Goal: Task Accomplishment & Management: Complete application form

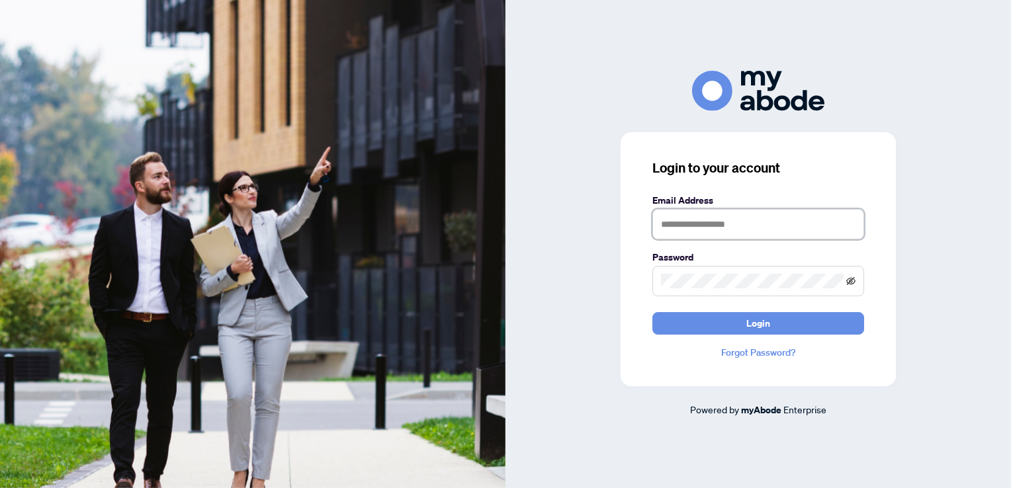
type input "**********"
click at [852, 283] on icon "eye-invisible" at bounding box center [850, 280] width 9 height 9
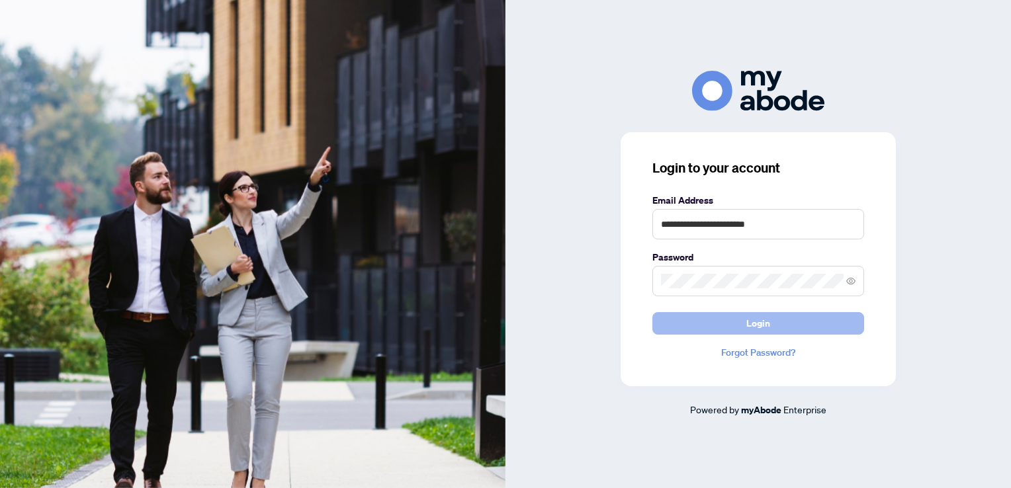
click at [747, 321] on span "Login" at bounding box center [758, 323] width 24 height 21
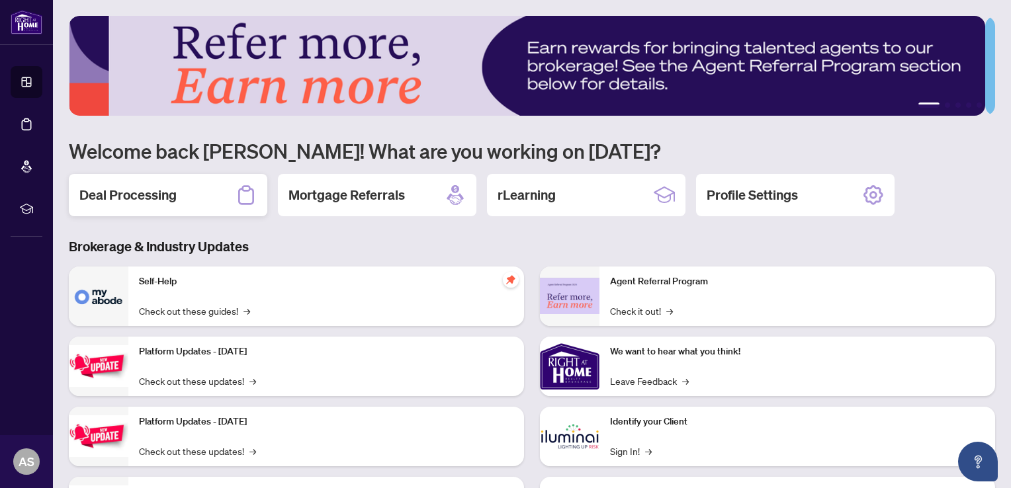
click at [131, 194] on h2 "Deal Processing" at bounding box center [127, 195] width 97 height 19
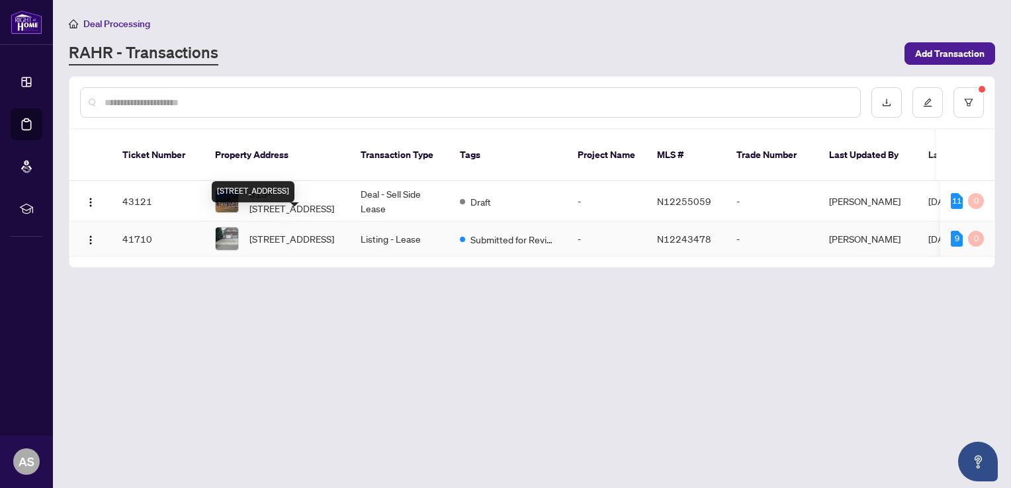
click at [269, 231] on span "83 Formosa Dr, Richmond Hill, Ontario L4S 1T1, Canada" at bounding box center [291, 238] width 85 height 15
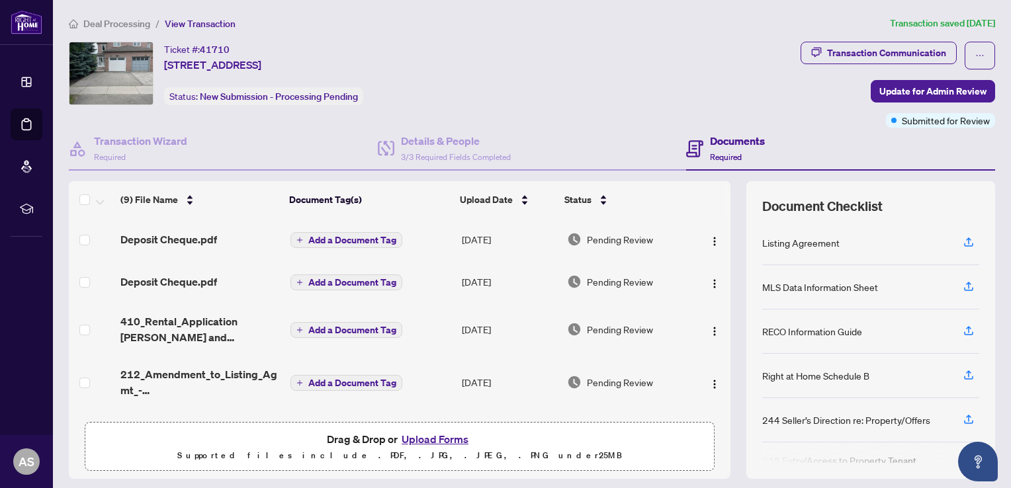
click at [792, 248] on div "Listing Agreement" at bounding box center [870, 243] width 217 height 44
click at [911, 91] on span "Update for Admin Review" at bounding box center [932, 91] width 107 height 21
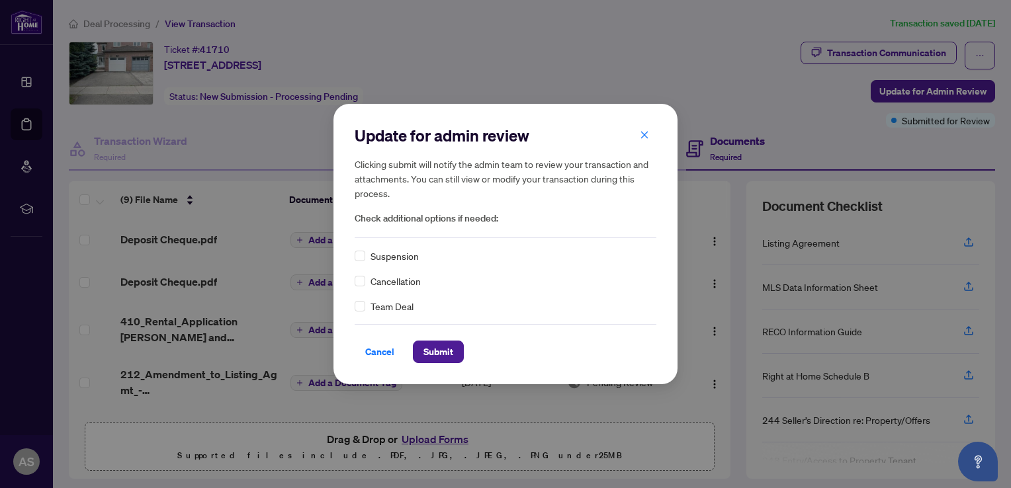
click at [426, 229] on div "Update for admin review Clicking submit will notify the admin team to review yo…" at bounding box center [506, 181] width 302 height 112
click at [699, 87] on div "Update for admin review Clicking submit will notify the admin team to review yo…" at bounding box center [505, 244] width 1011 height 488
click at [380, 354] on span "Cancel" at bounding box center [379, 351] width 29 height 21
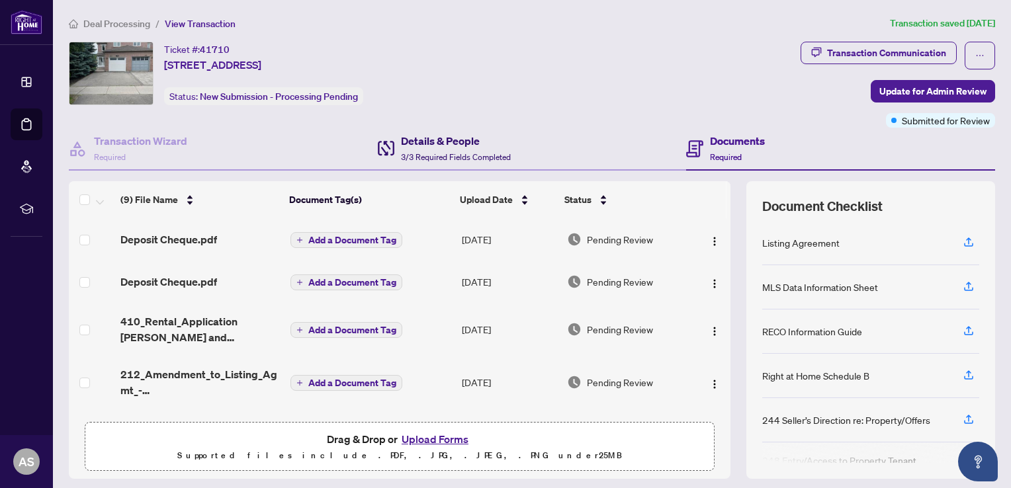
click at [439, 136] on h4 "Details & People" at bounding box center [456, 141] width 110 height 16
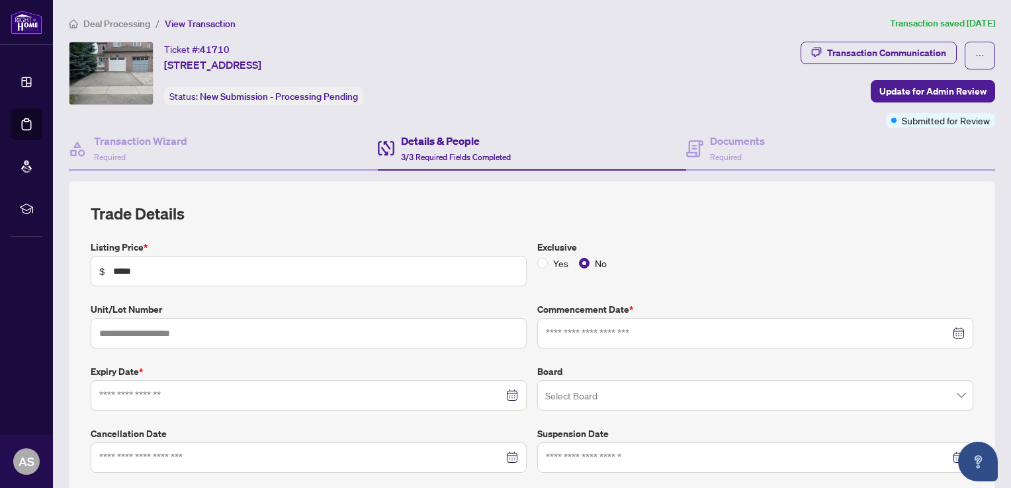
type input "**********"
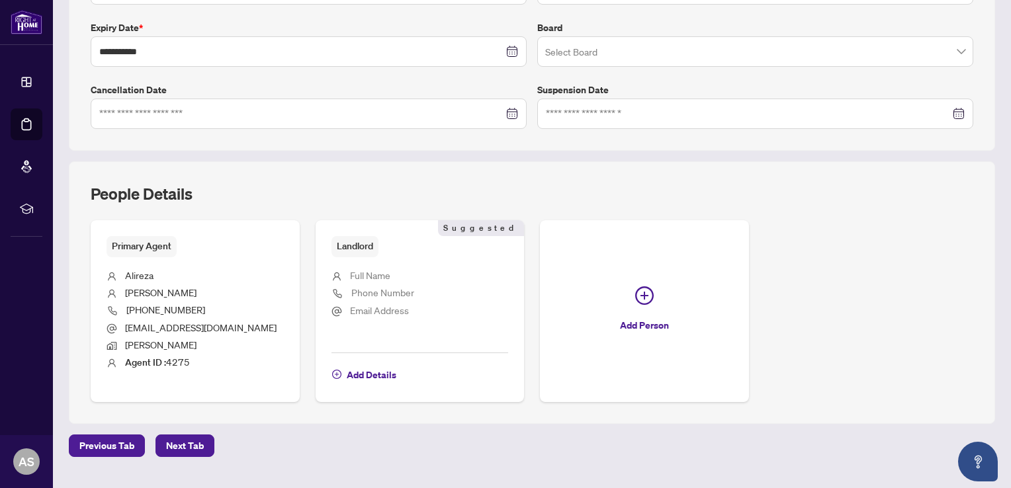
scroll to position [371, 0]
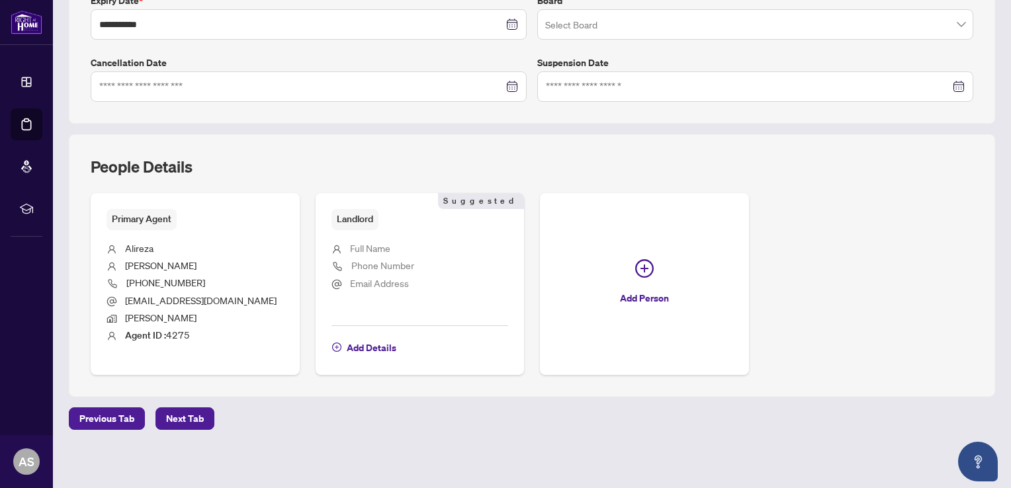
click at [366, 242] on span "Full Name" at bounding box center [370, 248] width 40 height 12
click at [367, 242] on span "Full Name" at bounding box center [370, 248] width 40 height 12
click at [385, 278] on span "Email Address" at bounding box center [379, 283] width 59 height 12
click at [189, 414] on span "Next Tab" at bounding box center [185, 418] width 38 height 21
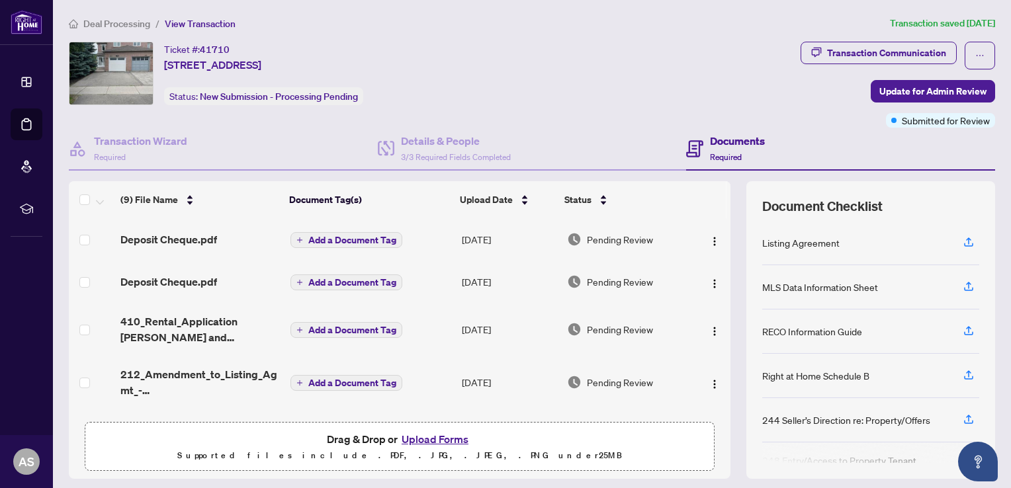
click at [722, 405] on div "(9) File Name Document Tag(s) Upload Date Status Deposit Cheque.pdf Add a Docum…" at bounding box center [532, 330] width 926 height 298
click at [720, 415] on div "(9) File Name Document Tag(s) Upload Date Status Deposit Cheque.pdf Add a Docum…" at bounding box center [399, 330] width 661 height 298
click at [721, 414] on div "(9) File Name Document Tag(s) Upload Date Status Deposit Cheque.pdf Add a Docum…" at bounding box center [532, 330] width 926 height 298
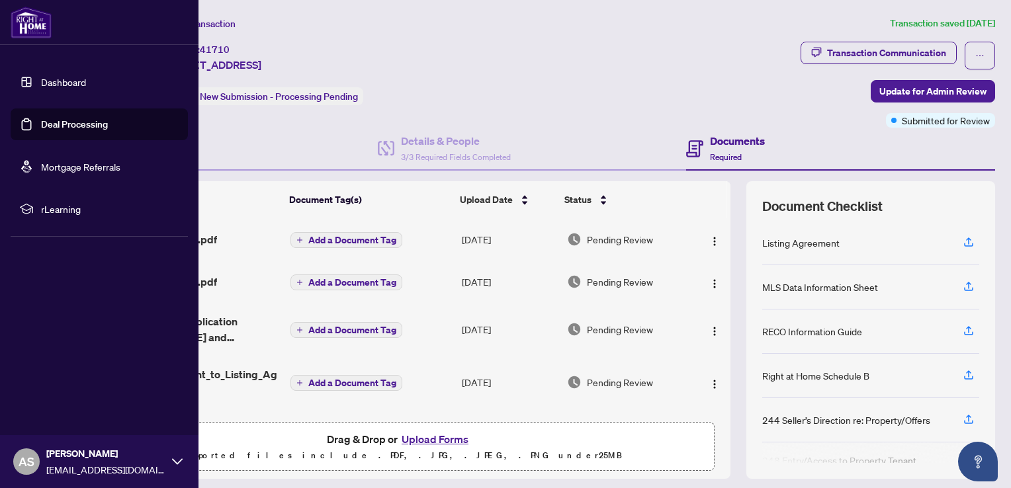
click at [84, 82] on link "Dashboard" at bounding box center [63, 82] width 45 height 12
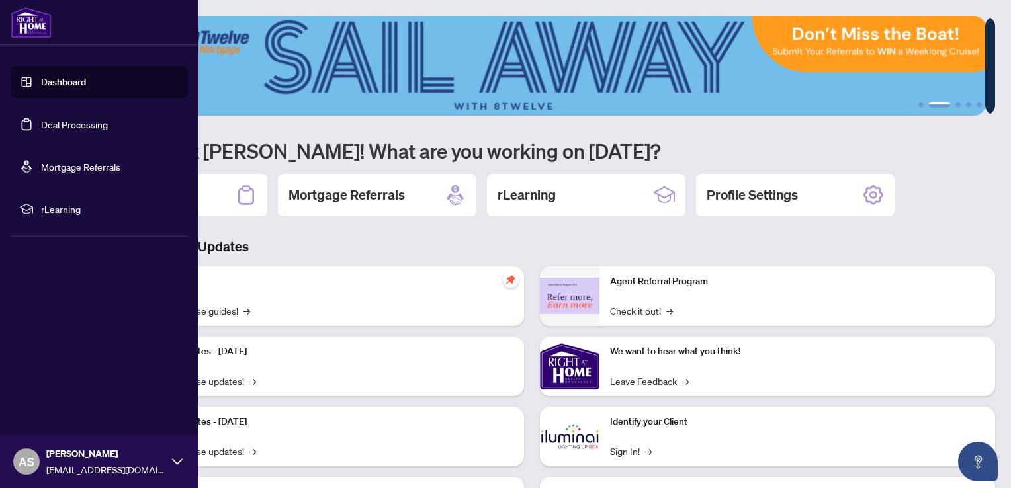
click at [72, 127] on link "Deal Processing" at bounding box center [74, 124] width 67 height 12
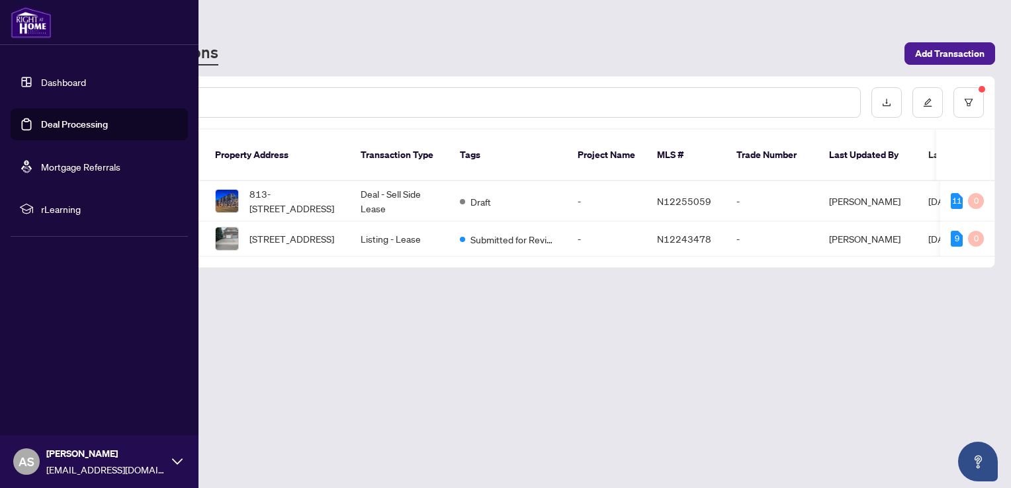
click at [69, 83] on link "Dashboard" at bounding box center [63, 82] width 45 height 12
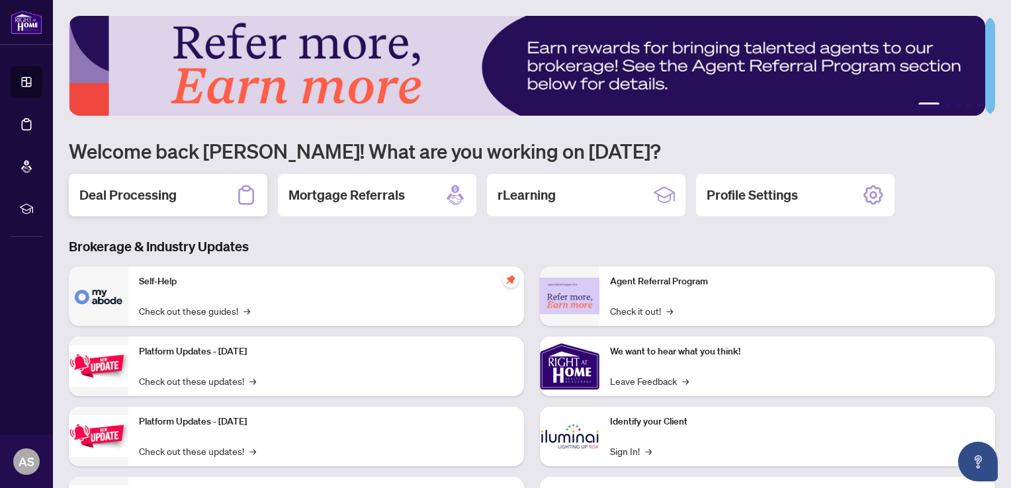
click at [177, 197] on div "Deal Processing" at bounding box center [168, 195] width 198 height 42
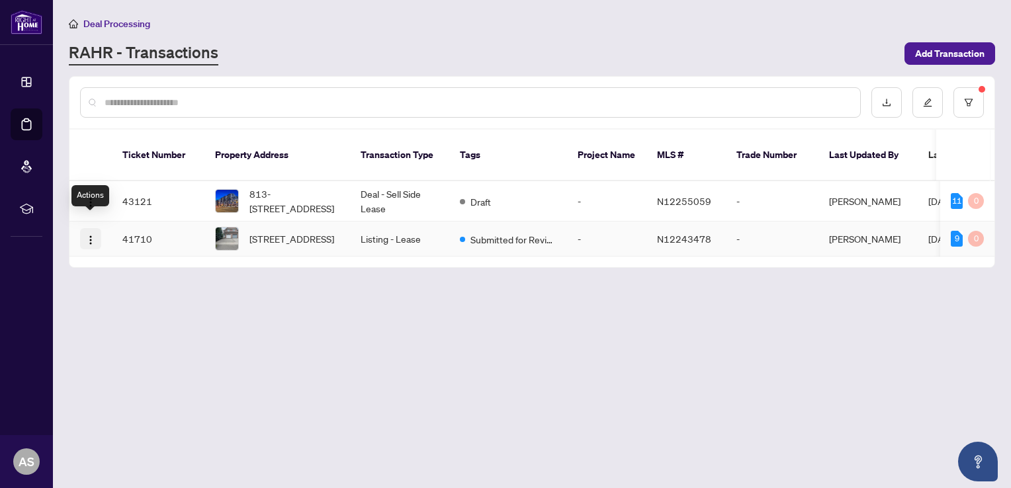
click at [89, 235] on img "button" at bounding box center [90, 240] width 11 height 11
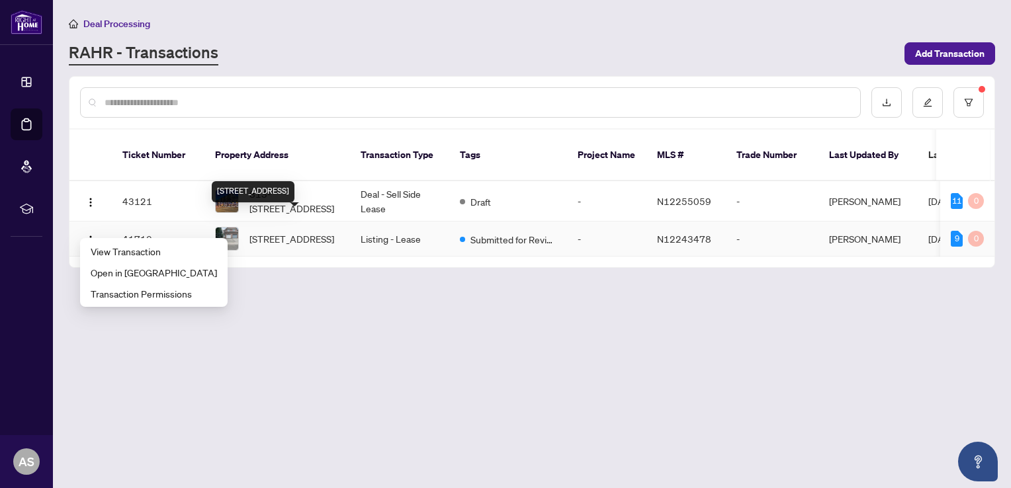
click at [269, 231] on span "[STREET_ADDRESS]" at bounding box center [291, 238] width 85 height 15
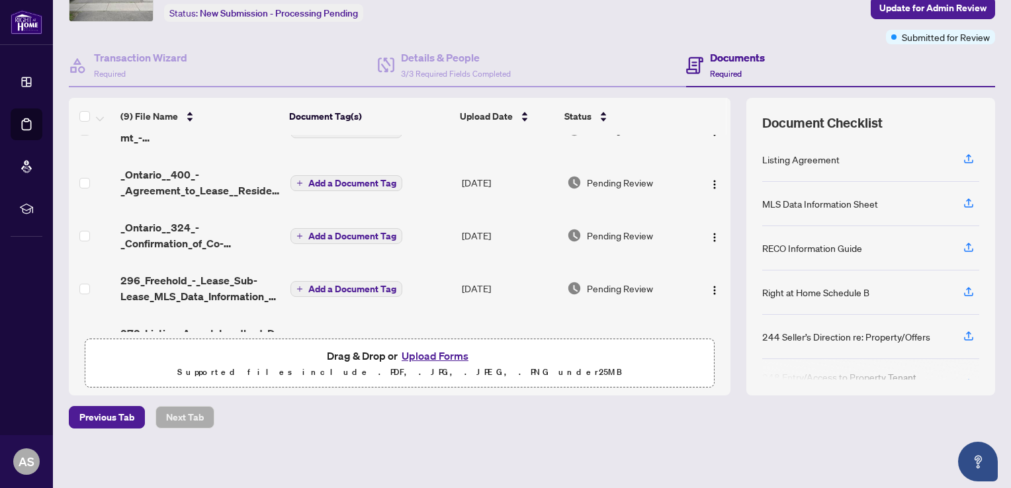
scroll to position [262, 0]
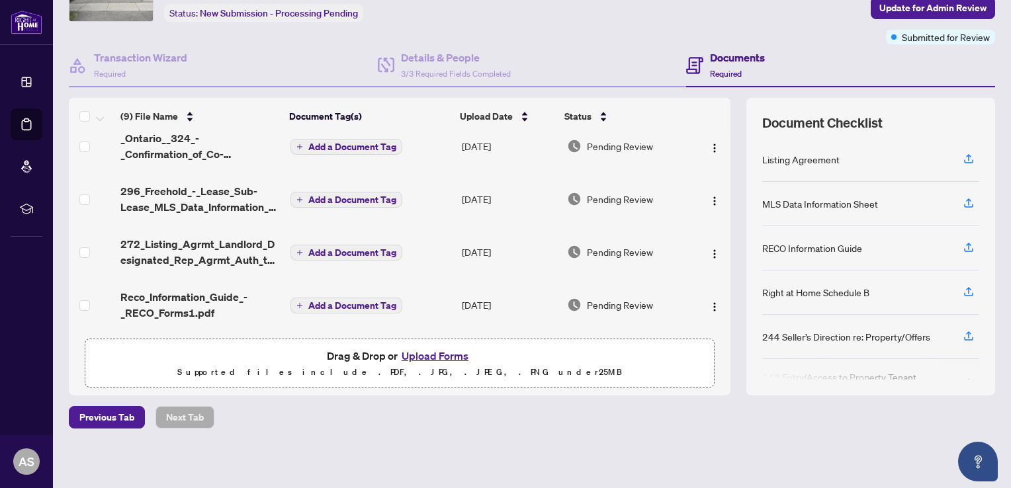
click at [720, 147] on div "(9) File Name Document Tag(s) Upload Date Status Deposit Cheque.pdf Add a Docum…" at bounding box center [532, 247] width 926 height 298
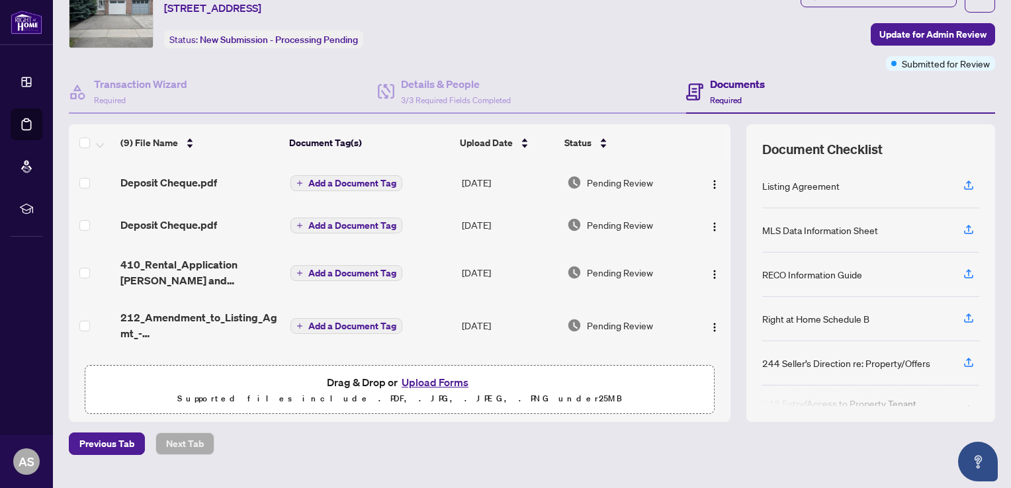
scroll to position [0, 0]
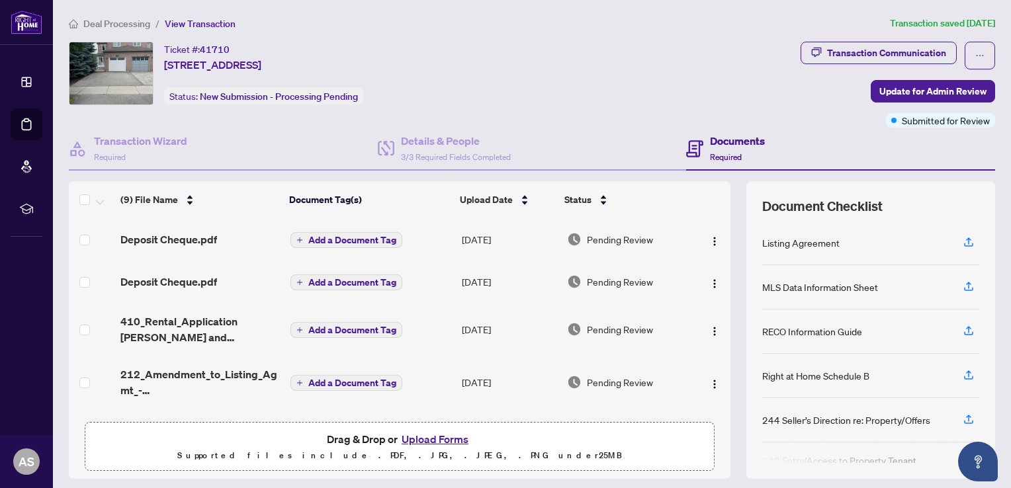
click at [192, 24] on span "View Transaction" at bounding box center [200, 24] width 71 height 12
click at [108, 18] on span "Deal Processing" at bounding box center [116, 24] width 67 height 12
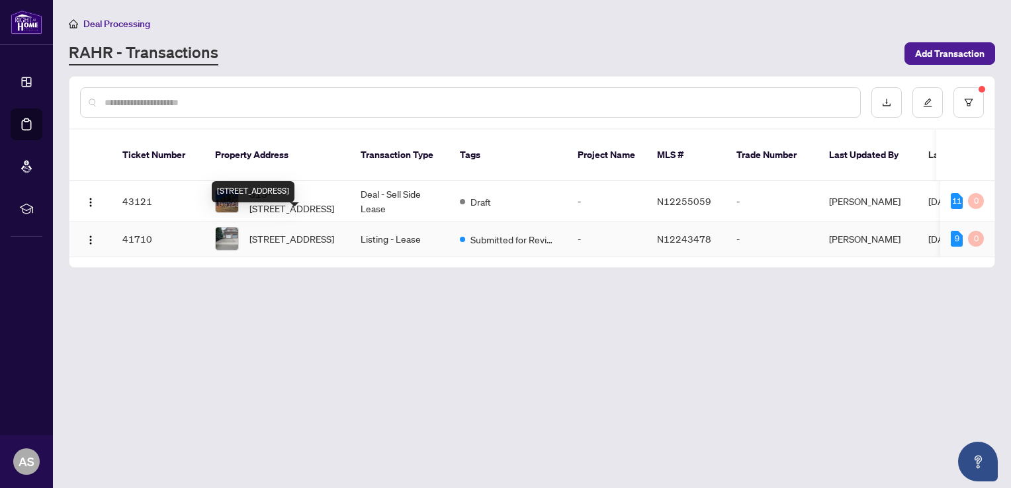
click at [267, 233] on span "[STREET_ADDRESS]" at bounding box center [291, 238] width 85 height 15
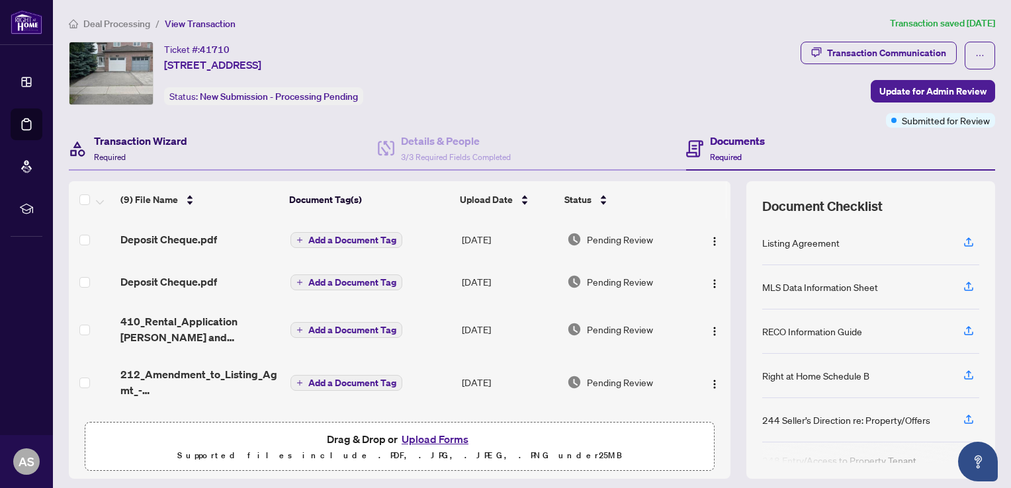
click at [136, 136] on h4 "Transaction Wizard" at bounding box center [140, 141] width 93 height 16
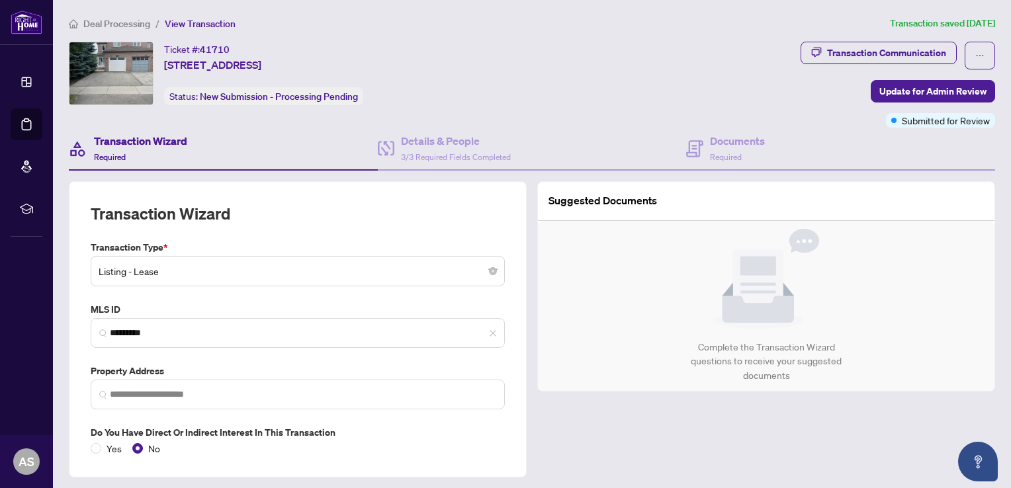
type input "**********"
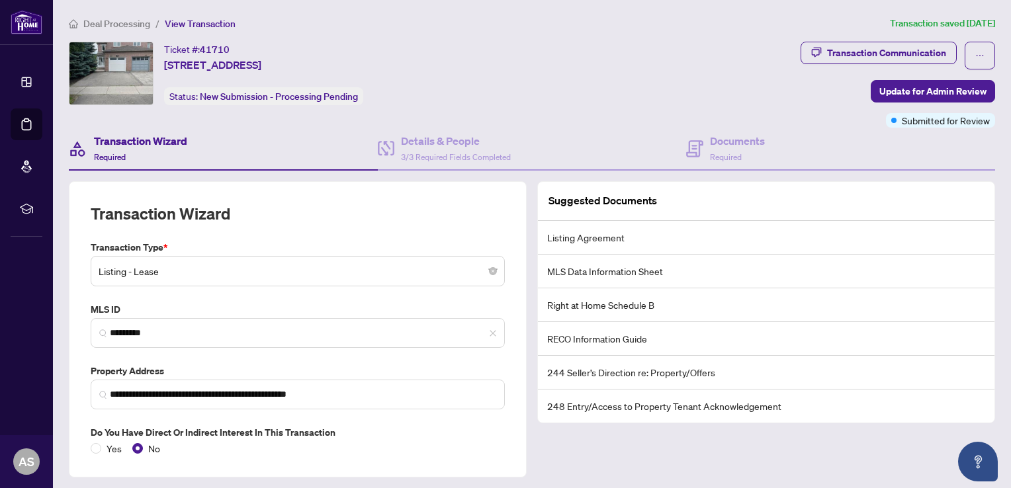
scroll to position [81, 0]
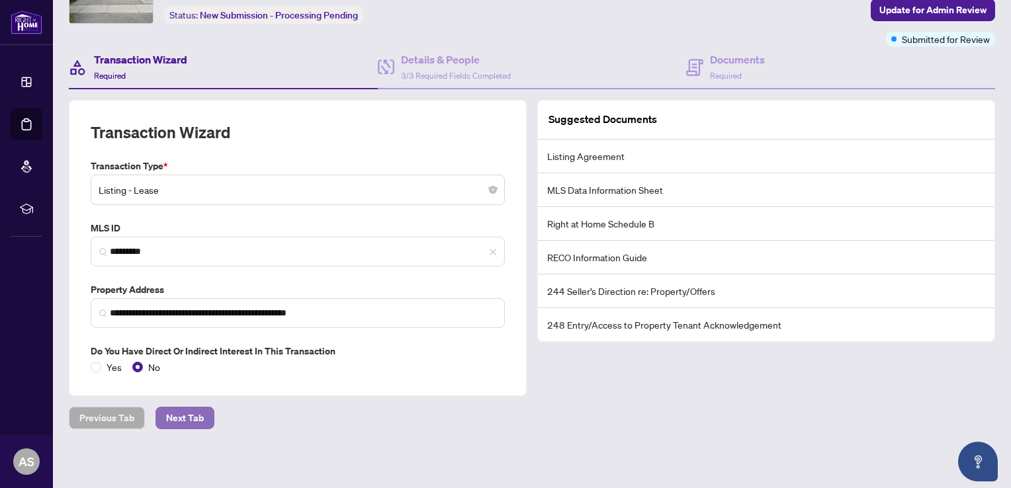
click at [171, 419] on span "Next Tab" at bounding box center [185, 417] width 38 height 21
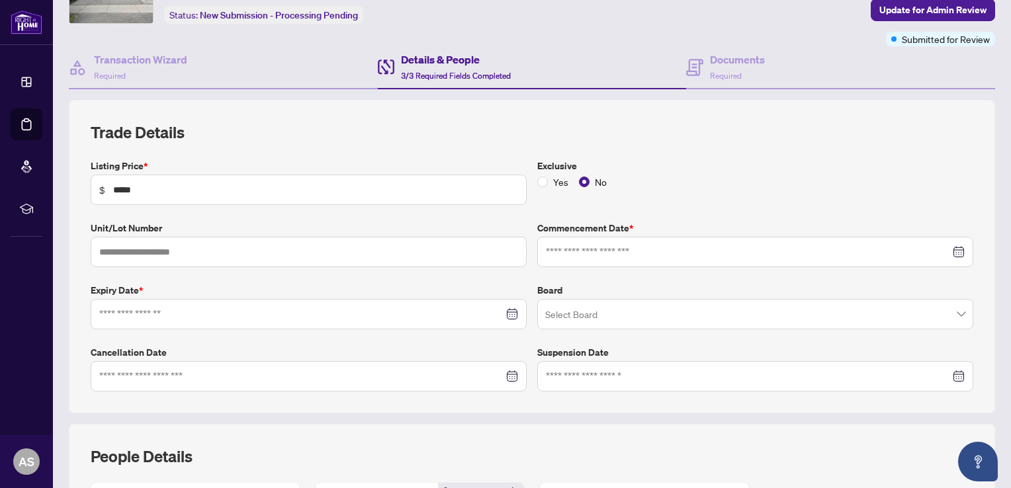
type input "**********"
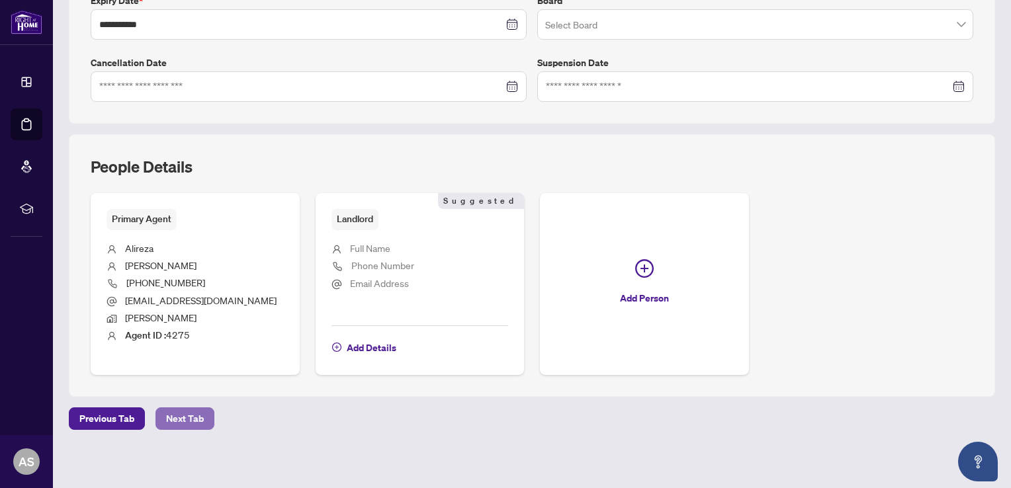
click at [178, 416] on span "Next Tab" at bounding box center [185, 418] width 38 height 21
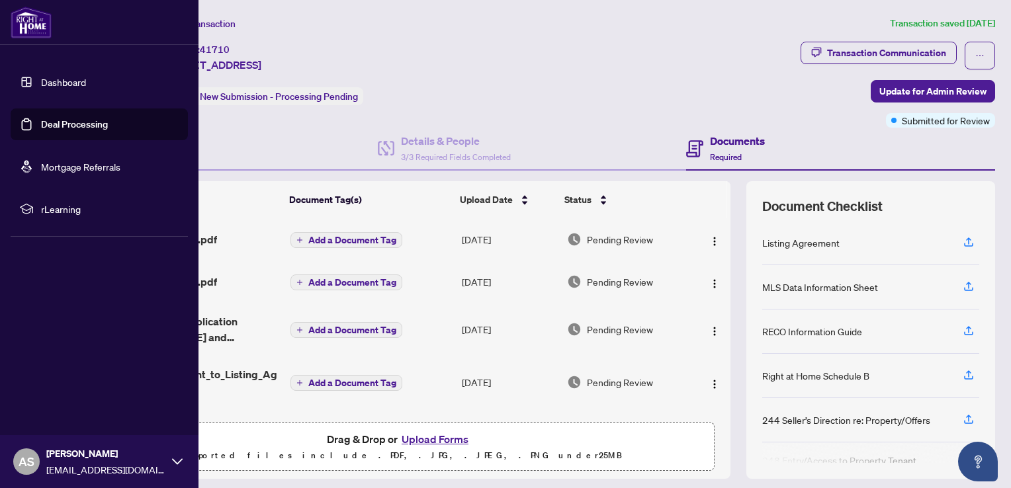
click at [53, 212] on span "rLearning" at bounding box center [110, 209] width 138 height 15
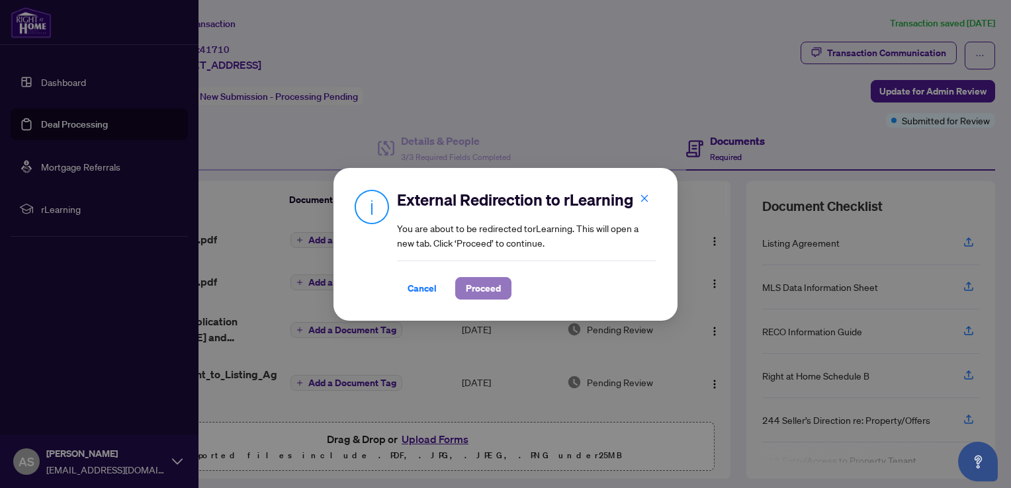
click at [484, 290] on span "Proceed" at bounding box center [483, 288] width 35 height 21
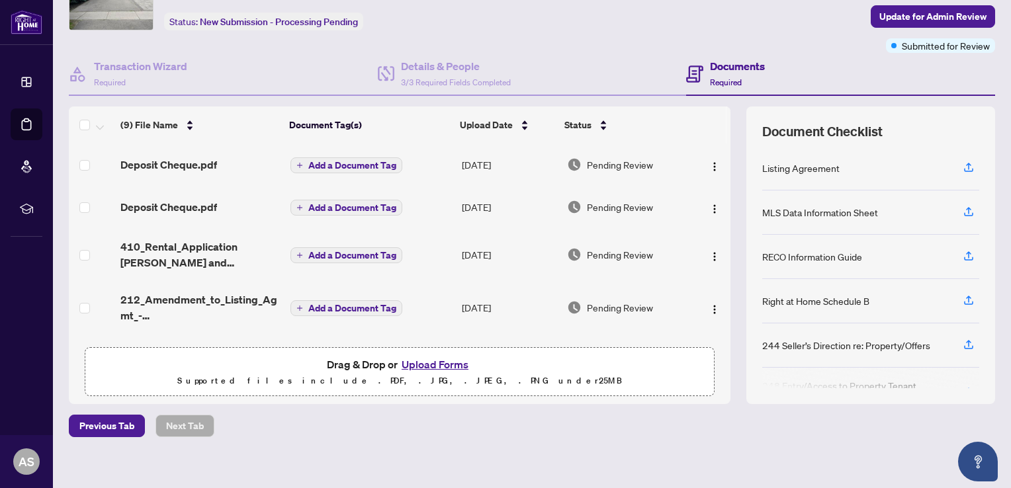
scroll to position [83, 0]
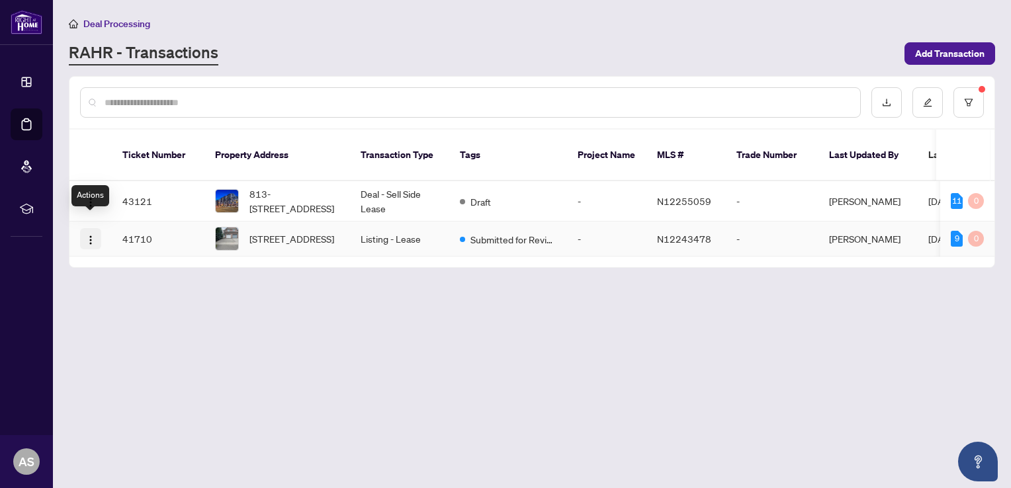
click at [89, 235] on img "button" at bounding box center [90, 240] width 11 height 11
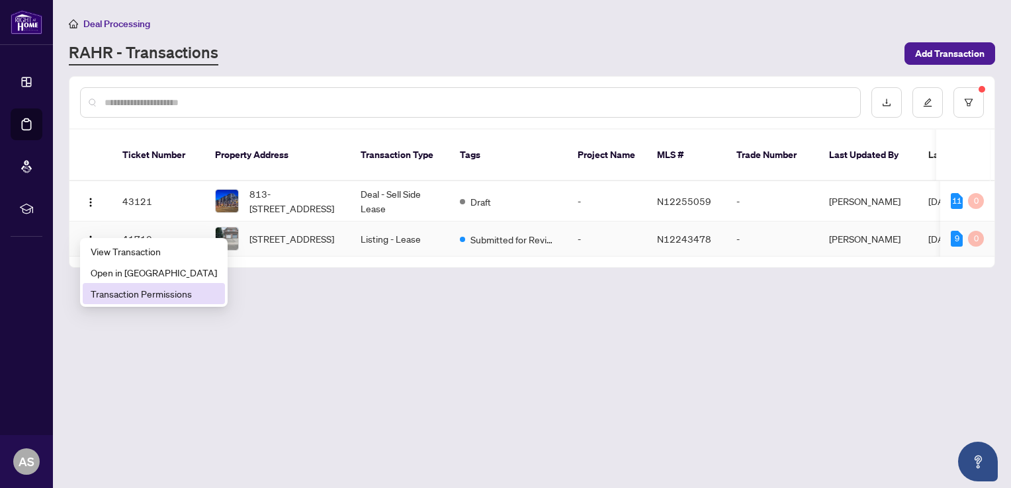
click at [153, 296] on span "Transaction Permissions" at bounding box center [154, 293] width 126 height 15
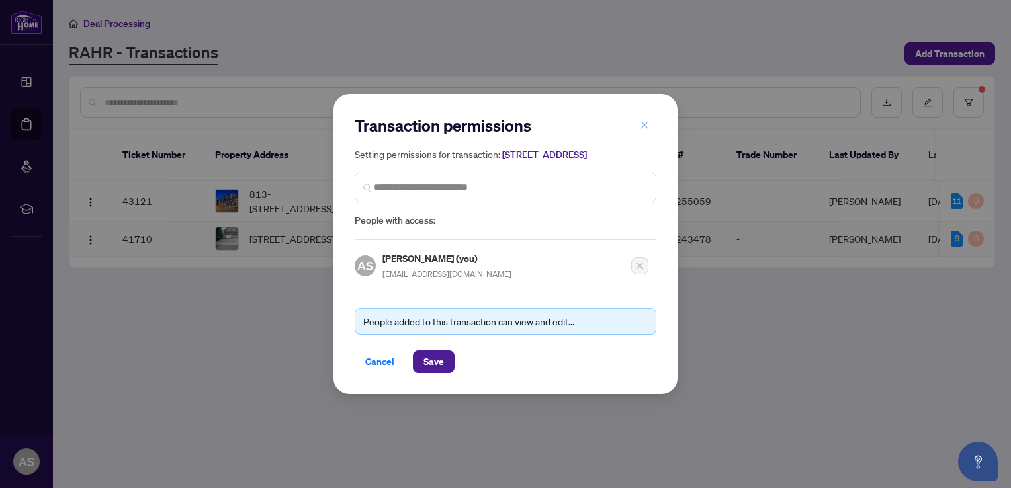
click at [644, 120] on icon "close" at bounding box center [644, 124] width 9 height 9
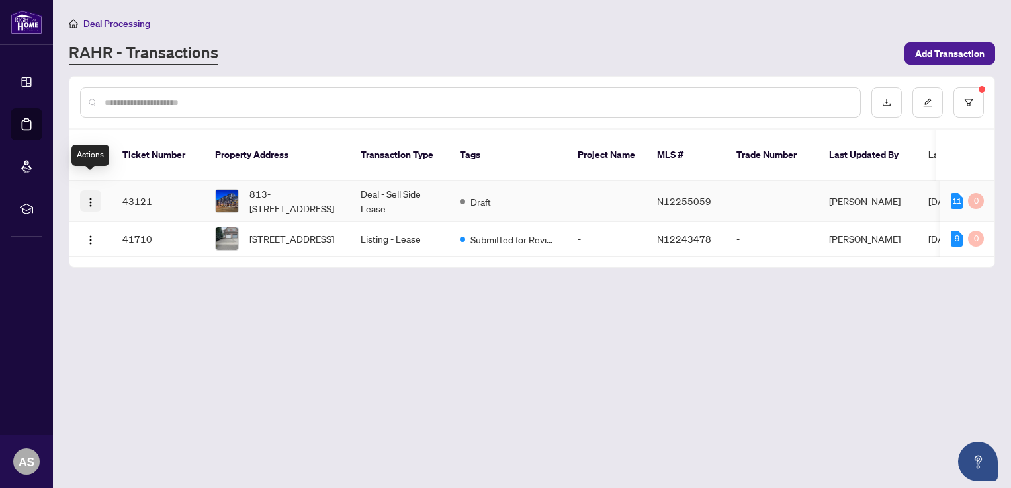
click at [91, 197] on img "button" at bounding box center [90, 202] width 11 height 11
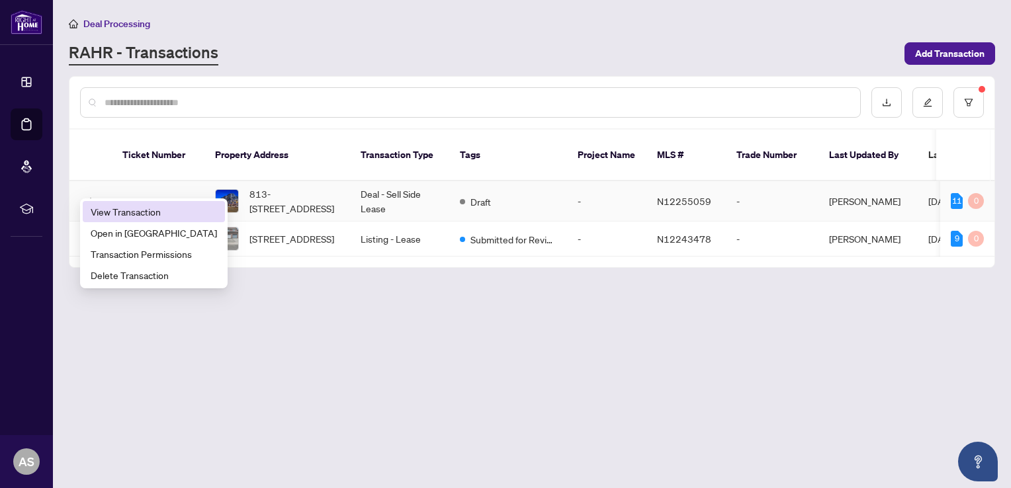
click at [108, 208] on span "View Transaction" at bounding box center [154, 211] width 126 height 15
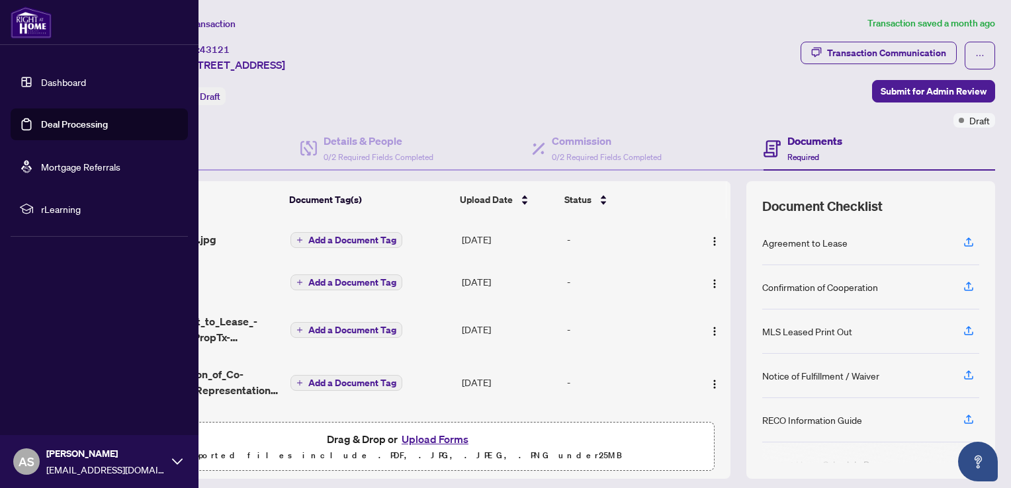
click at [65, 82] on link "Dashboard" at bounding box center [63, 82] width 45 height 12
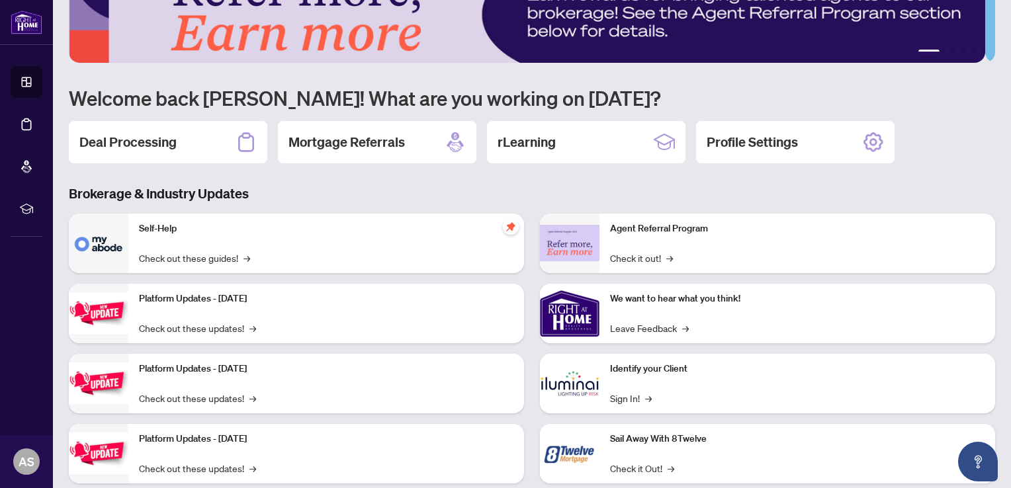
scroll to position [82, 0]
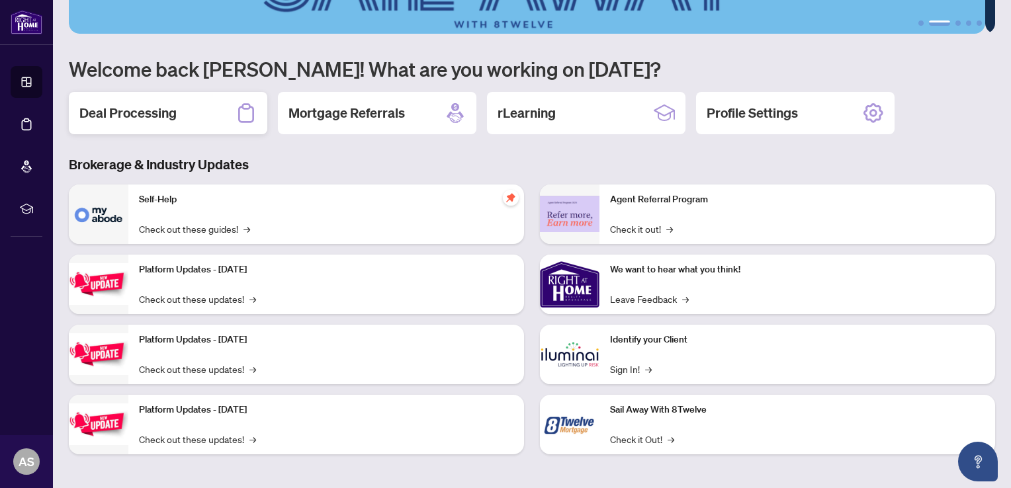
click at [172, 110] on h2 "Deal Processing" at bounding box center [127, 113] width 97 height 19
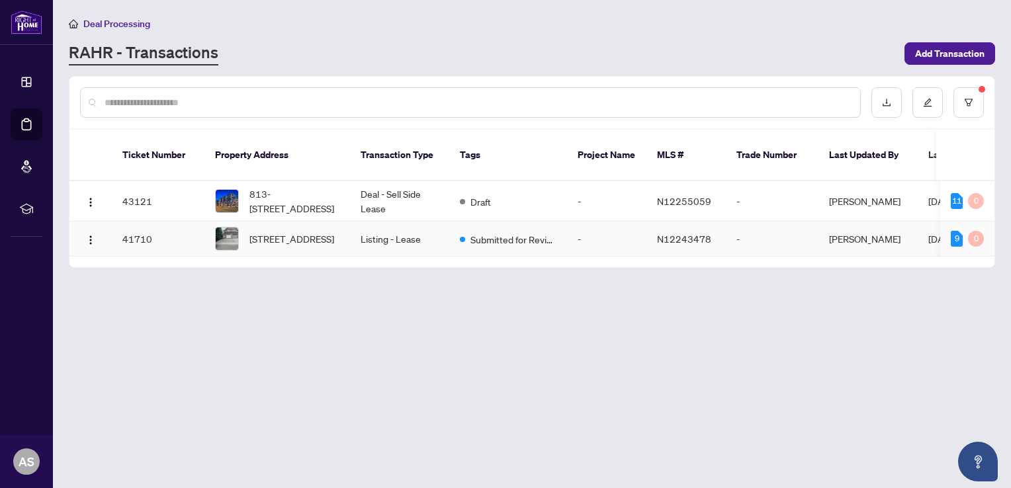
click at [235, 228] on img at bounding box center [227, 239] width 22 height 22
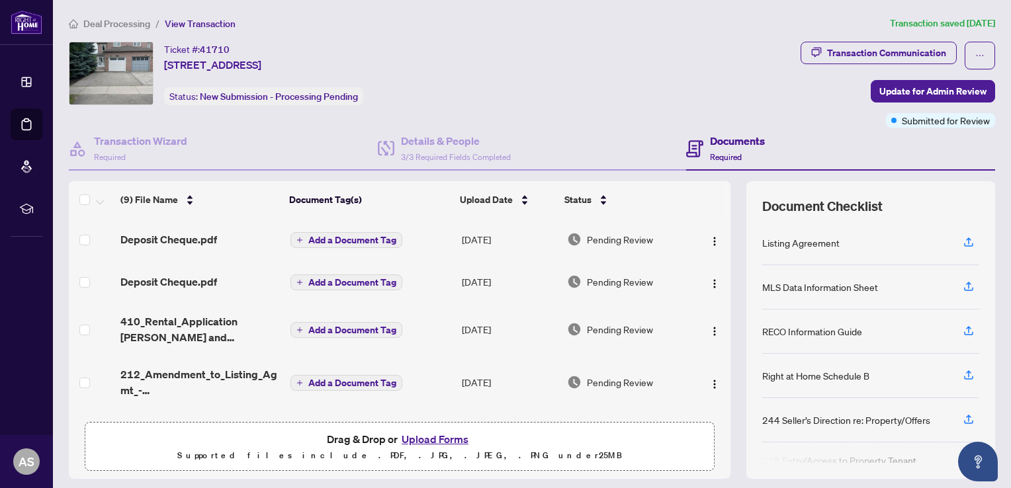
click at [235, 224] on td "Deposit Cheque.pdf" at bounding box center [200, 239] width 170 height 42
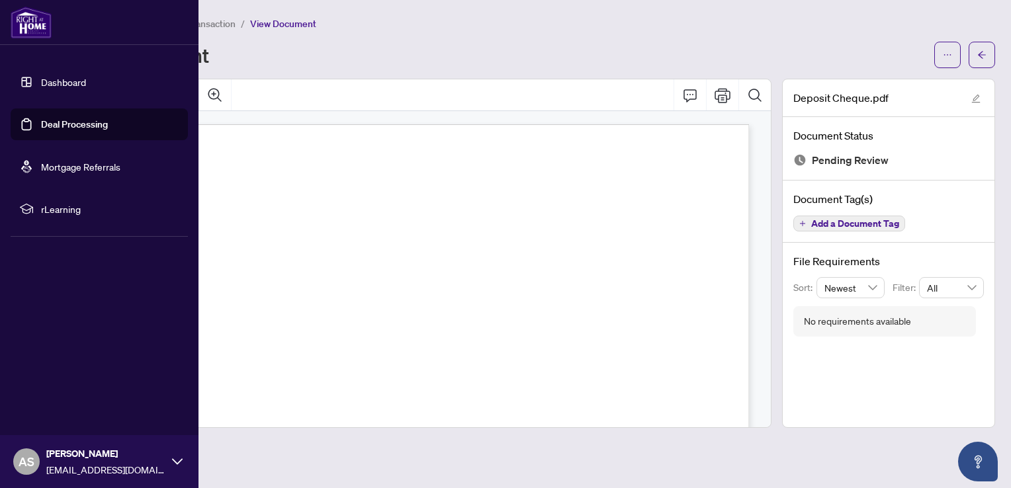
click at [68, 123] on link "Deal Processing" at bounding box center [74, 124] width 67 height 12
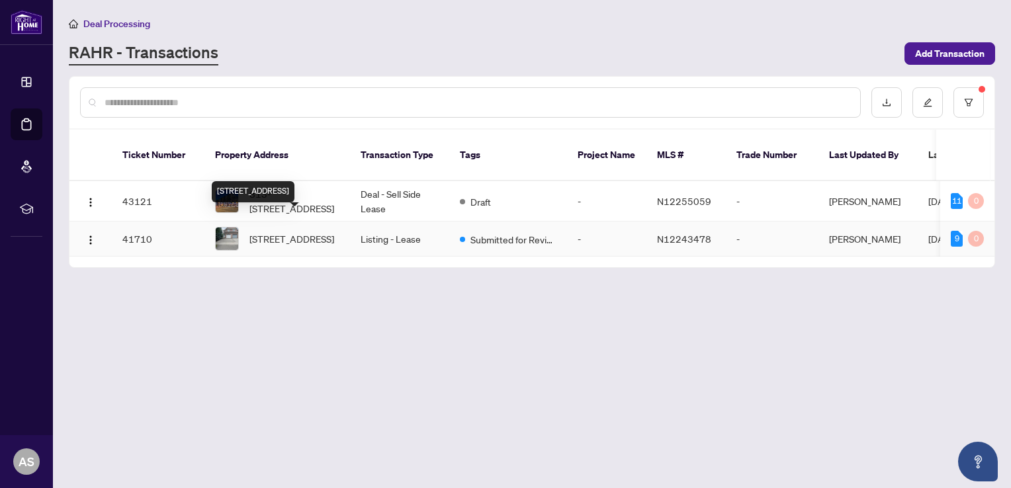
click at [259, 231] on span "[STREET_ADDRESS]" at bounding box center [291, 238] width 85 height 15
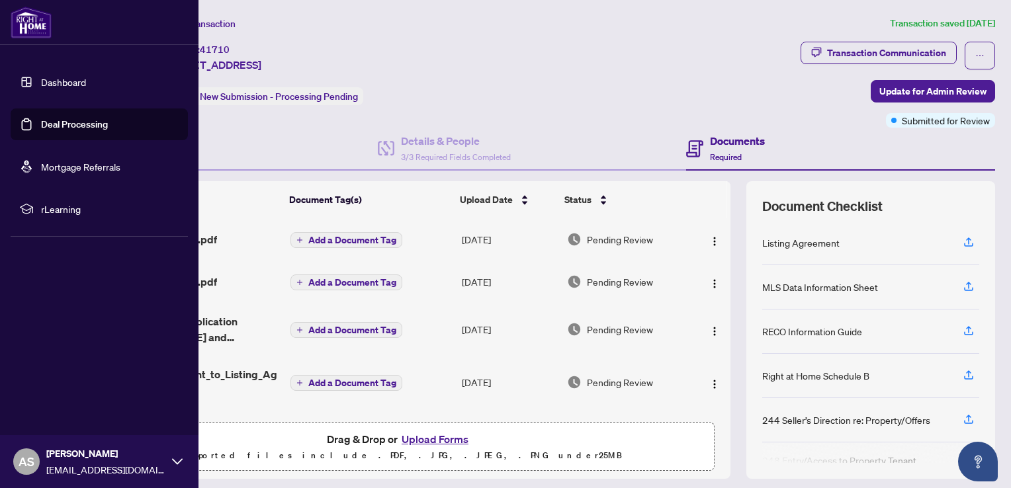
click at [179, 462] on icon at bounding box center [177, 461] width 11 height 6
click at [43, 253] on div "Dashboard Deal Processing Mortgage Referrals rLearning AS Alireza Saremi alirez…" at bounding box center [99, 244] width 198 height 488
click at [159, 28] on div at bounding box center [99, 22] width 198 height 45
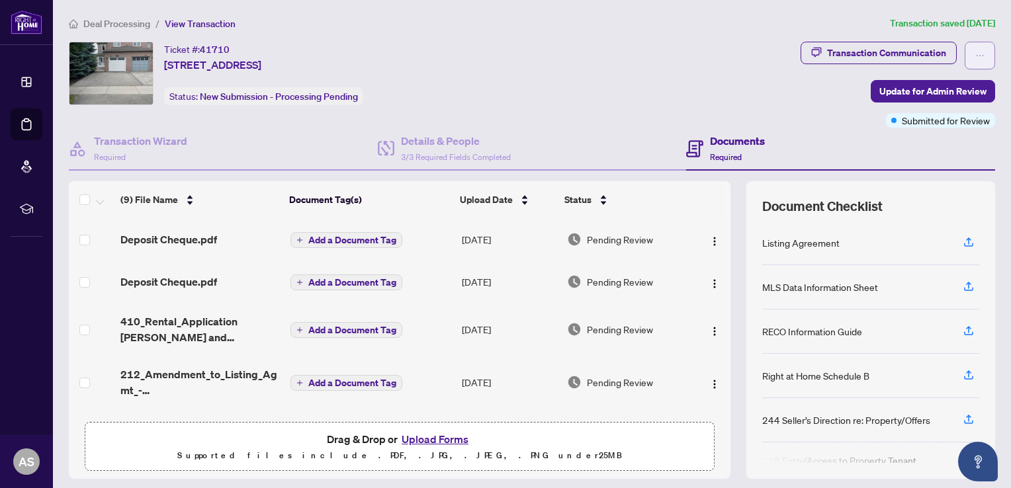
click at [975, 52] on icon "ellipsis" at bounding box center [979, 55] width 9 height 9
click at [800, 96] on div "Transaction Communication Update for Admin Review Submitted for Review" at bounding box center [897, 85] width 194 height 86
click at [976, 55] on icon "ellipsis" at bounding box center [979, 55] width 7 height 1
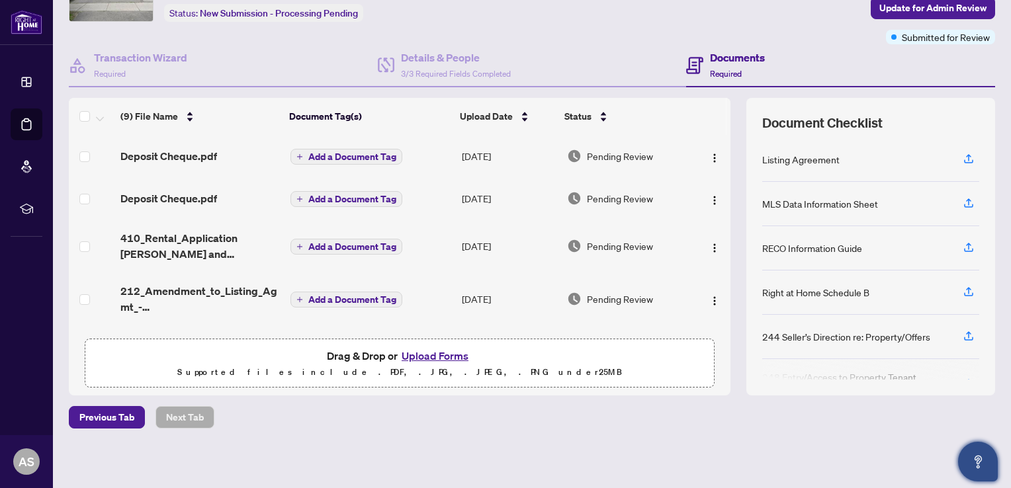
click at [982, 464] on icon "Open asap" at bounding box center [978, 462] width 17 height 17
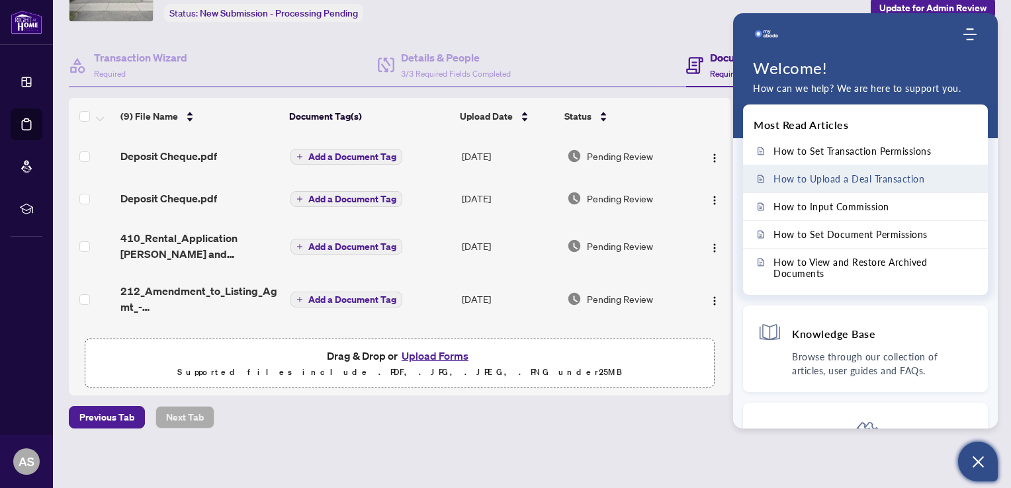
click at [823, 185] on link "How to Upload a Deal Transaction" at bounding box center [865, 178] width 245 height 27
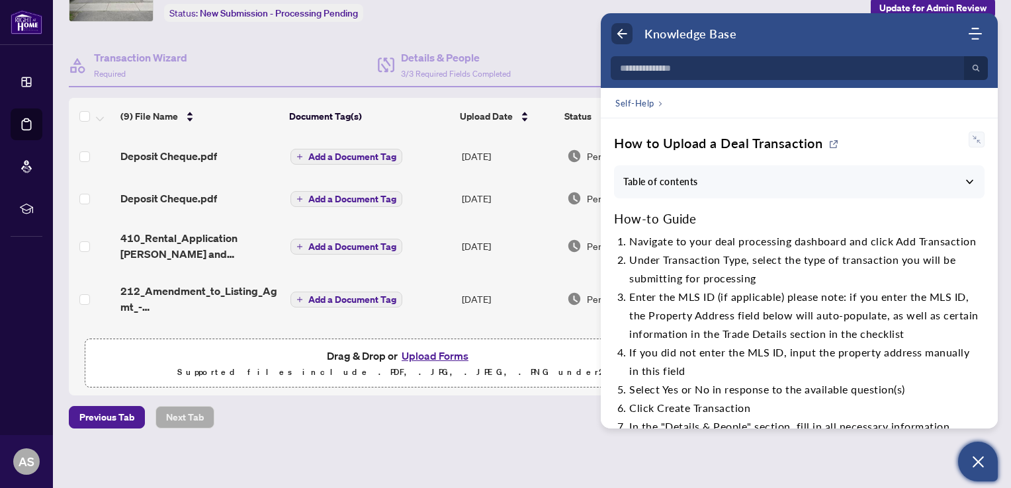
click at [621, 37] on use "Back" at bounding box center [622, 34] width 10 height 10
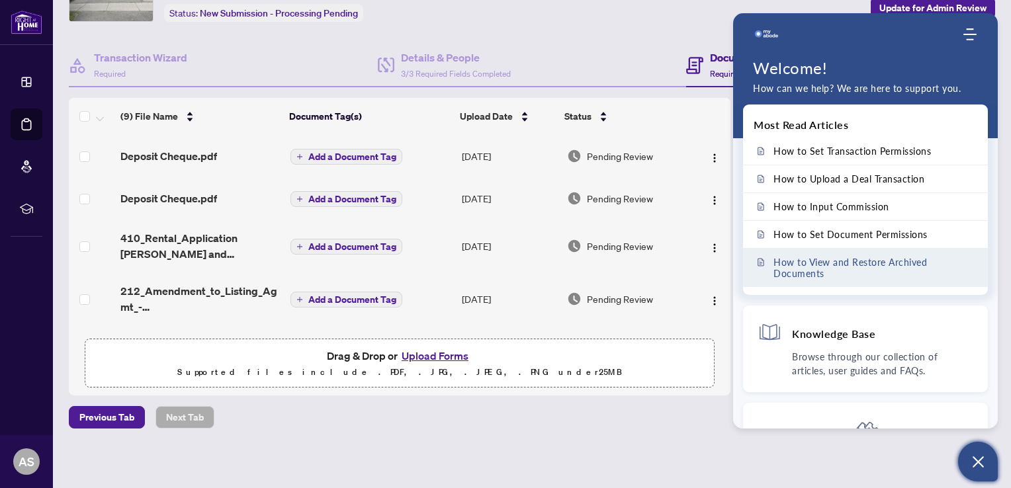
click at [860, 269] on span "How to View and Restore Archived Documents" at bounding box center [873, 268] width 200 height 22
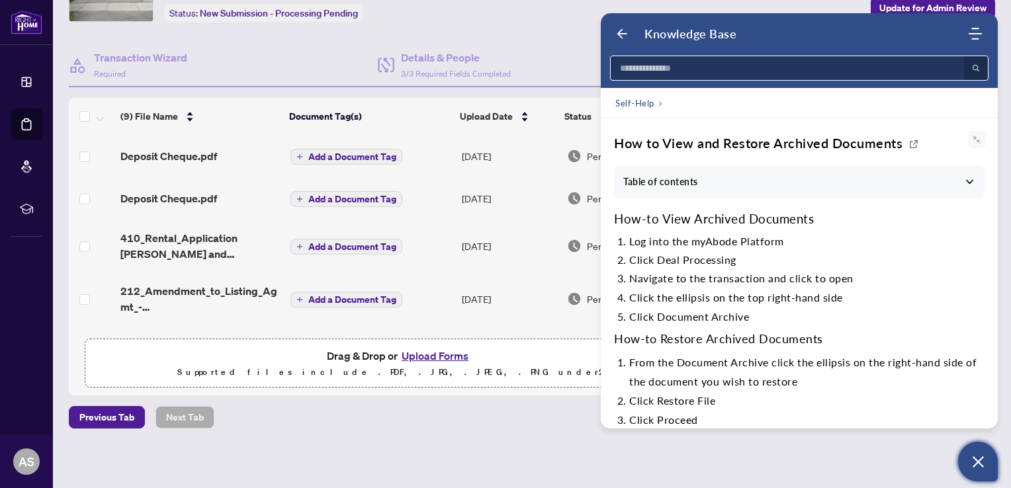
click at [646, 65] on input at bounding box center [782, 68] width 345 height 24
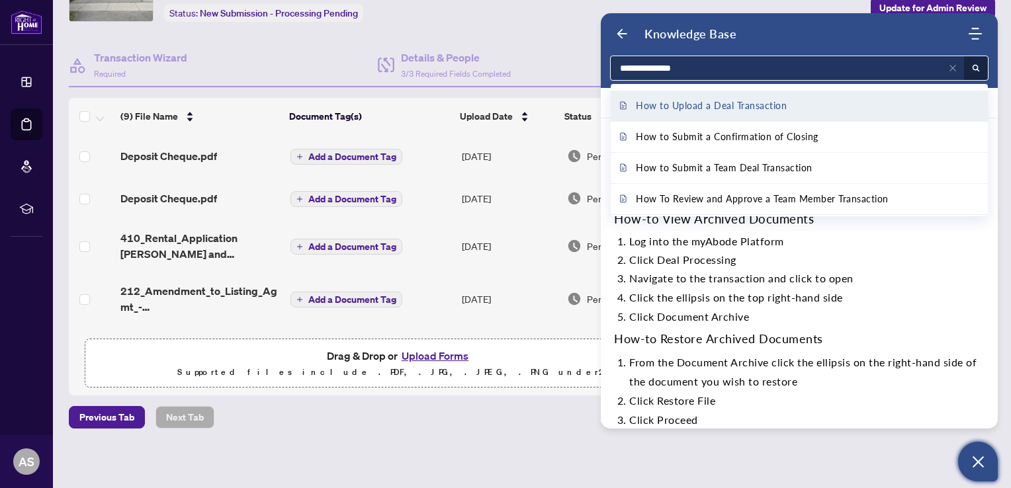
type input "**********"
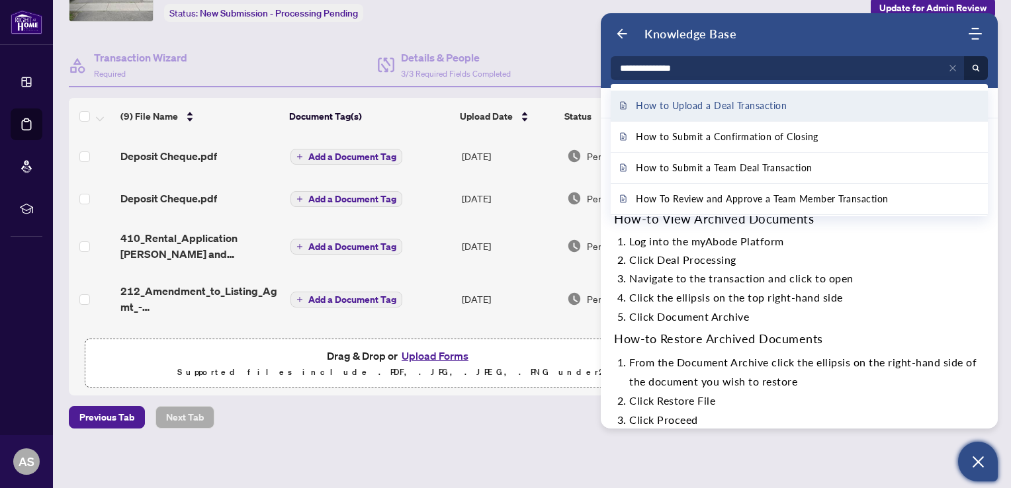
click at [691, 108] on span "How to Upload a Deal Transaction" at bounding box center [711, 106] width 151 height 15
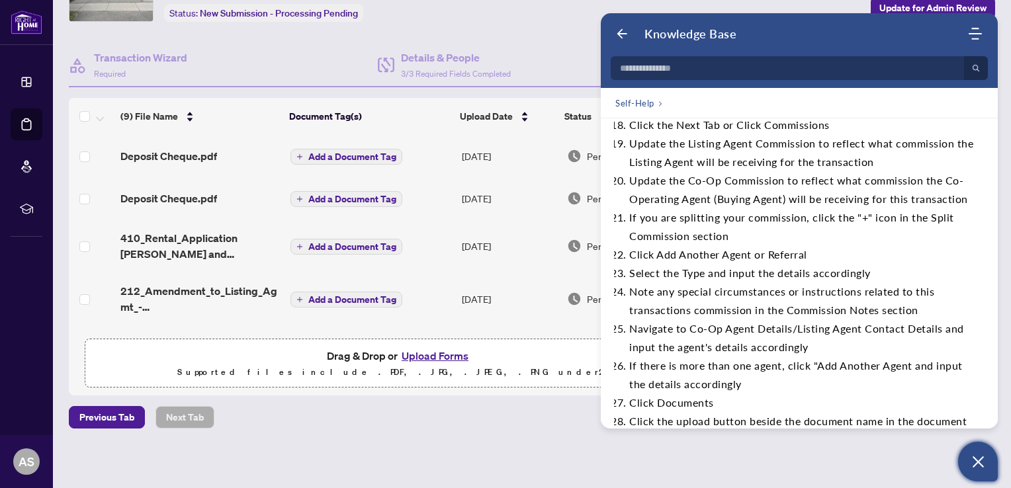
scroll to position [1630, 0]
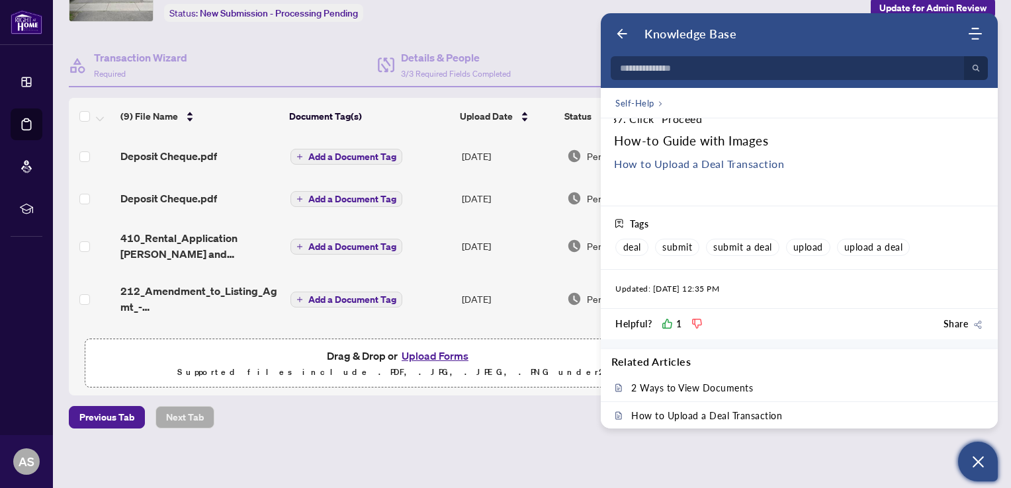
drag, startPoint x: 993, startPoint y: 380, endPoint x: 777, endPoint y: 242, distance: 256.3
click at [777, 239] on div "Tags" at bounding box center [799, 228] width 368 height 21
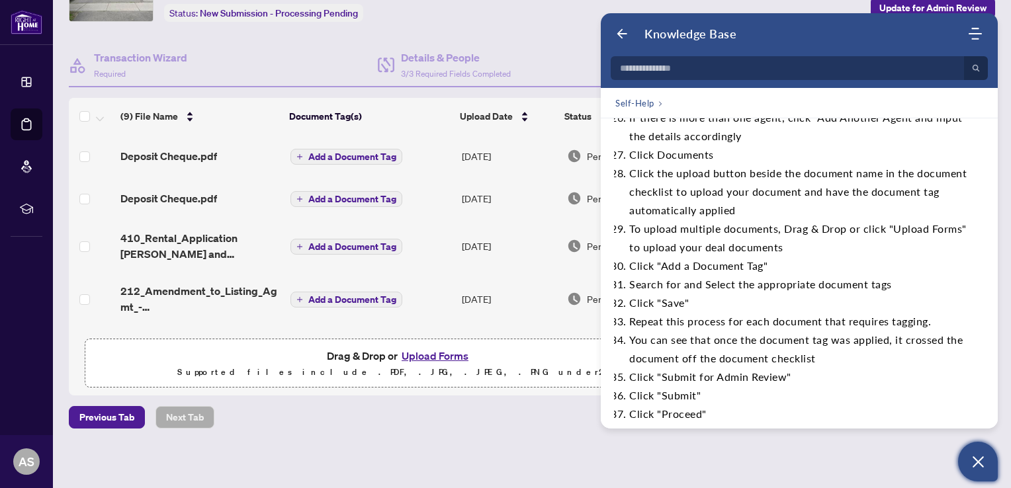
scroll to position [1335, 0]
drag, startPoint x: 993, startPoint y: 369, endPoint x: 945, endPoint y: 413, distance: 64.6
click at [945, 405] on div "Click "Submit"" at bounding box center [804, 396] width 350 height 19
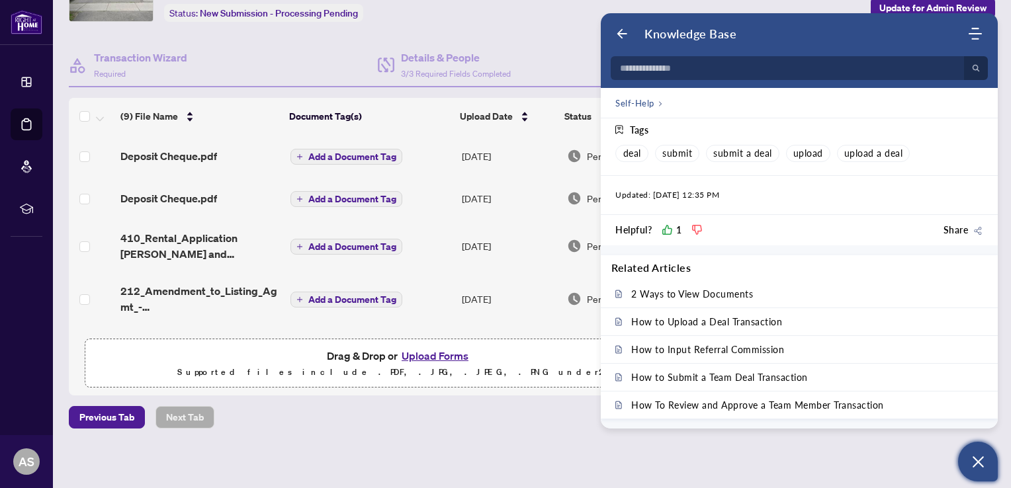
scroll to position [1741, 0]
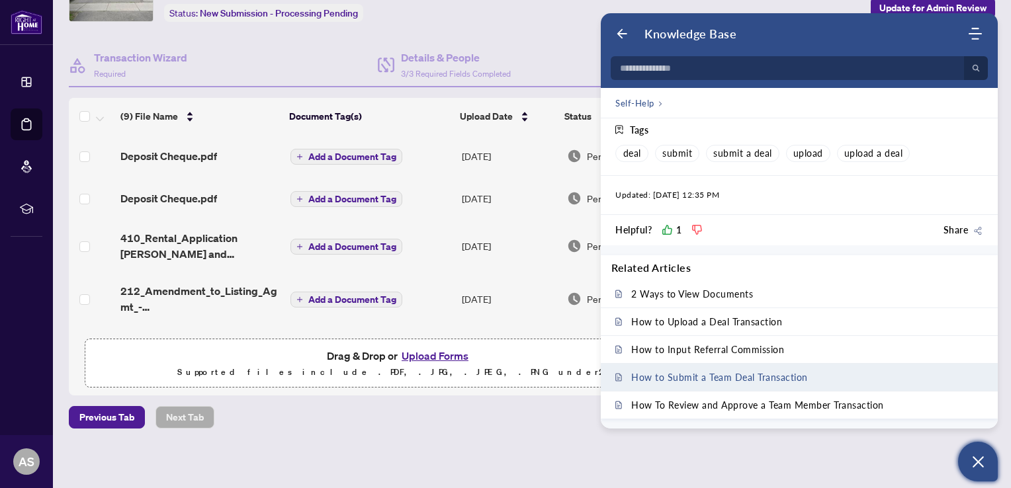
click at [791, 384] on link "How to Submit a Team Deal Transaction" at bounding box center [799, 377] width 397 height 27
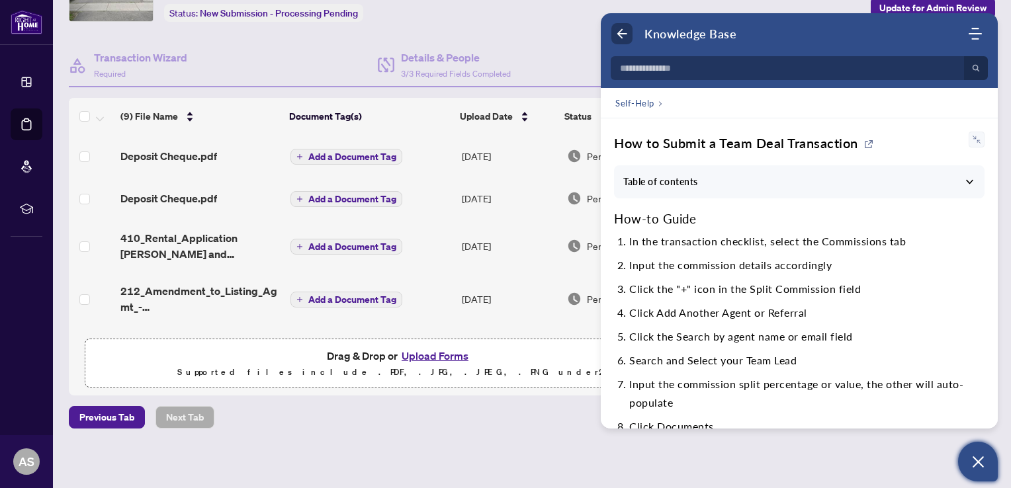
click at [620, 35] on icon "Back" at bounding box center [621, 33] width 13 height 13
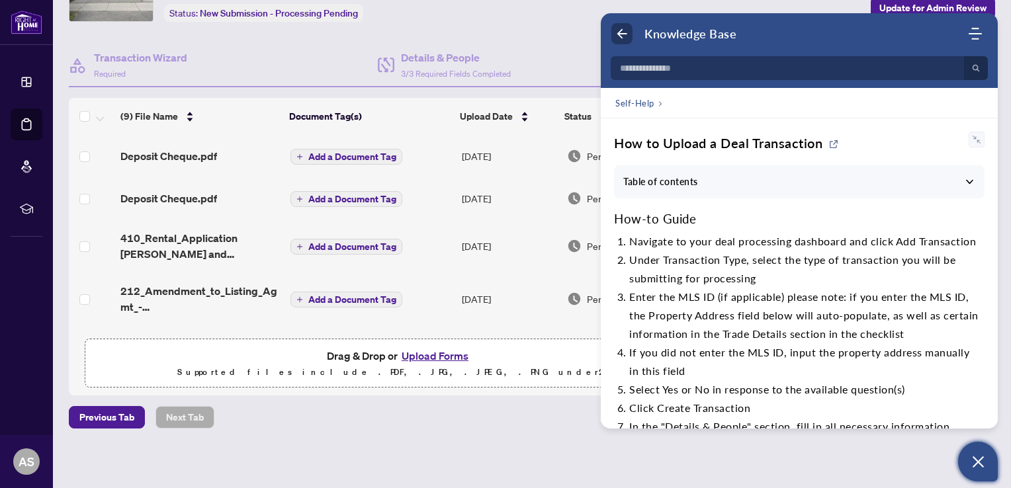
click at [620, 35] on icon "Back" at bounding box center [621, 33] width 13 height 13
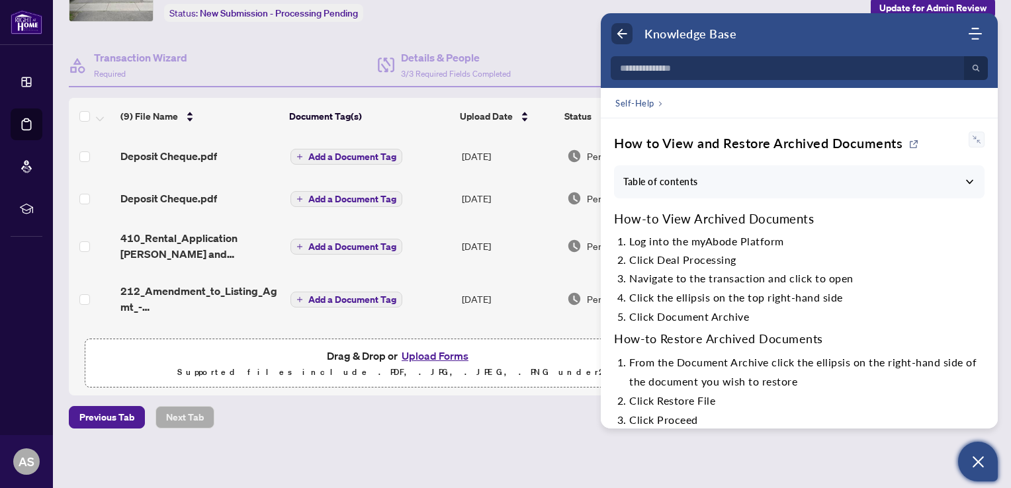
click at [620, 35] on icon "Back" at bounding box center [621, 33] width 13 height 13
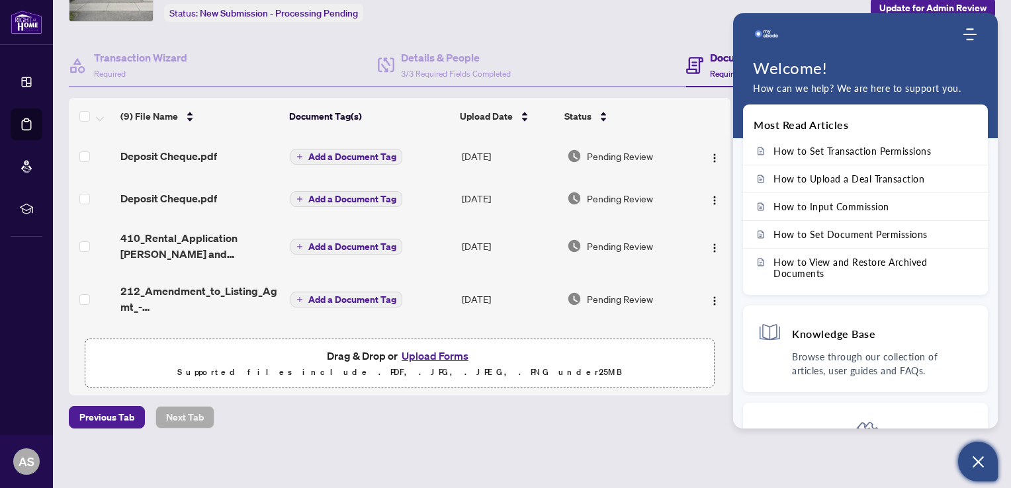
click at [601, 442] on div "Deal Processing / View Transaction Transaction saved 10 days ago Ticket #: 4171…" at bounding box center [531, 204] width 937 height 542
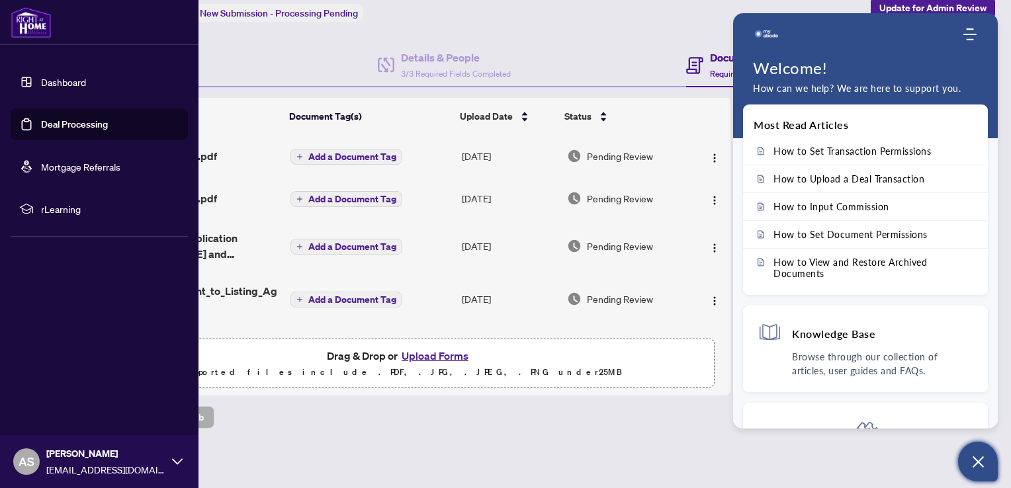
click at [63, 78] on link "Dashboard" at bounding box center [63, 82] width 45 height 12
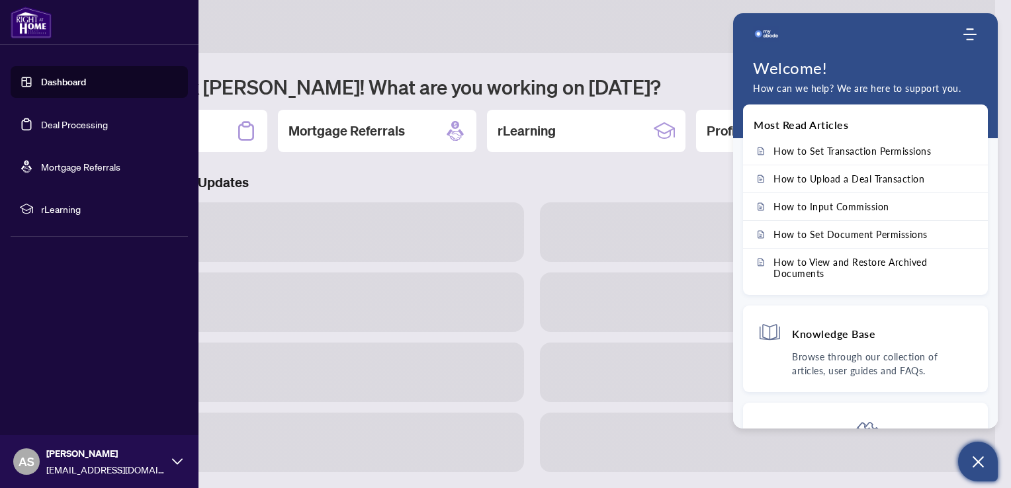
scroll to position [62, 0]
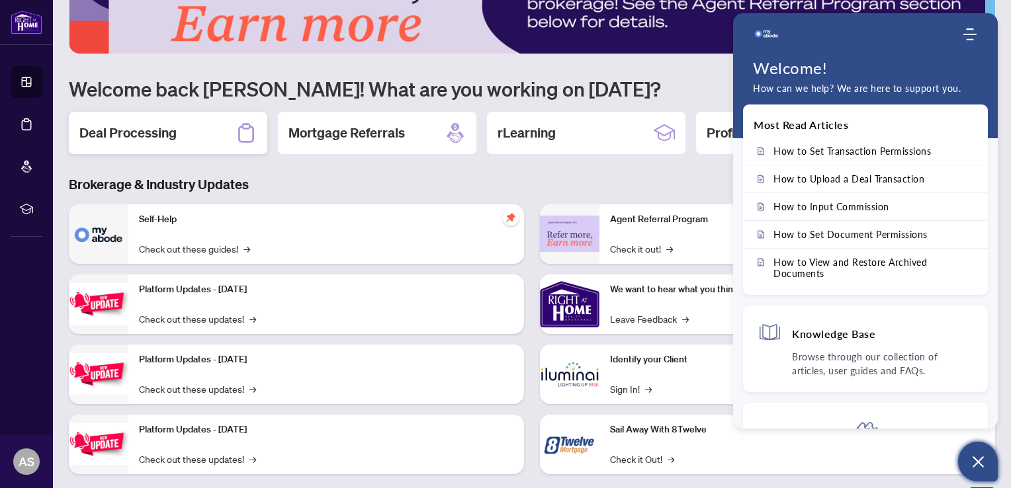
click at [153, 144] on div "Deal Processing" at bounding box center [168, 133] width 198 height 42
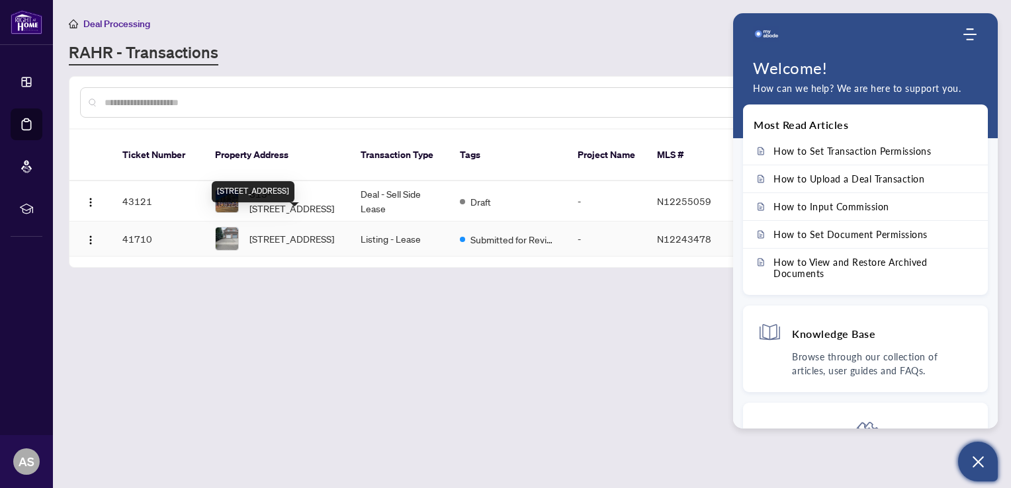
click at [255, 231] on span "[STREET_ADDRESS]" at bounding box center [291, 238] width 85 height 15
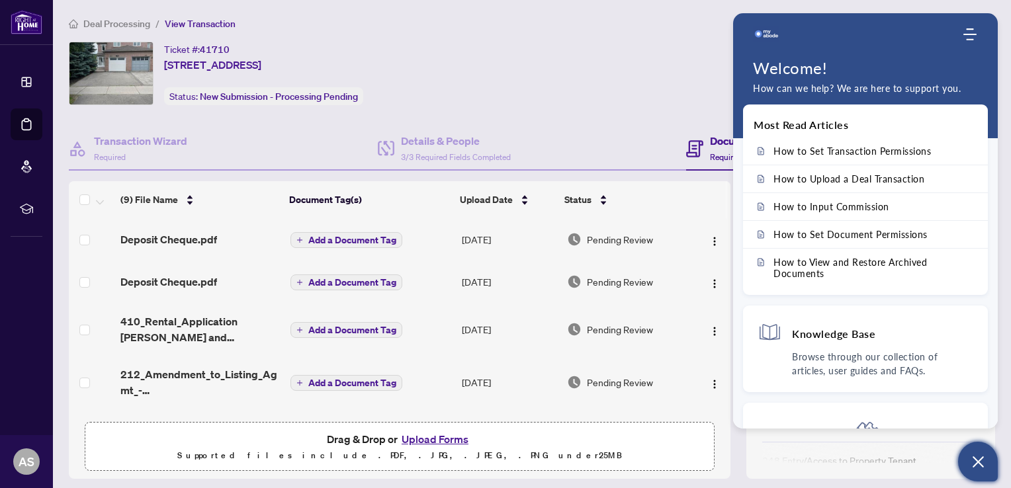
click at [683, 58] on div "Ticket #: 41710 83 Formosa Dr, Richmond Hill, Ontario L4S 1T1, Canada Status: N…" at bounding box center [432, 73] width 726 height 63
click at [790, 452] on div at bounding box center [870, 452] width 217 height 21
click at [991, 367] on div "Most Read Articles How to Set Transaction Permissions How to Upload a Deal Tran…" at bounding box center [865, 267] width 265 height 324
click at [968, 36] on icon "Modules Menu" at bounding box center [969, 34] width 13 height 13
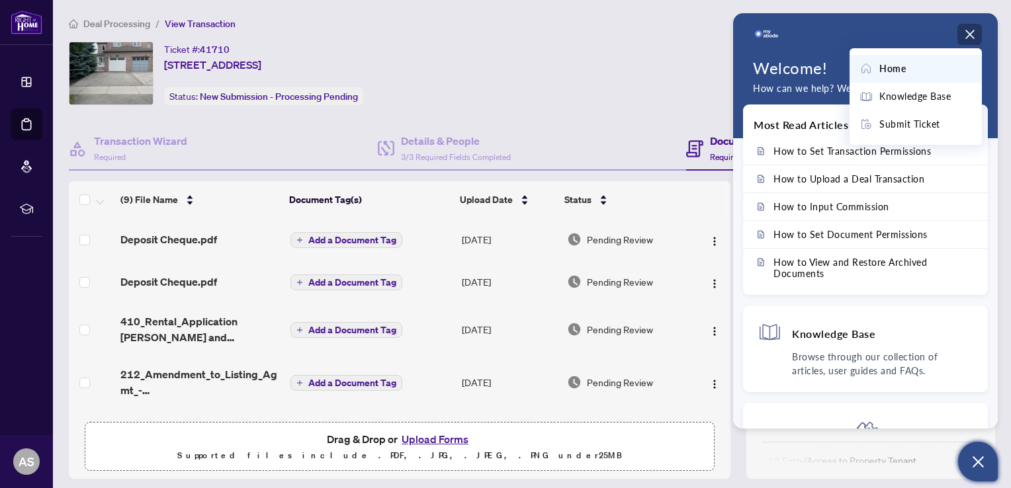
click at [968, 36] on icon "Modules Menu" at bounding box center [969, 34] width 13 height 13
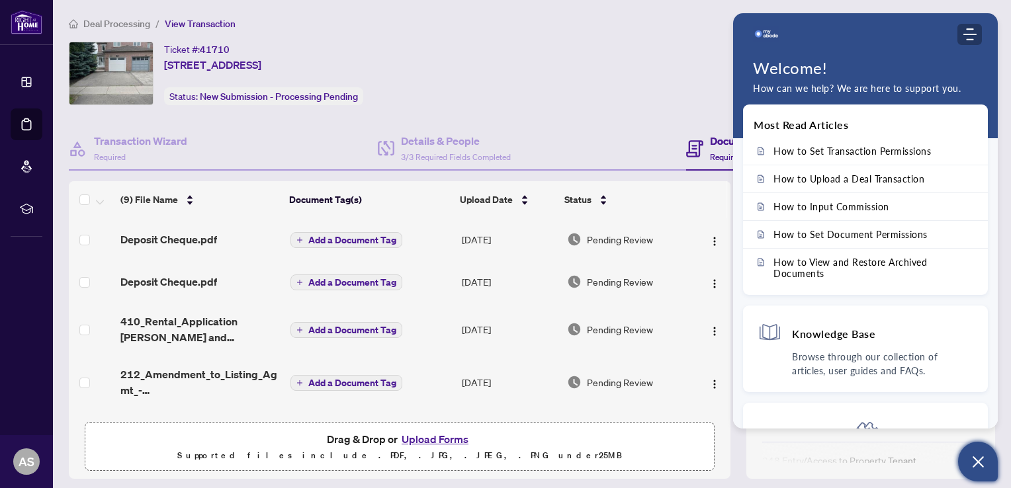
click at [968, 36] on icon "Modules Menu" at bounding box center [969, 34] width 13 height 13
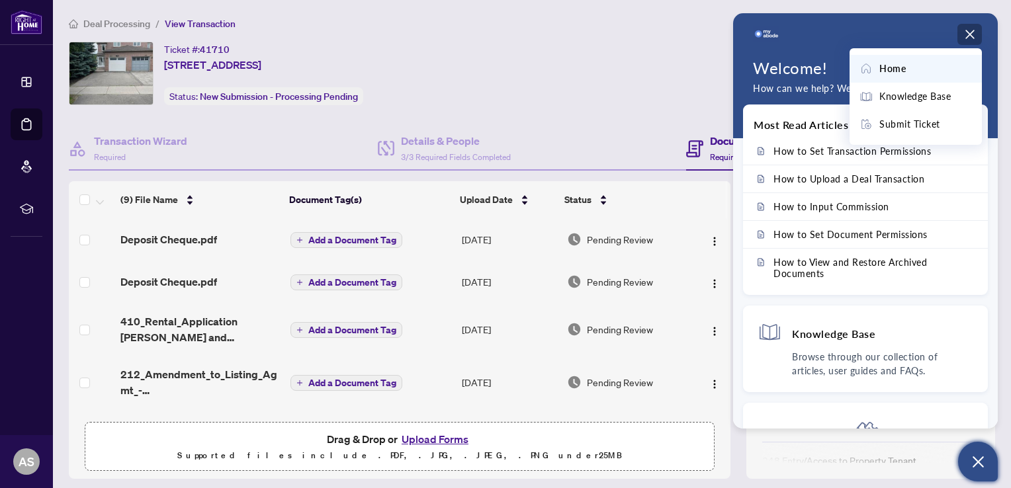
click at [670, 57] on div "Ticket #: 41710 83 Formosa Dr, Richmond Hill, Ontario L4S 1T1, Canada Status: N…" at bounding box center [432, 73] width 726 height 63
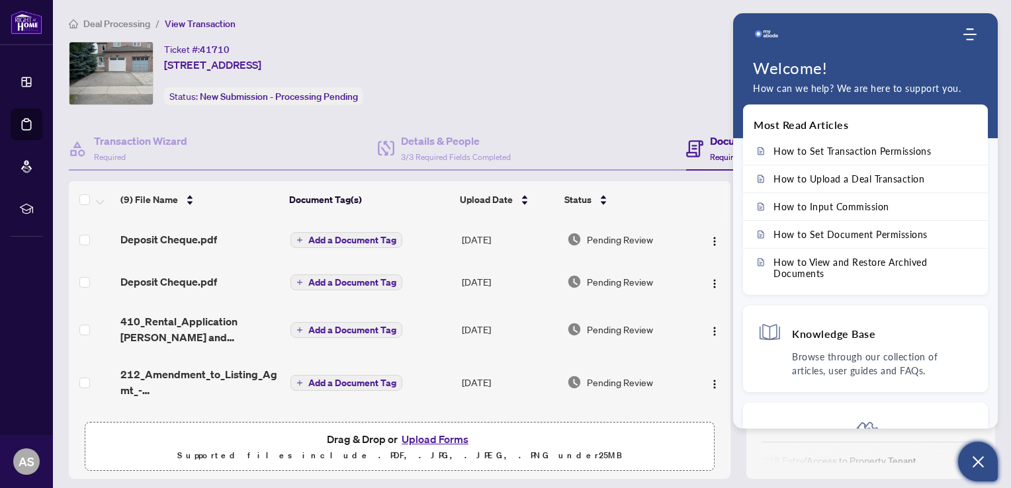
click at [773, 5] on main "Deal Processing / View Transaction Transaction saved 10 days ago Ticket #: 4171…" at bounding box center [532, 244] width 958 height 488
click at [491, 137] on h4 "Details & People" at bounding box center [456, 141] width 110 height 16
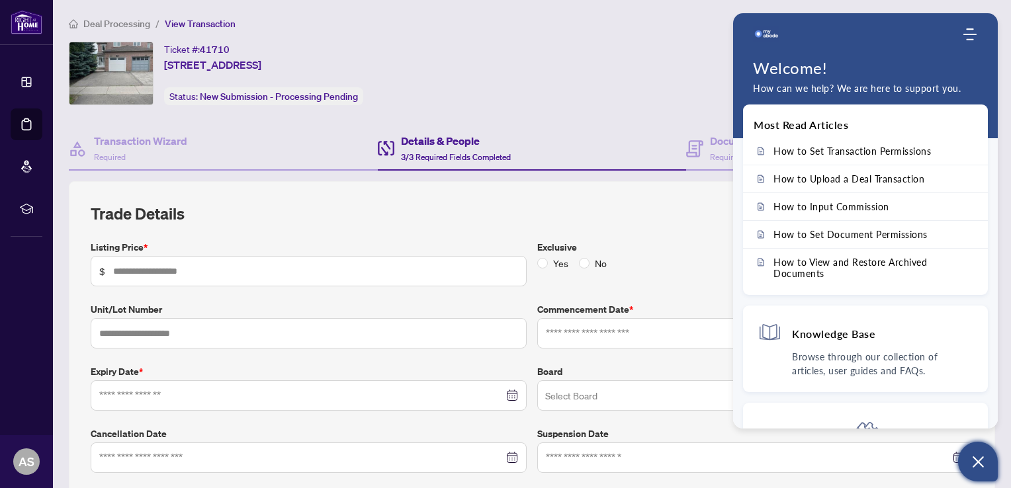
type input "*****"
type input "**********"
click at [643, 63] on div "Ticket #: 41710 83 Formosa Dr, Richmond Hill, Ontario L4S 1T1, Canada Status: N…" at bounding box center [432, 73] width 726 height 63
click at [947, 454] on div at bounding box center [755, 457] width 419 height 15
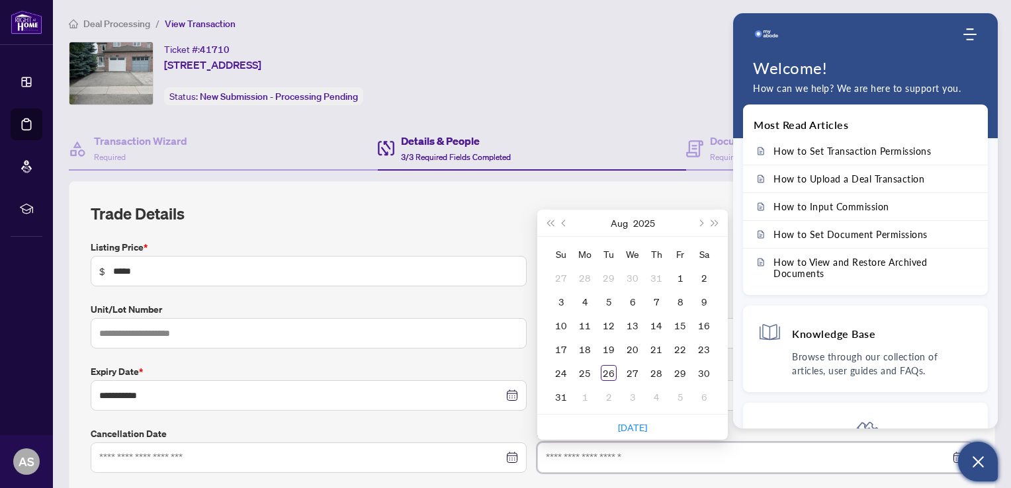
click at [947, 454] on div at bounding box center [755, 457] width 419 height 15
click at [980, 460] on icon "Open asap" at bounding box center [977, 461] width 11 height 11
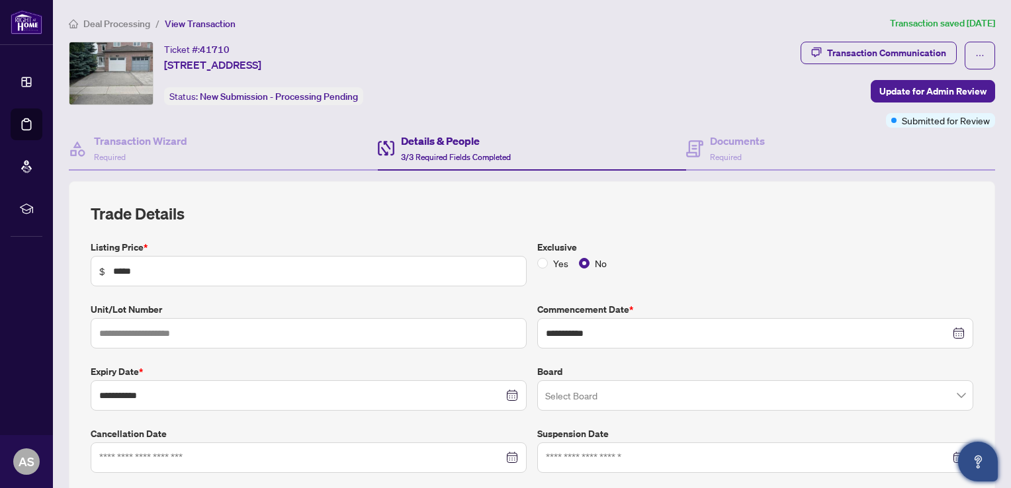
click at [980, 460] on icon "Open asap" at bounding box center [978, 462] width 17 height 17
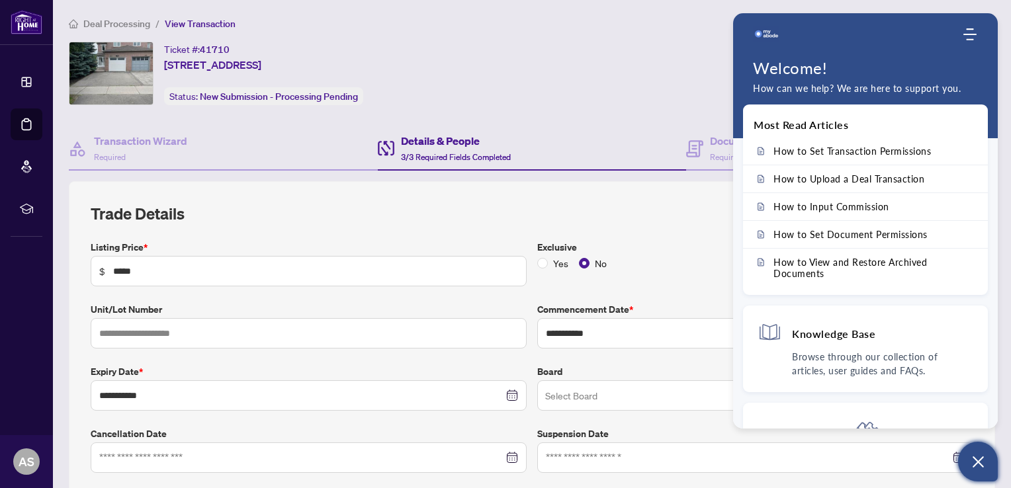
click at [821, 87] on p "How can we help? We are here to support you." at bounding box center [865, 88] width 225 height 15
click at [946, 86] on p "How can we help? We are here to support you." at bounding box center [865, 88] width 225 height 15
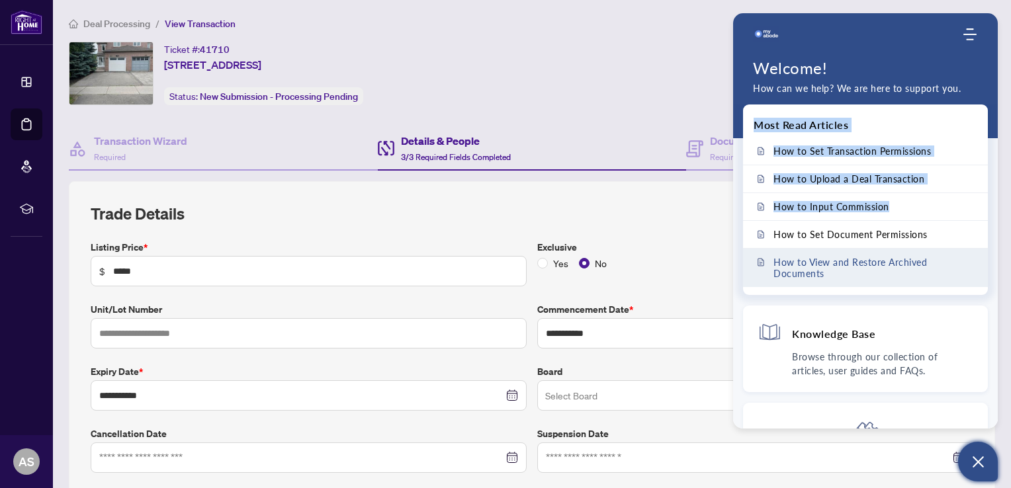
drag, startPoint x: 969, startPoint y: 110, endPoint x: 978, endPoint y: 251, distance: 141.2
click at [978, 251] on div "Welcome to myAbode Support Home Knowledge Base Submit Ticket Welcome! How can w…" at bounding box center [865, 220] width 265 height 415
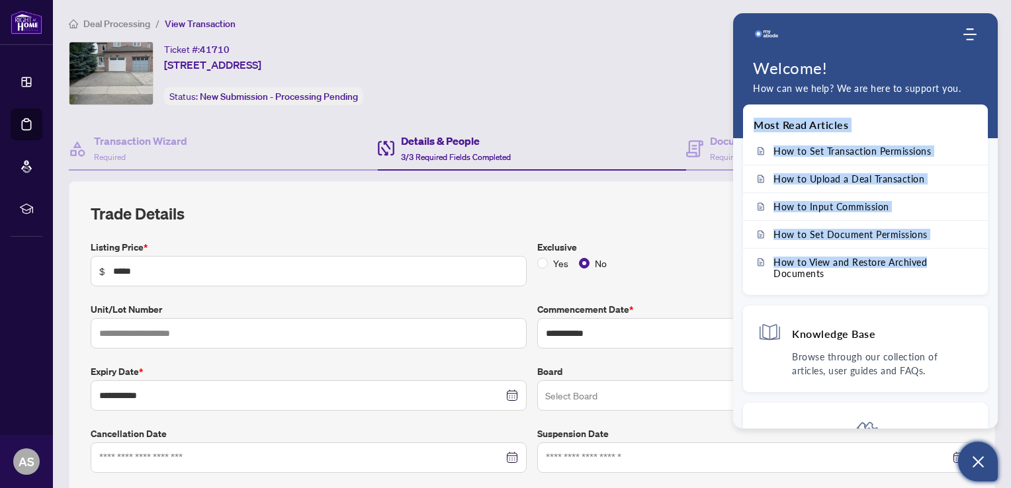
click at [993, 333] on div "Most Read Articles How to Set Transaction Permissions How to Upload a Deal Tran…" at bounding box center [865, 267] width 265 height 324
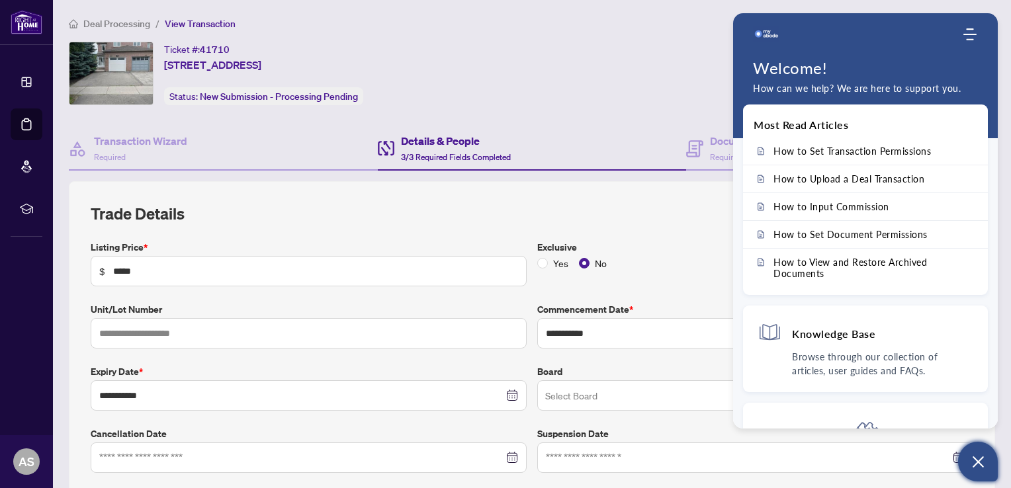
click at [993, 331] on div "Most Read Articles How to Set Transaction Permissions How to Upload a Deal Tran…" at bounding box center [865, 267] width 265 height 324
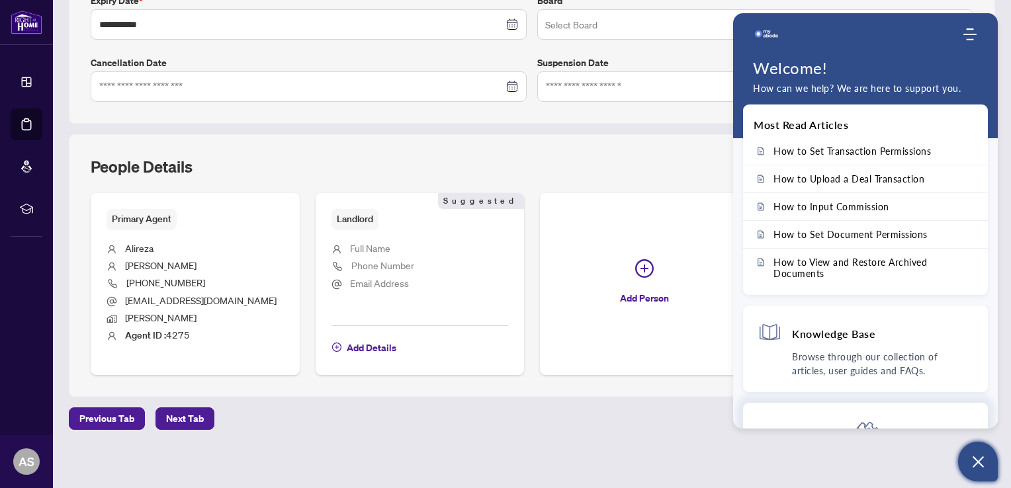
click at [869, 423] on icon at bounding box center [865, 433] width 32 height 32
drag, startPoint x: 869, startPoint y: 423, endPoint x: 898, endPoint y: 429, distance: 29.2
click at [898, 429] on body "**********" at bounding box center [505, 244] width 1011 height 488
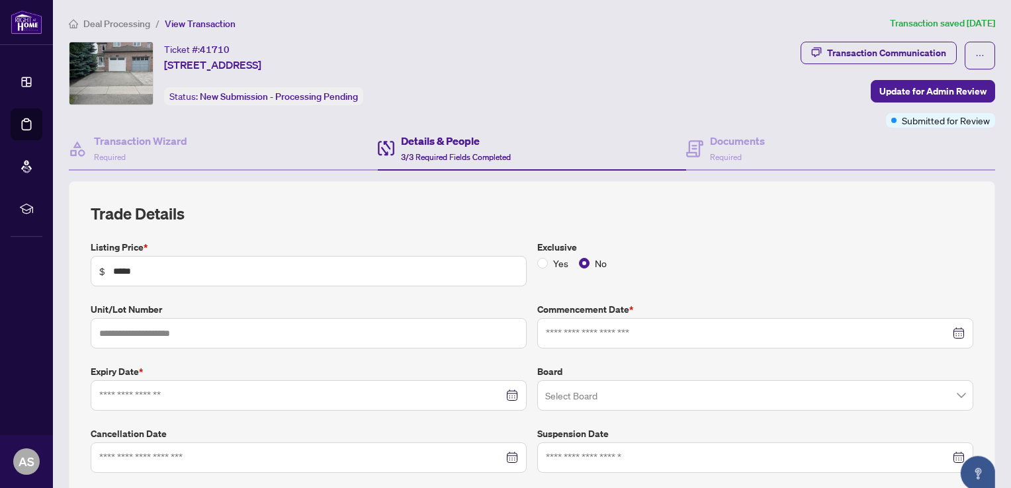
type input "**********"
click at [975, 51] on icon "ellipsis" at bounding box center [979, 55] width 9 height 9
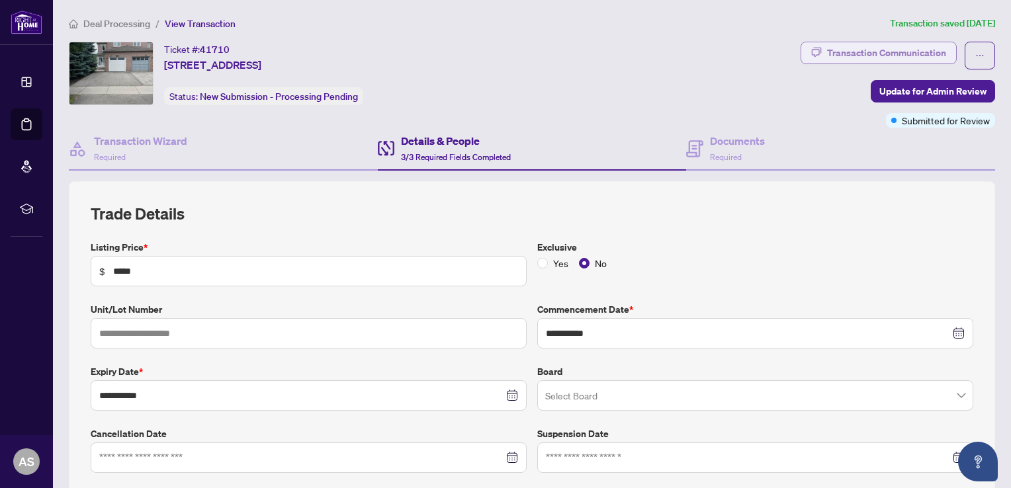
click at [862, 56] on div "Transaction Communication" at bounding box center [886, 52] width 119 height 21
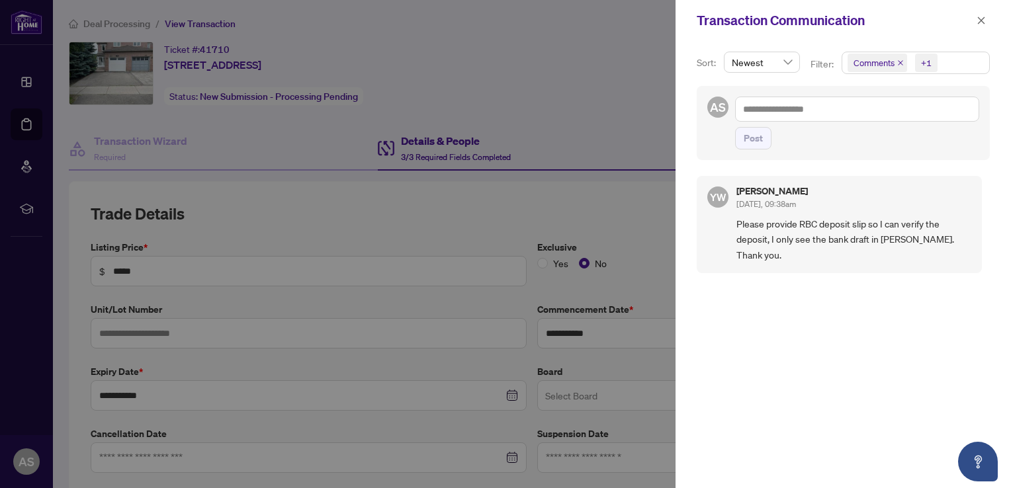
click at [862, 56] on span "Comments" at bounding box center [873, 62] width 41 height 13
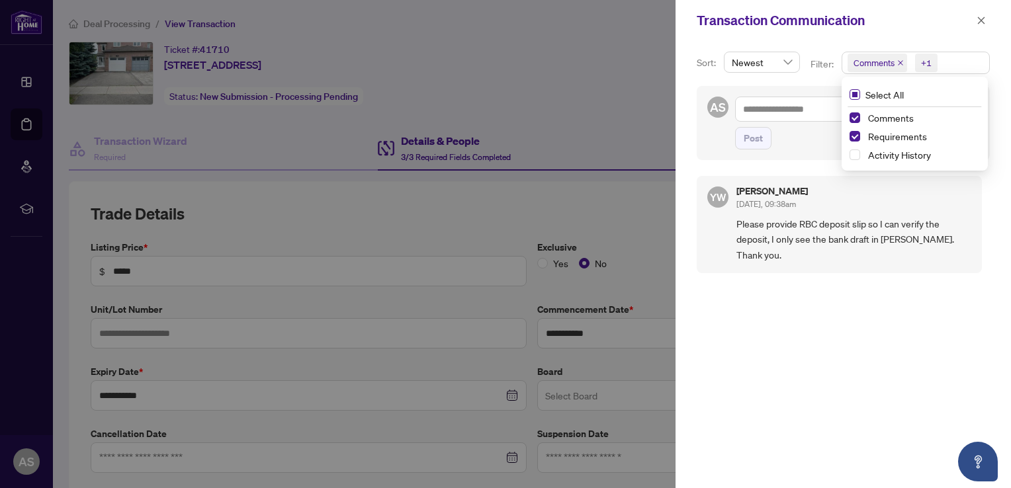
click at [881, 94] on span "Select All" at bounding box center [884, 94] width 49 height 15
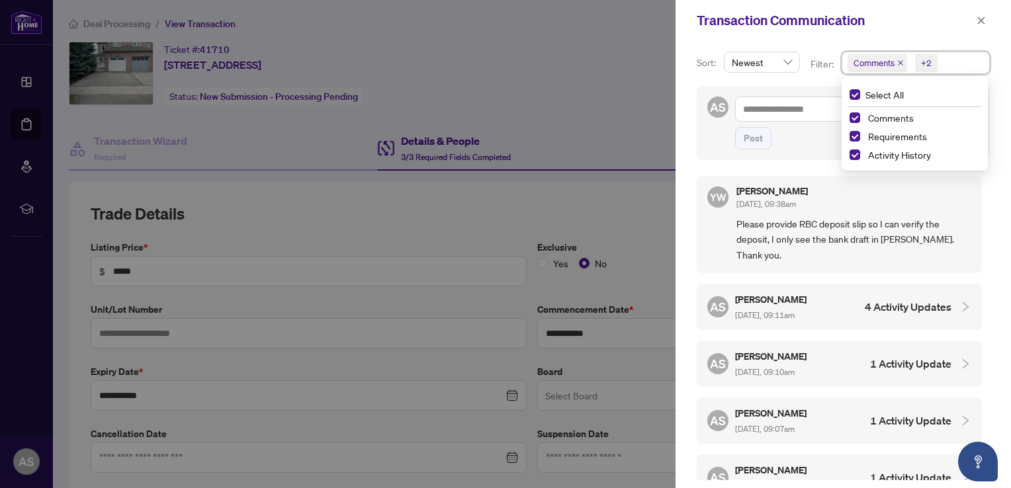
click at [963, 213] on div "YuPan Wang Aug/18/2025, 09:38am Please provide RBC deposit slip so I can verify…" at bounding box center [853, 225] width 235 height 76
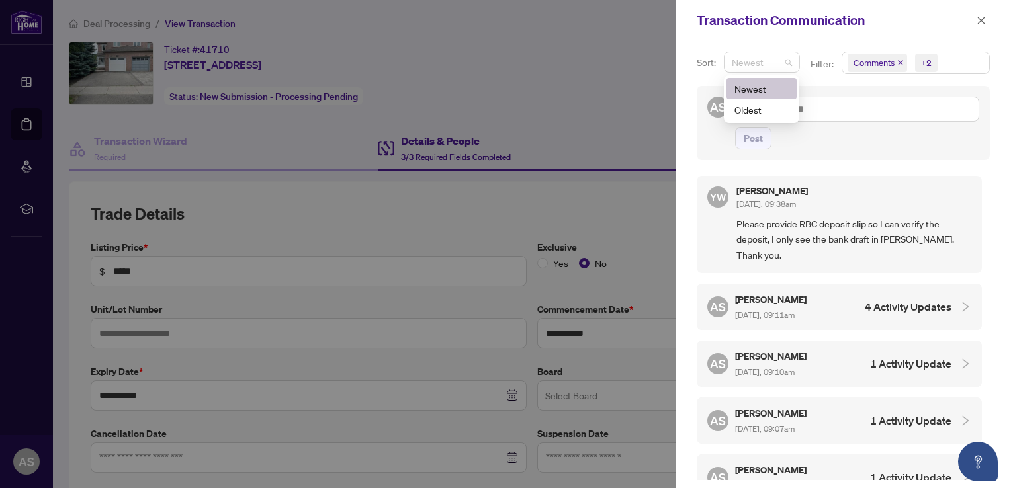
click at [786, 59] on span "Newest" at bounding box center [762, 62] width 60 height 20
click at [750, 109] on div "Oldest" at bounding box center [761, 110] width 54 height 15
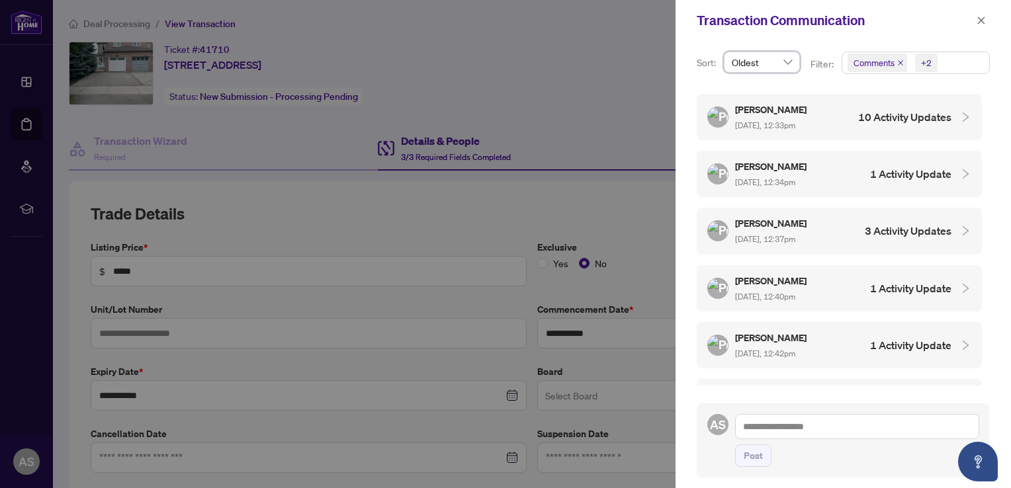
scroll to position [622, 0]
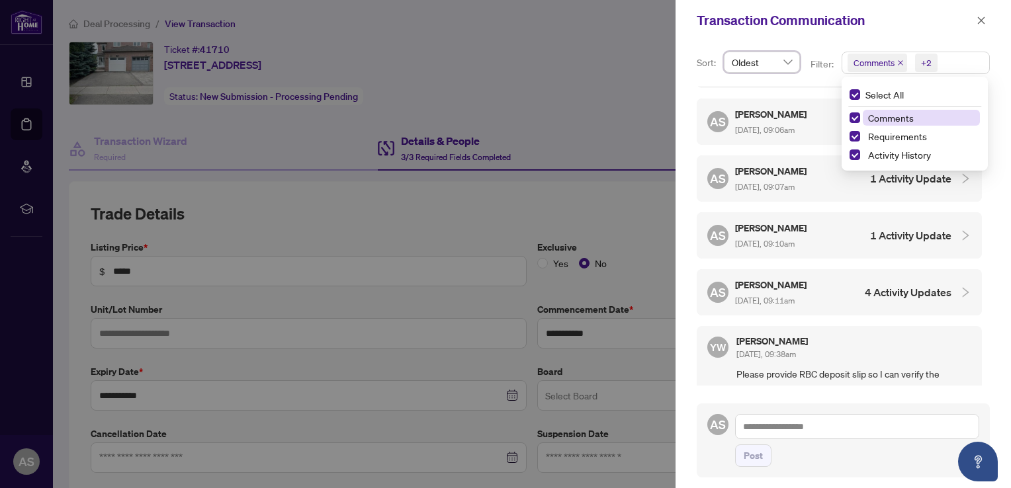
click at [884, 67] on span "Comments" at bounding box center [873, 62] width 41 height 13
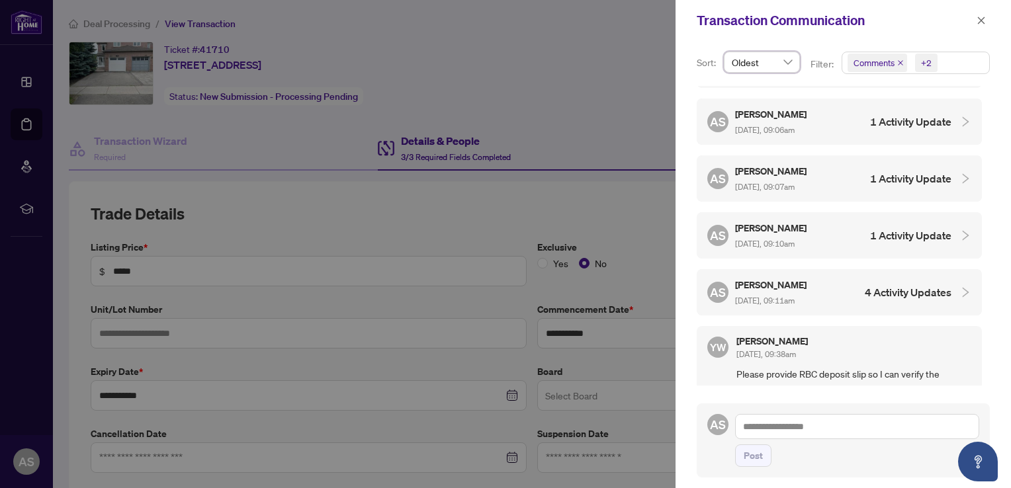
click at [884, 67] on span "Comments" at bounding box center [873, 62] width 41 height 13
click at [981, 20] on icon "close" at bounding box center [981, 20] width 7 height 7
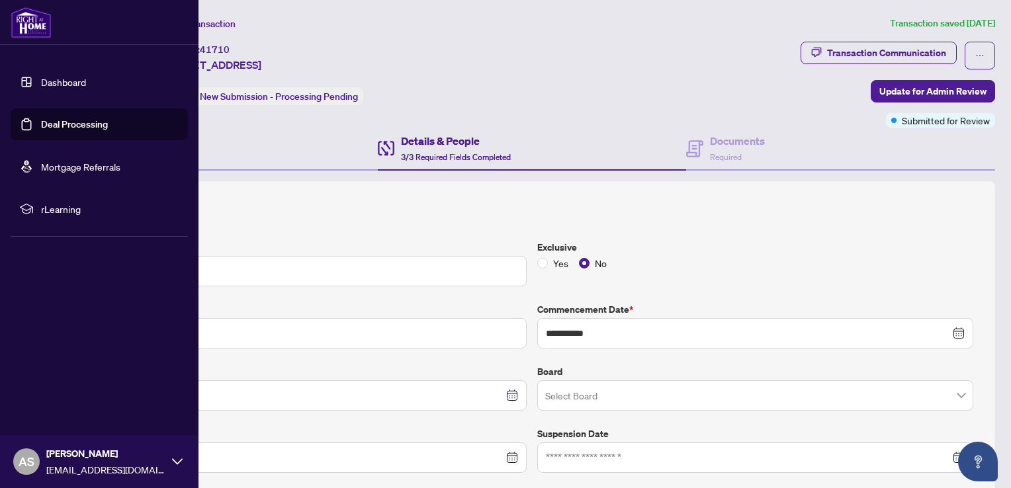
click at [64, 128] on link "Deal Processing" at bounding box center [74, 124] width 67 height 12
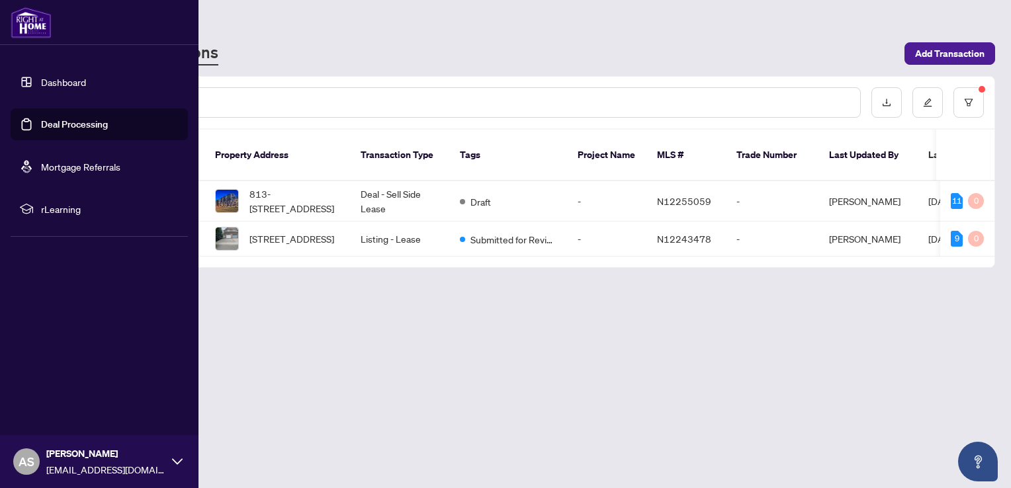
click at [30, 19] on img at bounding box center [31, 23] width 41 height 32
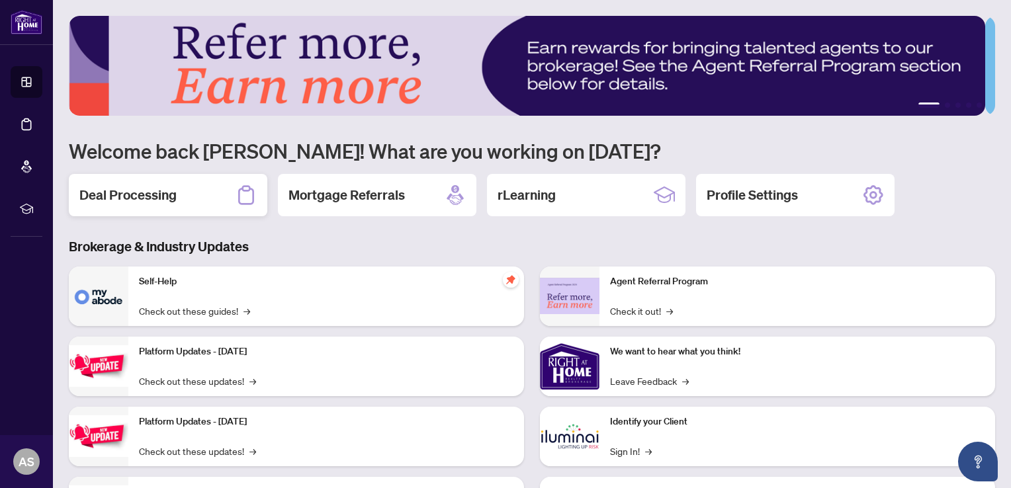
click at [160, 198] on h2 "Deal Processing" at bounding box center [127, 195] width 97 height 19
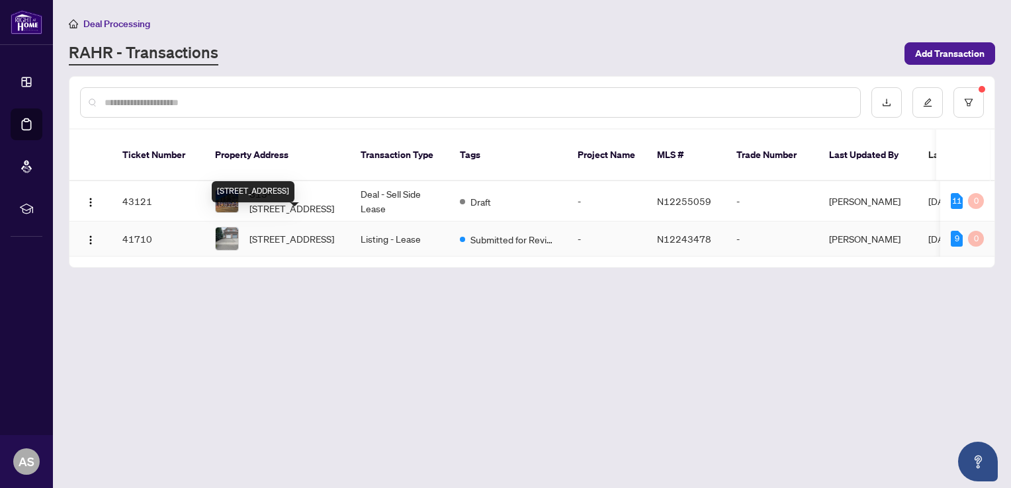
click at [265, 231] on span "[STREET_ADDRESS]" at bounding box center [291, 238] width 85 height 15
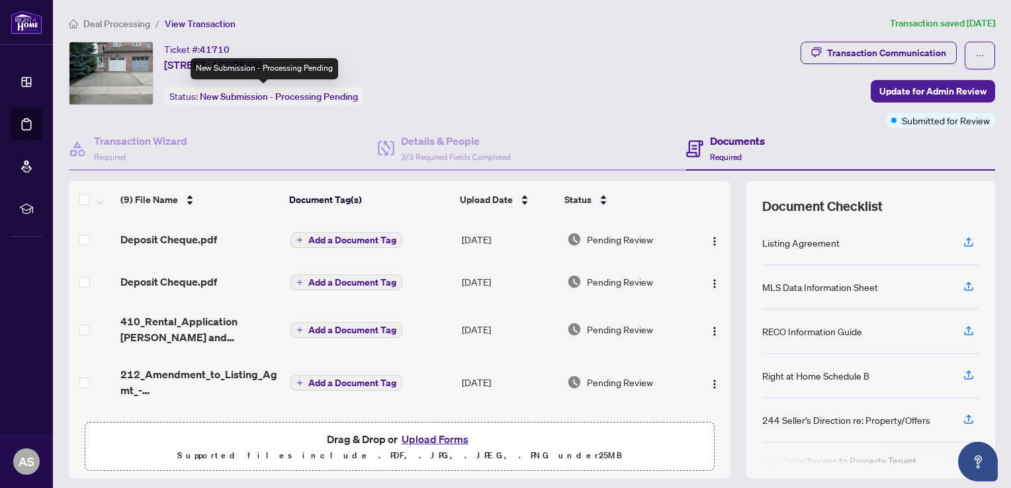
click at [237, 97] on span "New Submission - Processing Pending" at bounding box center [279, 97] width 158 height 12
click at [198, 98] on div "Status: New Submission - Processing Pending" at bounding box center [263, 96] width 199 height 18
click at [196, 98] on div "Status: New Submission - Processing Pending" at bounding box center [263, 96] width 199 height 18
click at [267, 97] on span "New Submission - Processing Pending" at bounding box center [279, 97] width 158 height 12
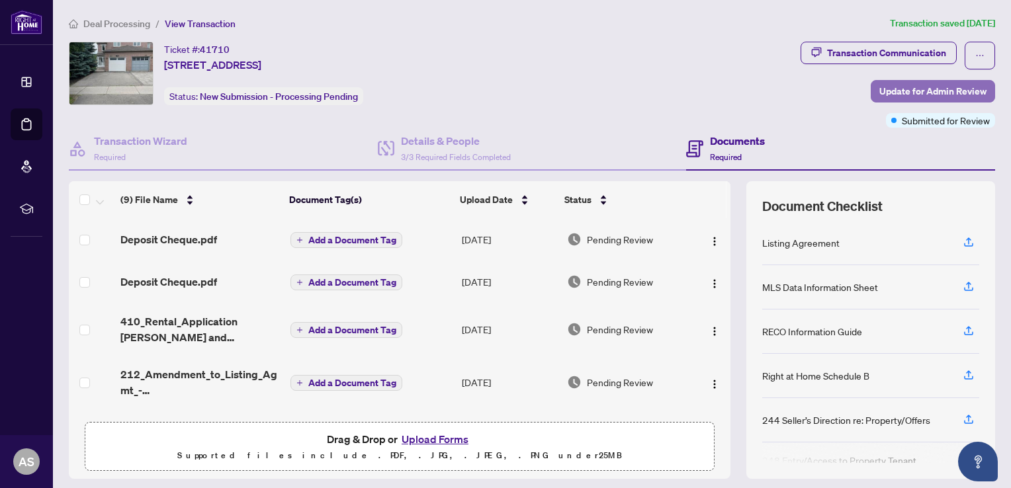
click at [894, 91] on span "Update for Admin Review" at bounding box center [932, 91] width 107 height 21
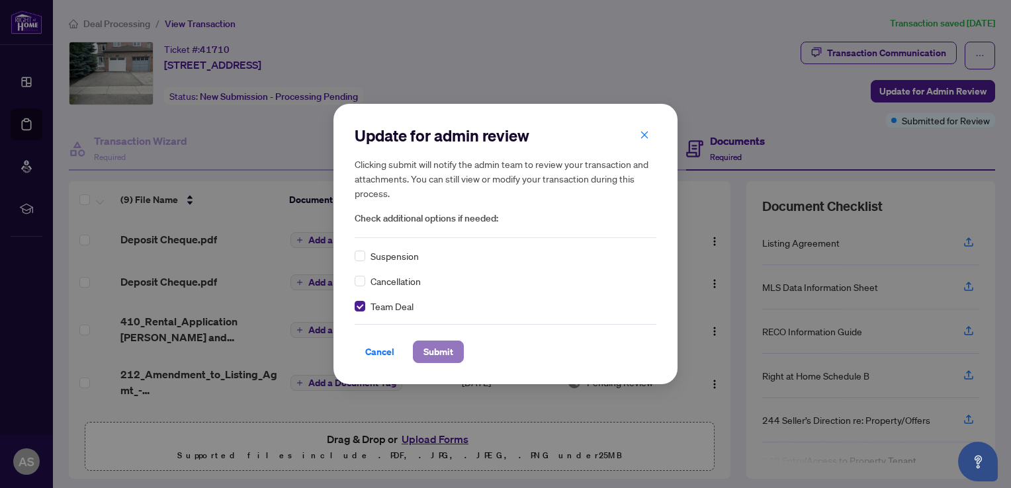
click at [448, 351] on span "Submit" at bounding box center [438, 351] width 30 height 21
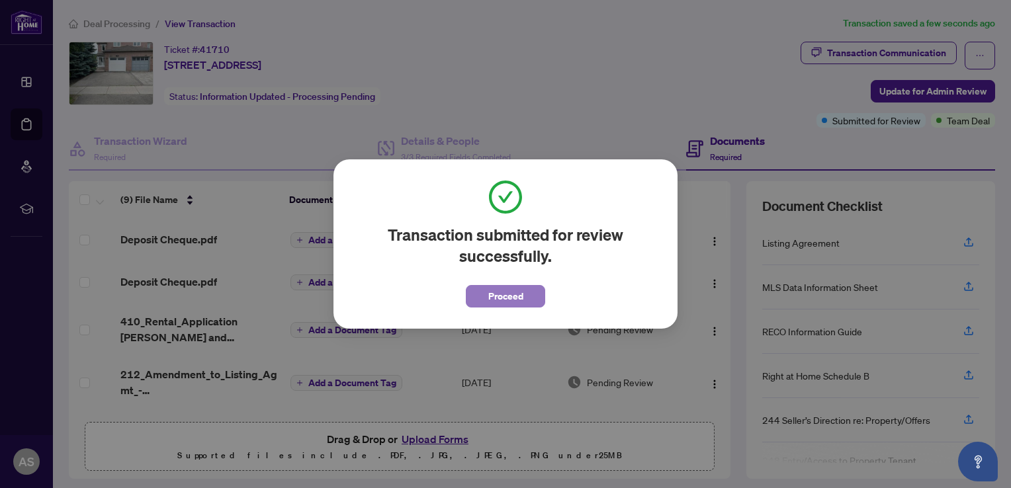
click at [513, 297] on span "Proceed" at bounding box center [505, 296] width 35 height 21
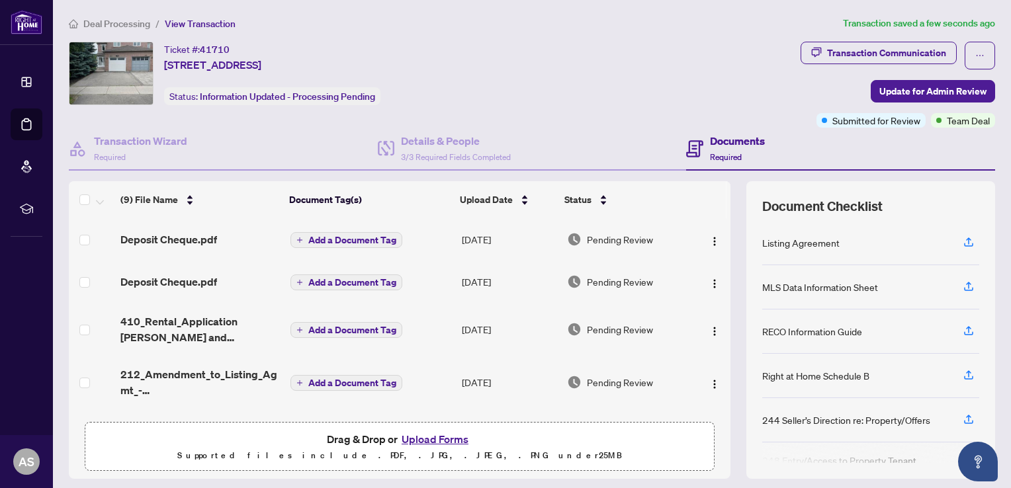
click at [366, 105] on div "Ticket #: 41710 83 Formosa Dr, Richmond Hill, Ontario L4S 1T1, Canada Status: I…" at bounding box center [432, 85] width 732 height 86
click at [195, 21] on span "View Transaction" at bounding box center [200, 24] width 71 height 12
click at [132, 18] on span "Deal Processing" at bounding box center [116, 24] width 67 height 12
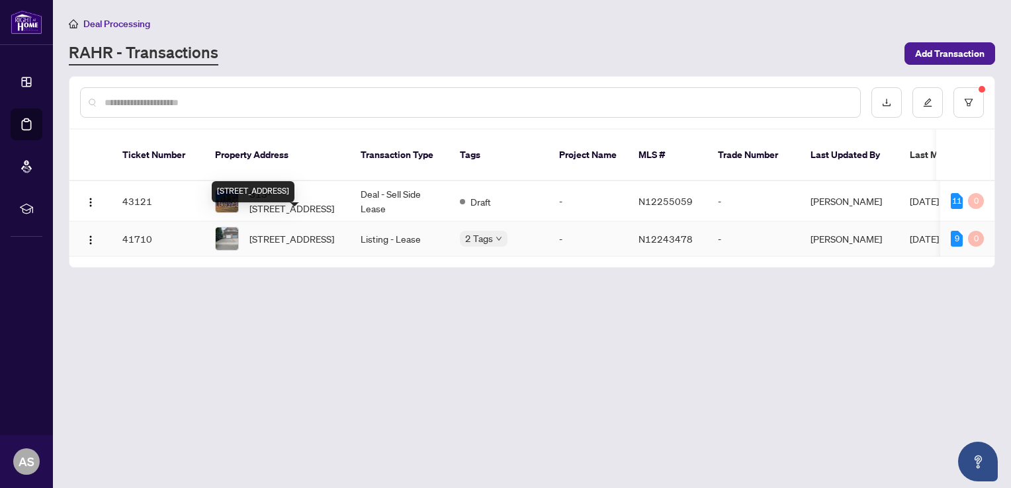
click at [259, 231] on span "[STREET_ADDRESS]" at bounding box center [291, 238] width 85 height 15
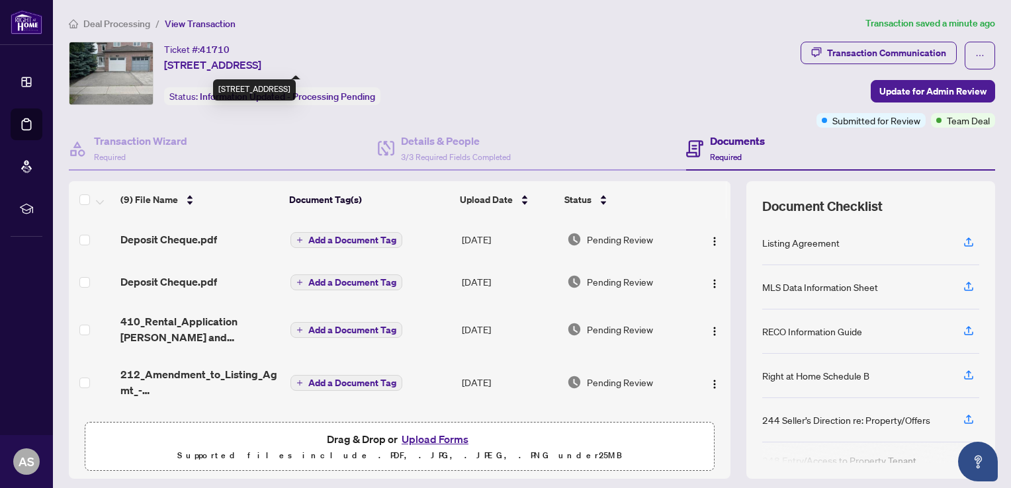
click at [242, 91] on div "[STREET_ADDRESS]" at bounding box center [254, 89] width 83 height 21
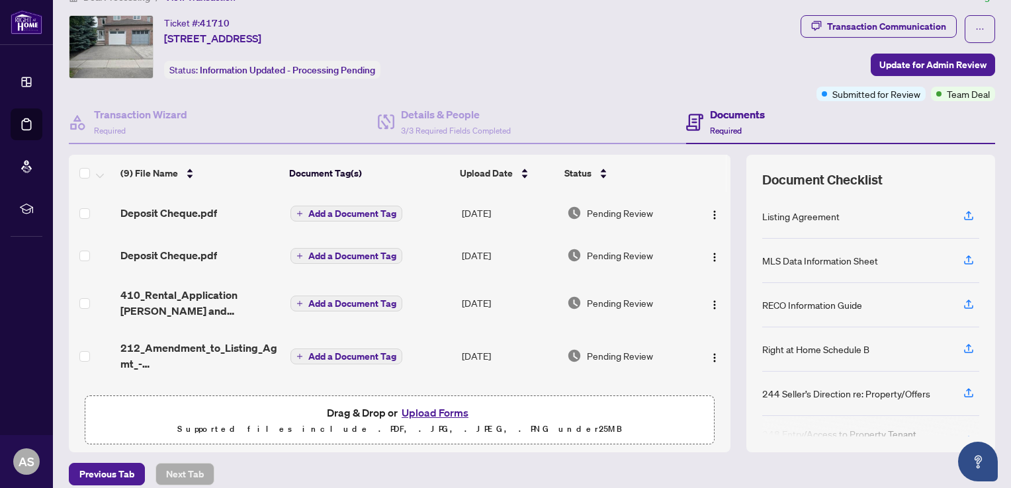
scroll to position [83, 0]
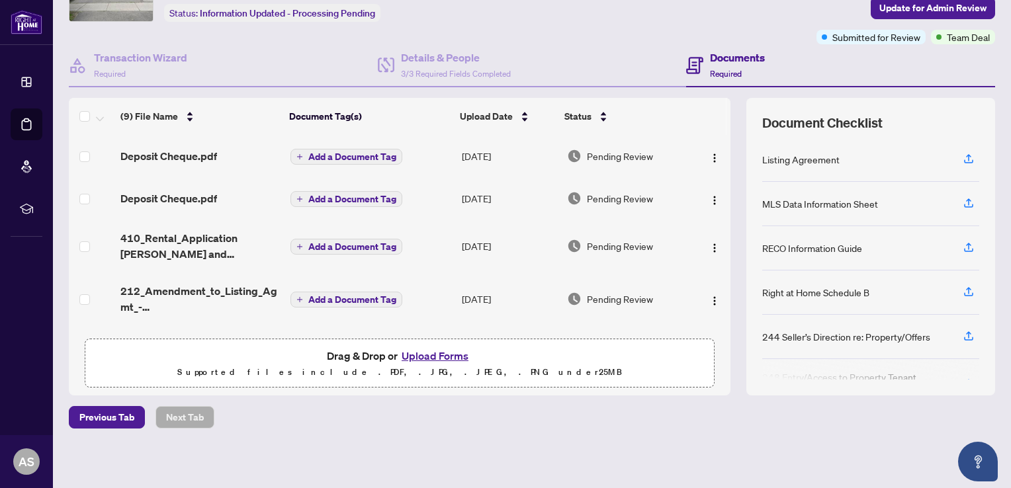
click at [989, 130] on div "Ticket #: 41710 83 Formosa Dr, Richmond Hill, Ontario L4S 1T1, Canada Status: I…" at bounding box center [531, 176] width 937 height 437
click at [960, 33] on span "Team Deal" at bounding box center [967, 37] width 43 height 15
click at [958, 38] on span "Team Deal" at bounding box center [967, 37] width 43 height 15
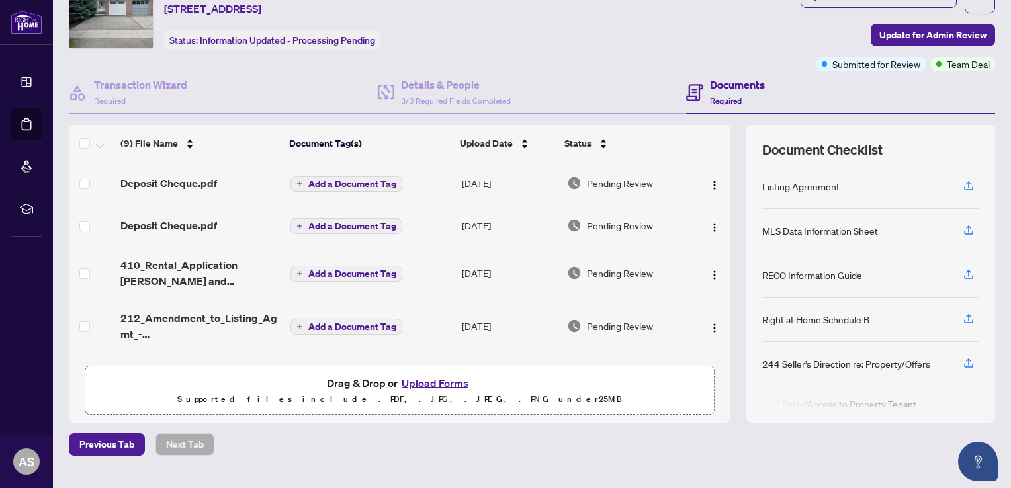
scroll to position [0, 0]
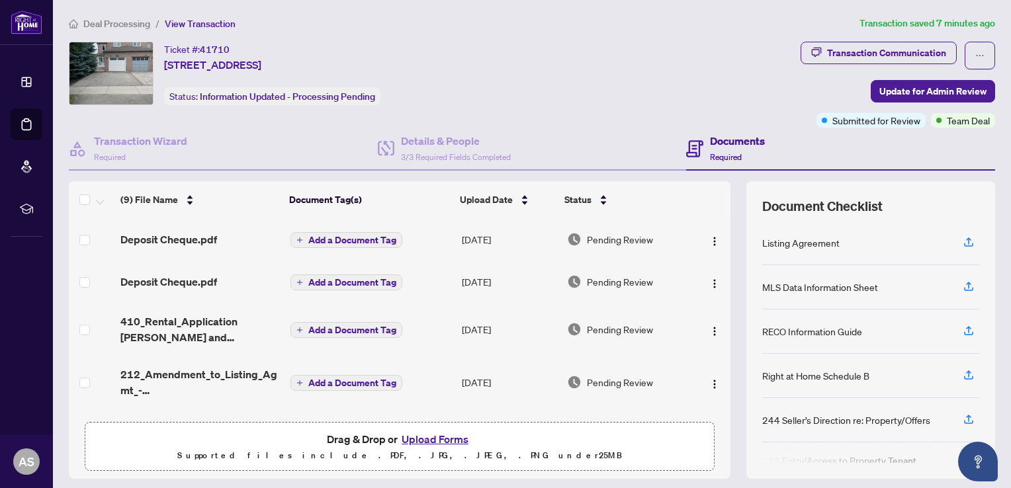
click at [726, 188] on th at bounding box center [728, 199] width 4 height 37
drag, startPoint x: 716, startPoint y: 188, endPoint x: 718, endPoint y: 216, distance: 27.9
click at [726, 216] on th at bounding box center [728, 199] width 4 height 37
click at [726, 204] on th at bounding box center [728, 199] width 4 height 37
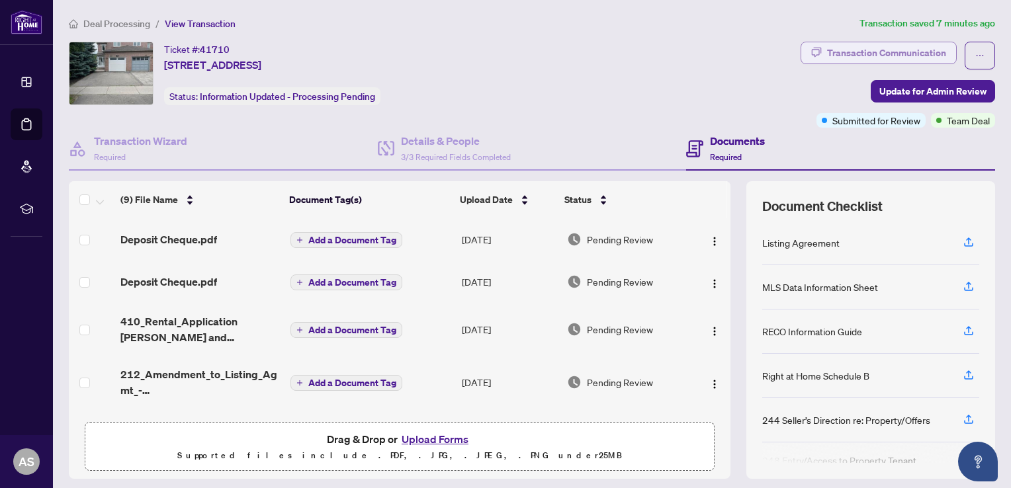
click at [849, 52] on div "Transaction Communication" at bounding box center [886, 52] width 119 height 21
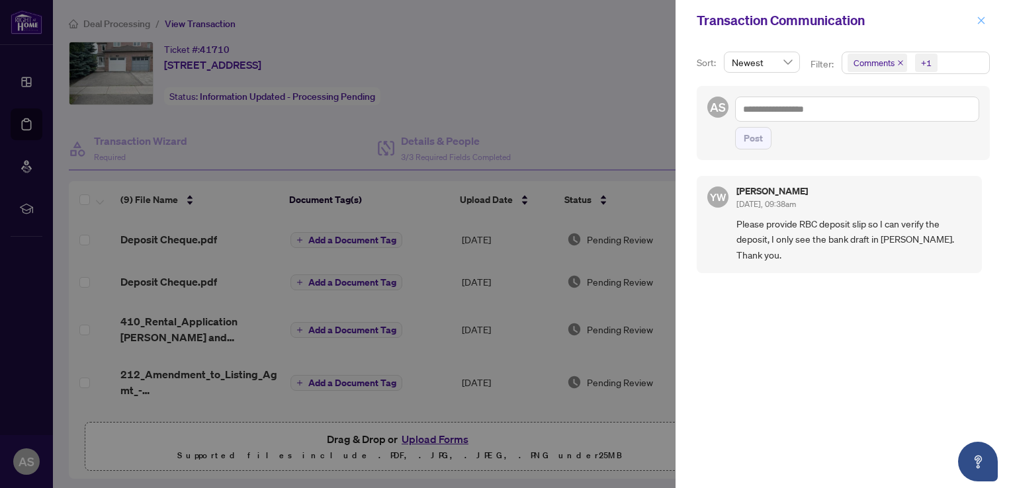
click at [982, 22] on icon "close" at bounding box center [980, 20] width 9 height 9
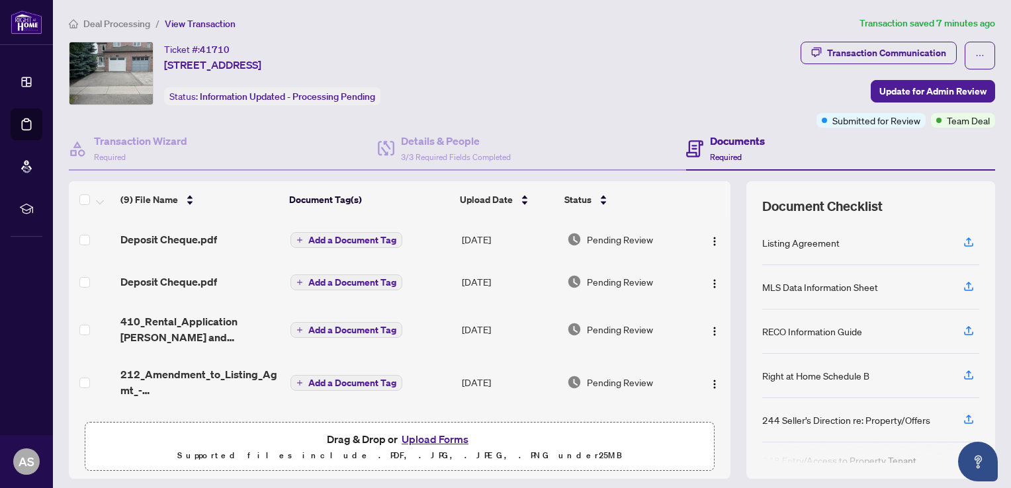
click at [726, 189] on th at bounding box center [728, 199] width 4 height 37
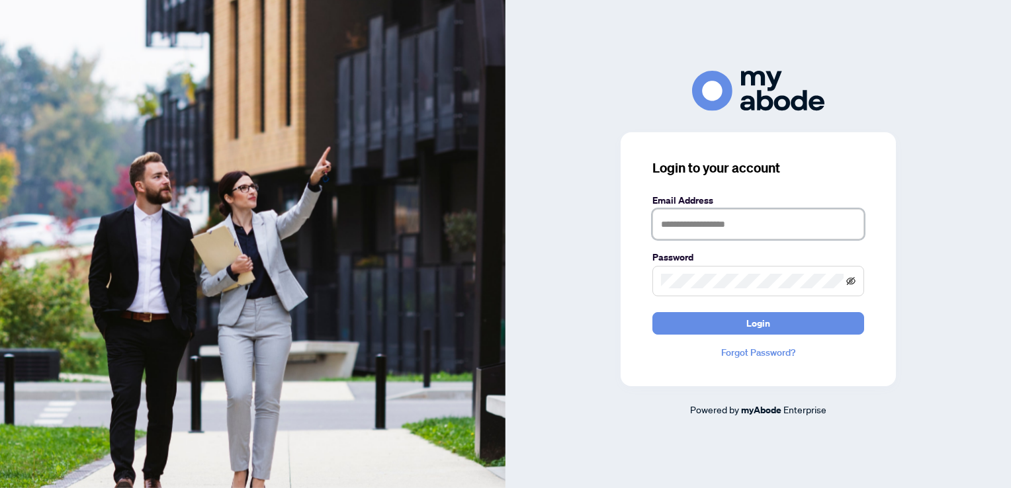
type input "**********"
click at [848, 279] on icon "eye-invisible" at bounding box center [851, 281] width 9 height 8
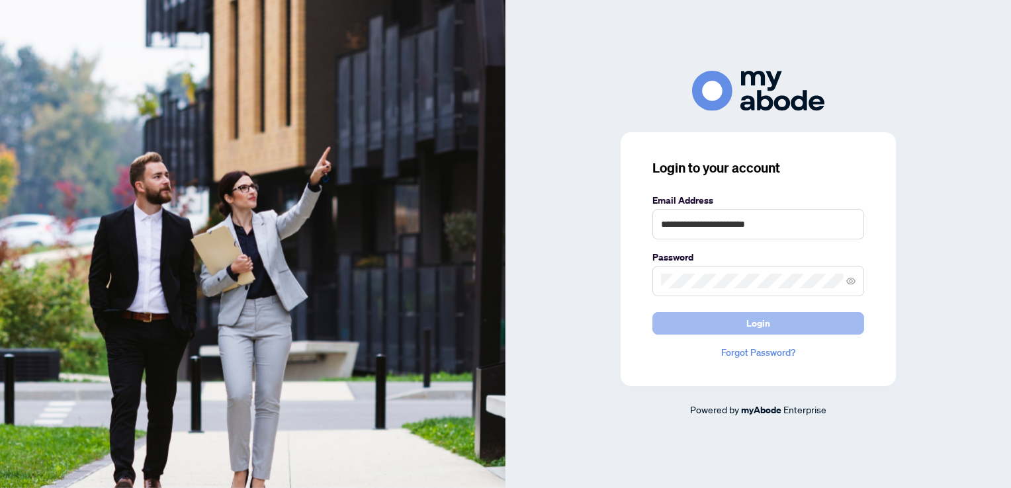
click at [755, 323] on span "Login" at bounding box center [758, 323] width 24 height 21
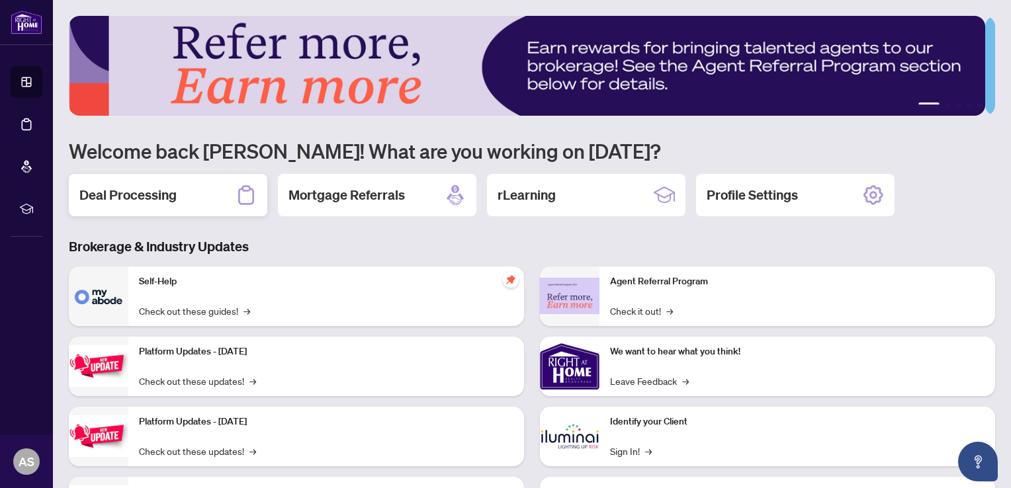
click at [158, 200] on h2 "Deal Processing" at bounding box center [127, 195] width 97 height 19
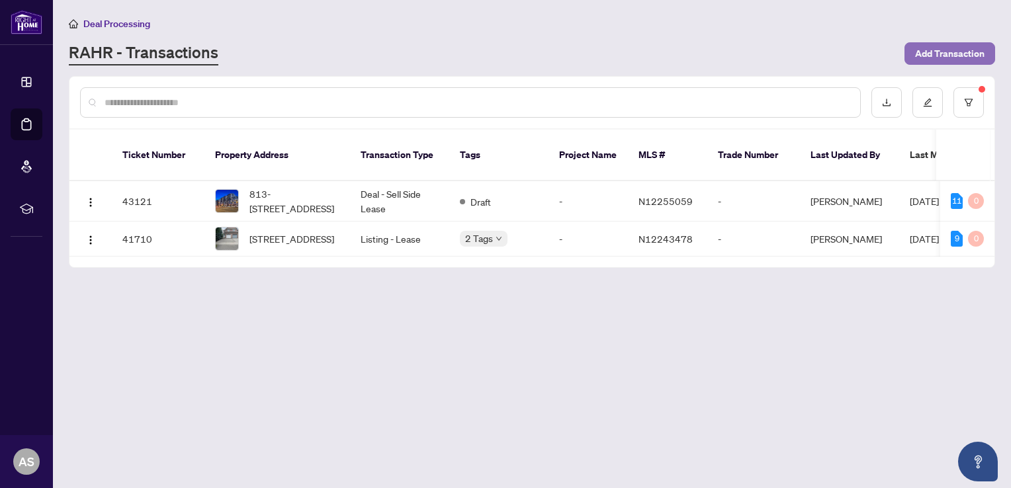
click at [950, 50] on span "Add Transaction" at bounding box center [949, 53] width 69 height 21
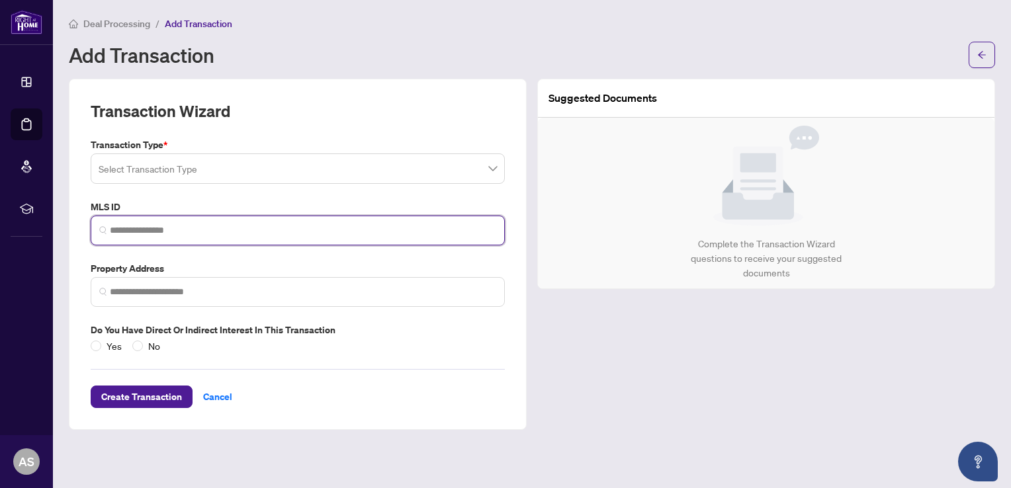
click at [132, 230] on input "search" at bounding box center [303, 231] width 386 height 14
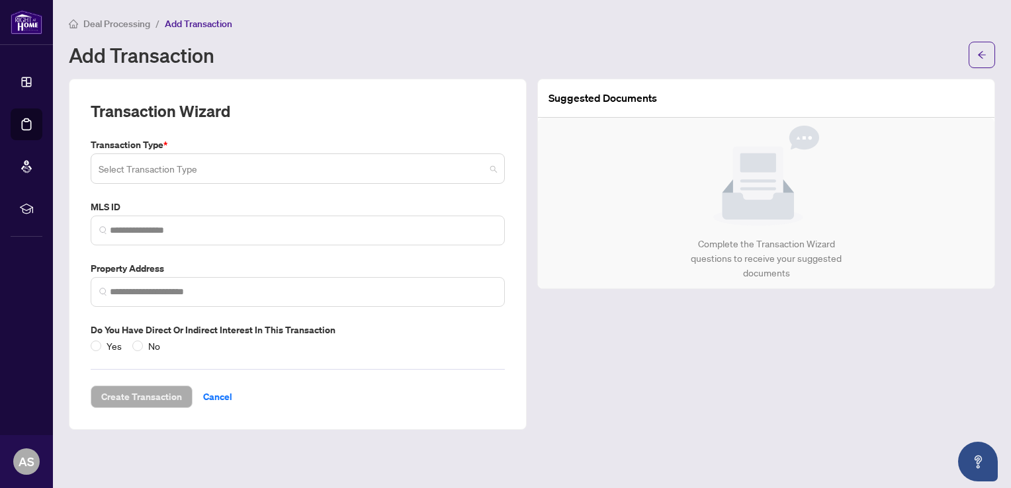
click at [128, 165] on input "search" at bounding box center [292, 170] width 386 height 29
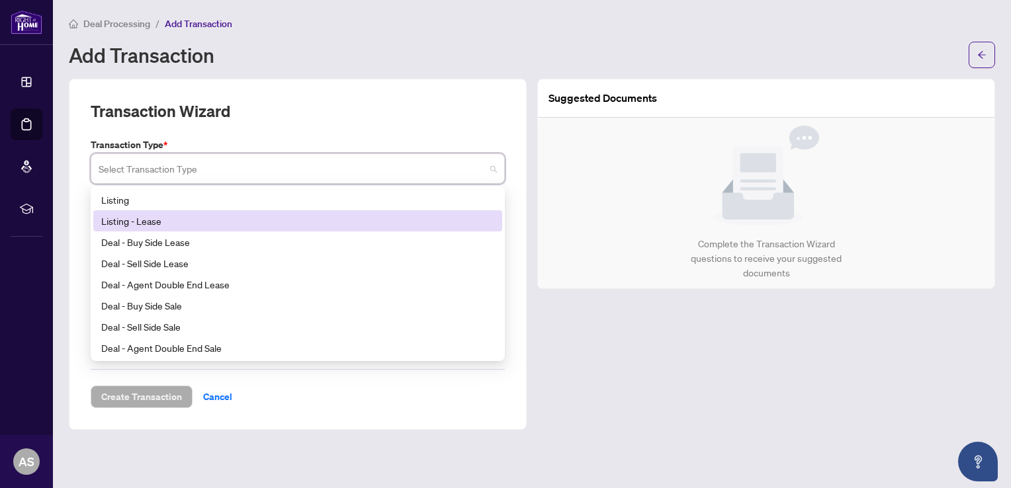
click at [138, 219] on div "Listing - Lease" at bounding box center [297, 221] width 393 height 15
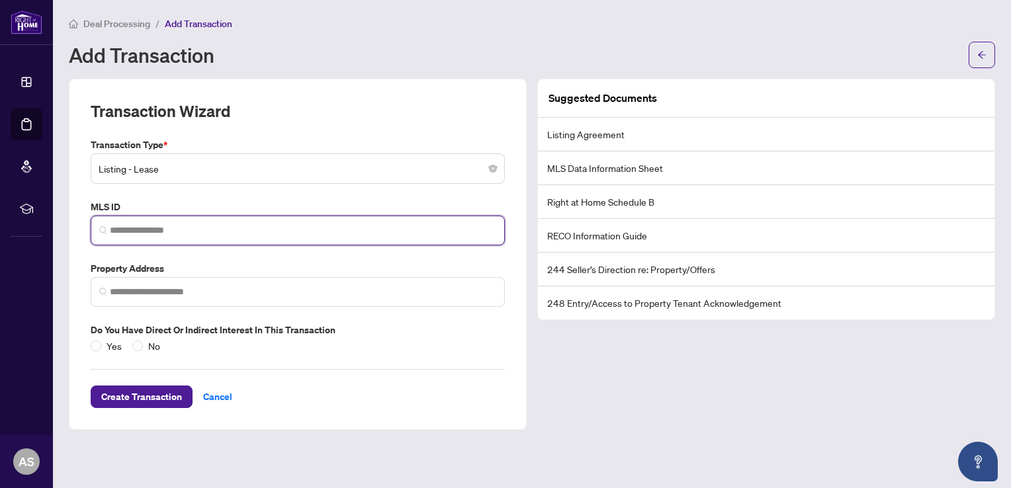
click at [140, 227] on input "search" at bounding box center [303, 231] width 386 height 14
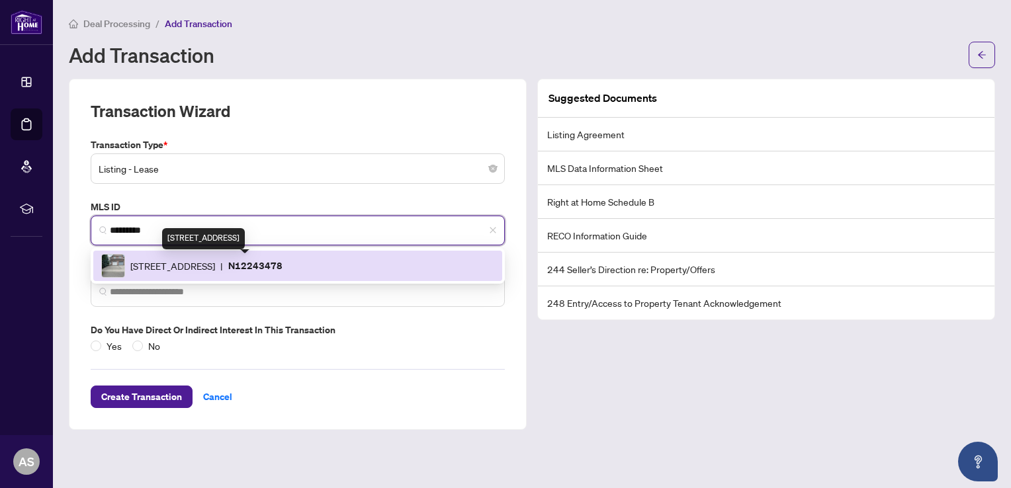
click at [181, 266] on span "[STREET_ADDRESS]" at bounding box center [172, 266] width 85 height 15
type input "*********"
type input "**********"
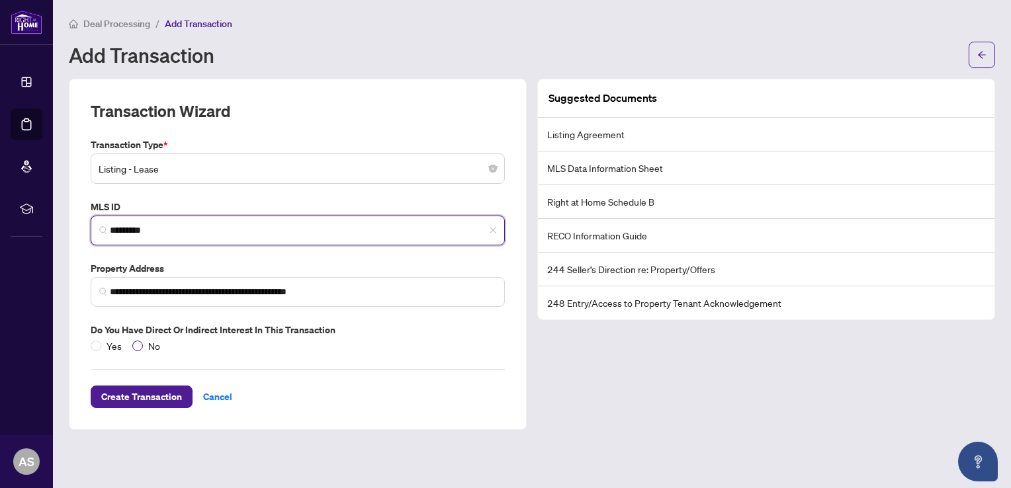
type input "*********"
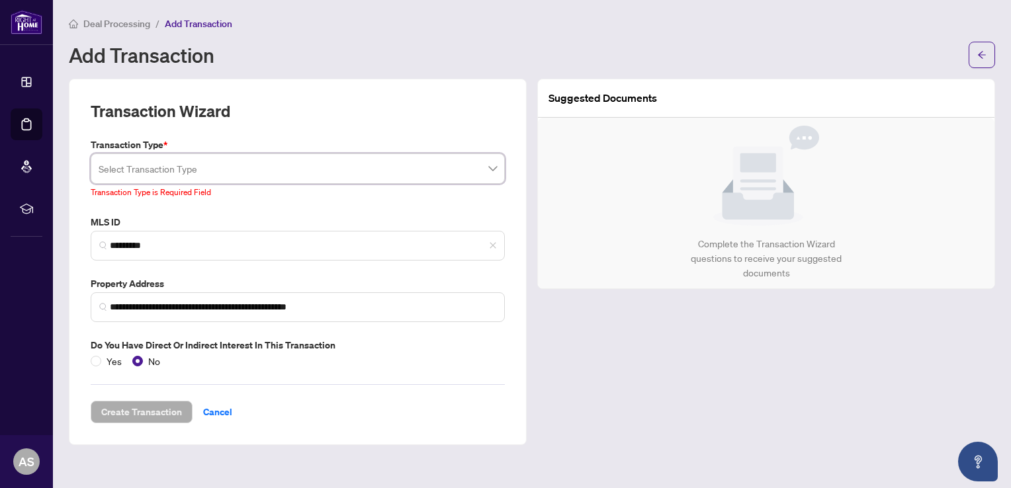
click at [490, 167] on span at bounding box center [298, 168] width 398 height 25
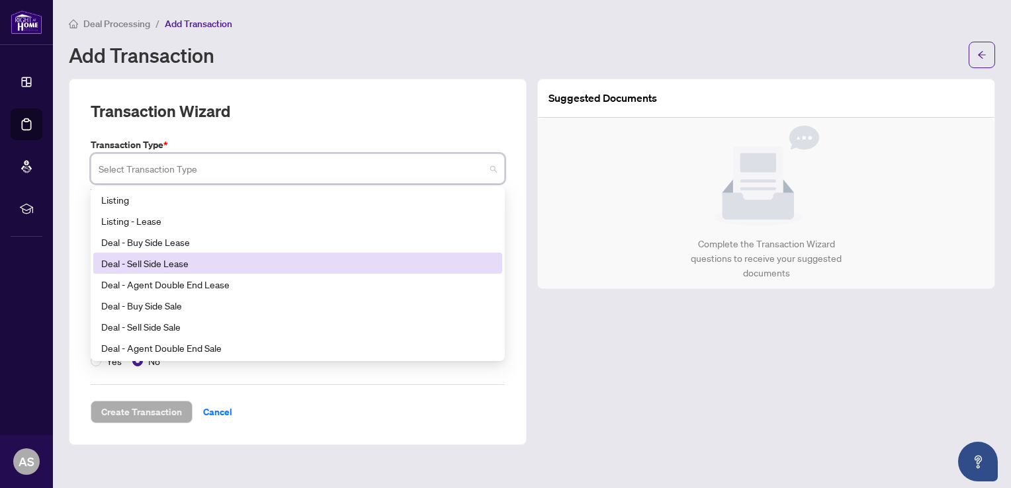
click at [185, 268] on div "Deal - Sell Side Lease" at bounding box center [297, 263] width 393 height 15
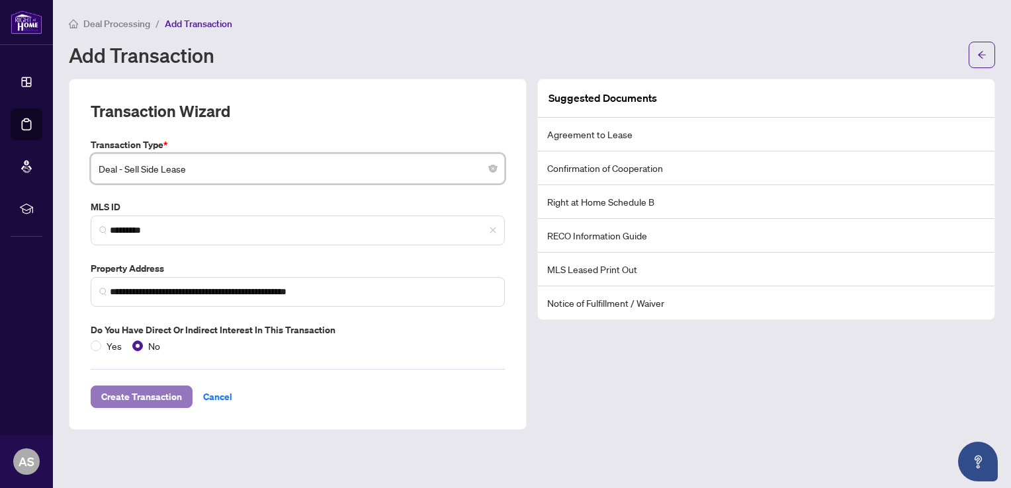
click at [151, 396] on span "Create Transaction" at bounding box center [141, 396] width 81 height 21
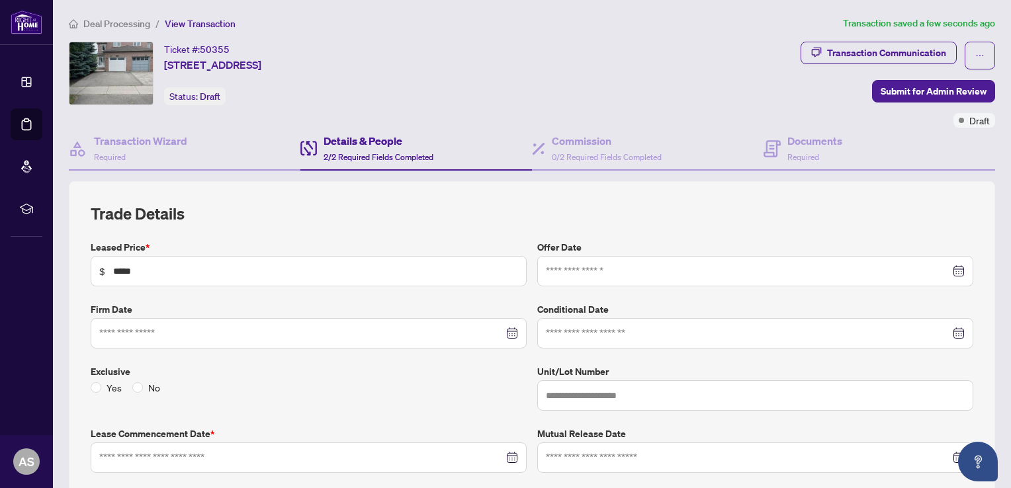
type input "**********"
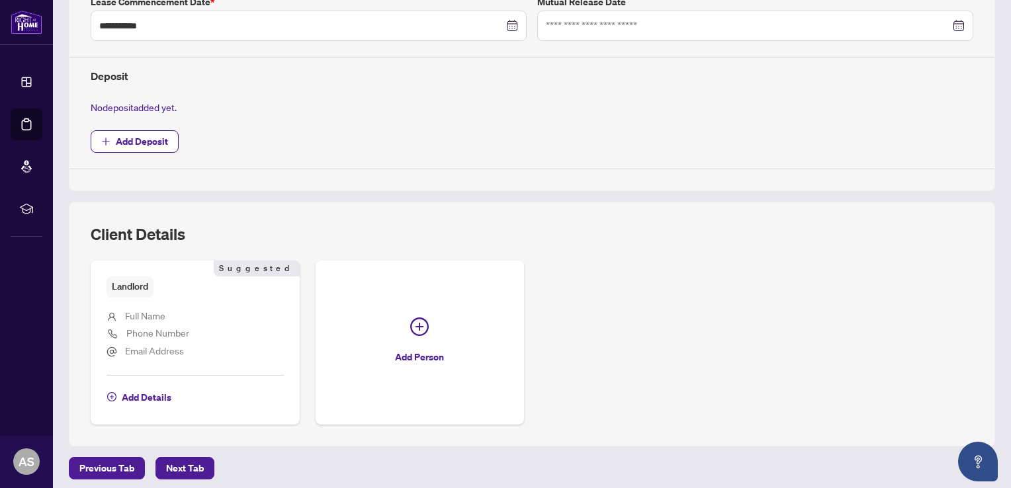
scroll to position [458, 0]
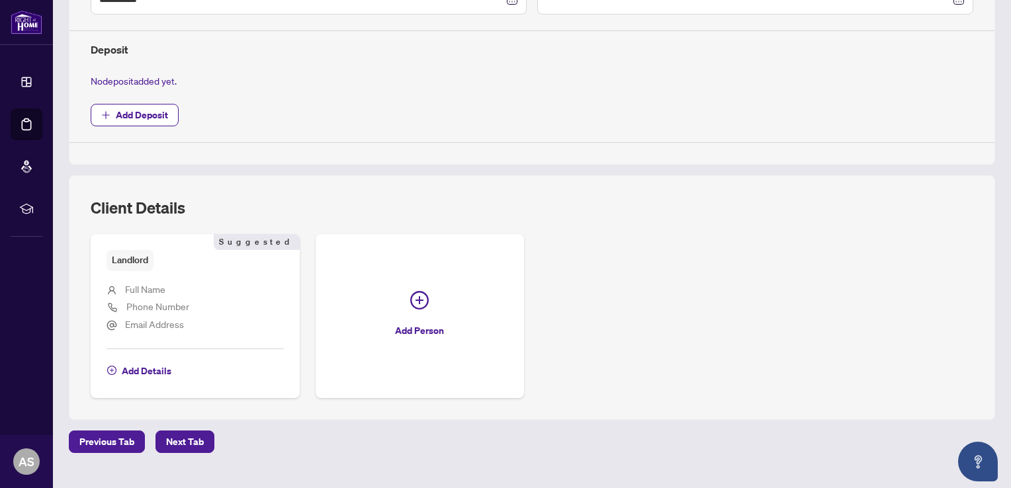
click at [141, 282] on span "Full Name" at bounding box center [145, 289] width 40 height 15
click at [147, 300] on span "Phone Number" at bounding box center [157, 306] width 63 height 12
click at [154, 368] on span "Add Details" at bounding box center [147, 370] width 50 height 21
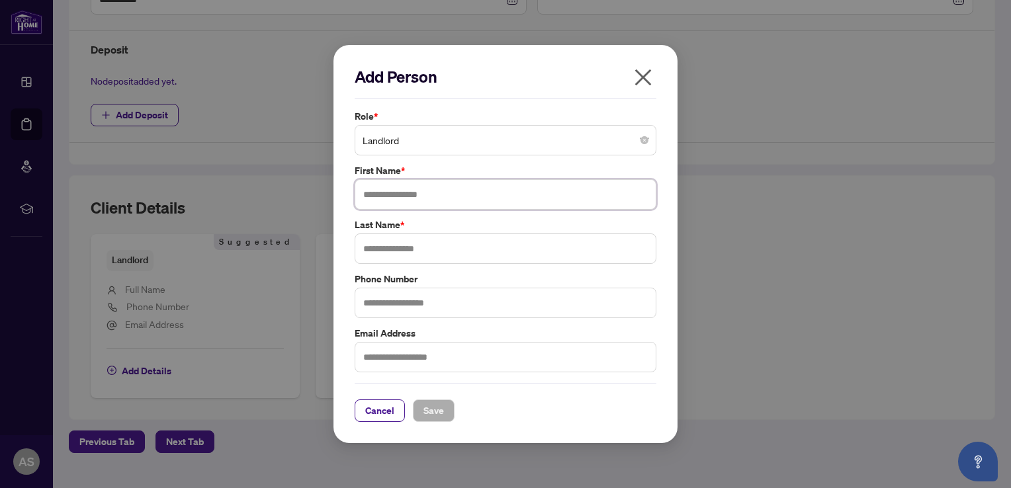
click at [393, 197] on input "text" at bounding box center [506, 194] width 302 height 30
click at [569, 197] on input "**********" at bounding box center [506, 194] width 302 height 30
type input "*******"
click at [386, 245] on input "text" at bounding box center [506, 248] width 302 height 30
type input "**********"
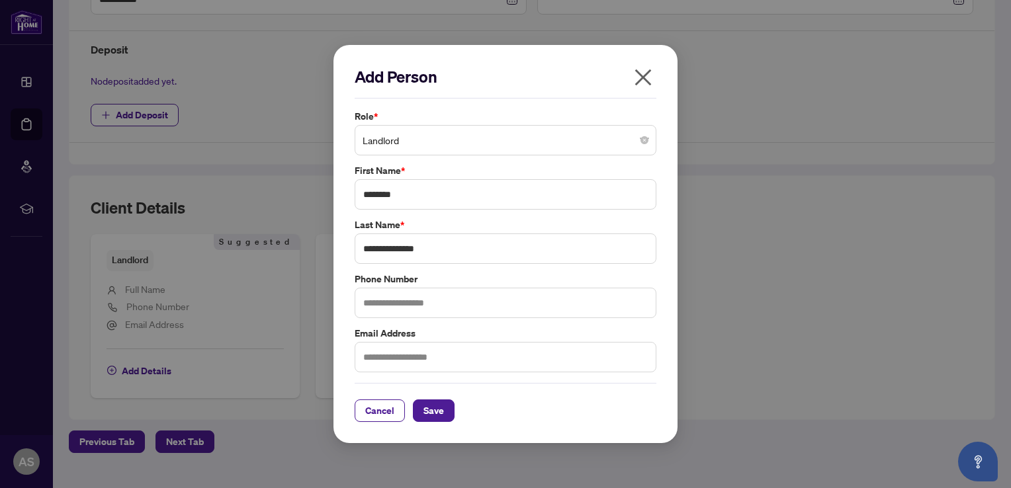
click at [605, 405] on div "Cancel Save" at bounding box center [506, 410] width 302 height 22
click at [390, 362] on input "text" at bounding box center [506, 357] width 302 height 30
click at [378, 361] on input "text" at bounding box center [506, 357] width 302 height 30
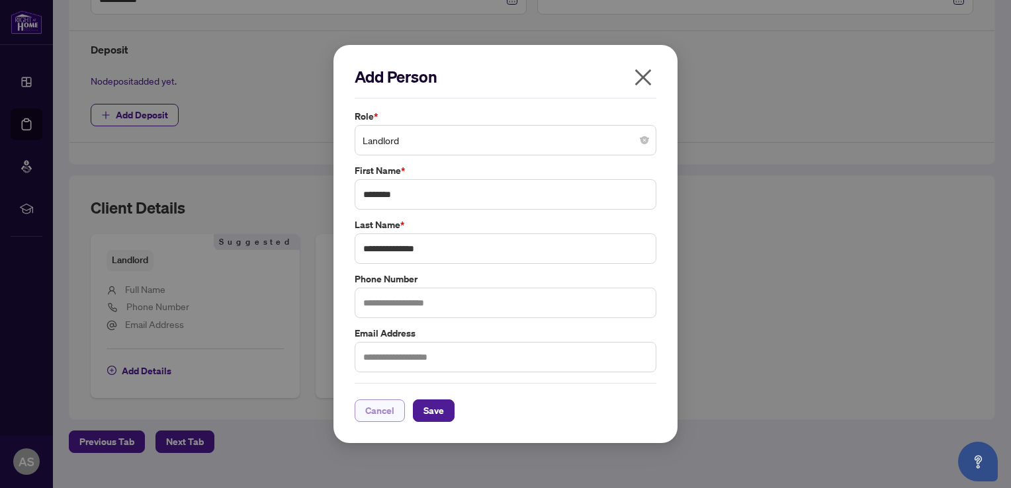
click at [386, 409] on span "Cancel" at bounding box center [379, 410] width 29 height 21
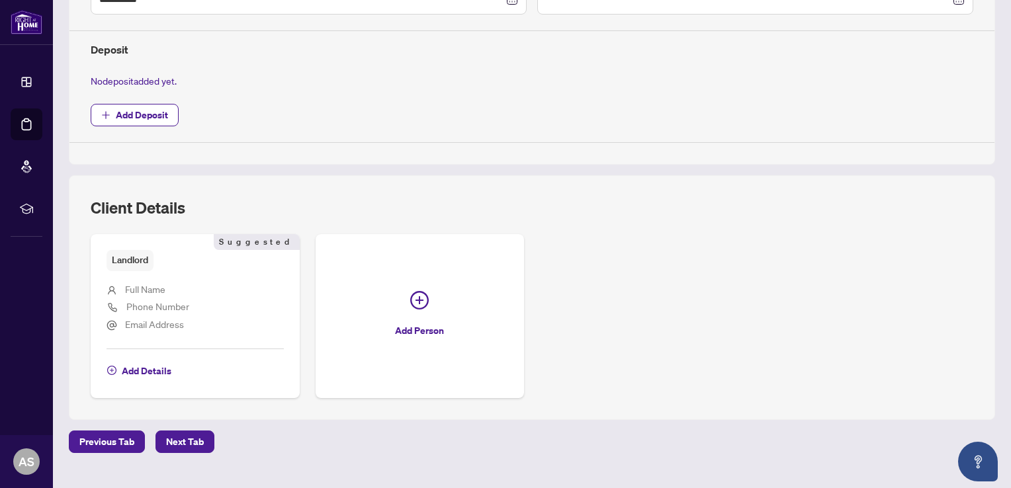
scroll to position [481, 0]
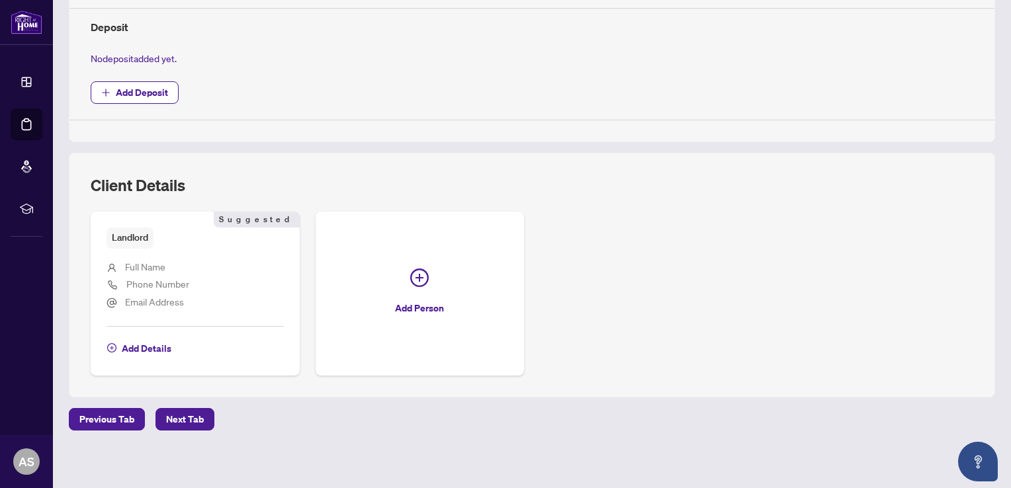
click at [585, 308] on div "Landlord Suggested Full Name Phone Number Email Address Add Details Suggested A…" at bounding box center [532, 293] width 882 height 163
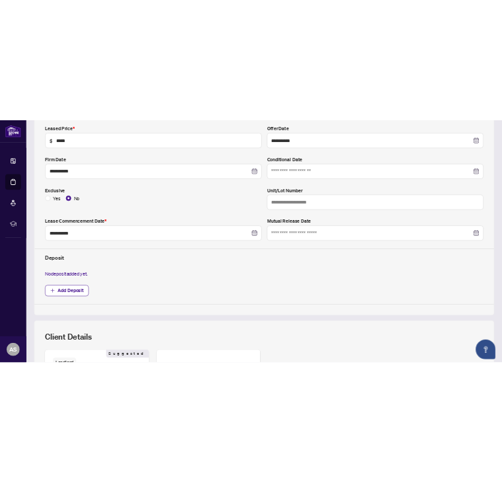
scroll to position [257, 0]
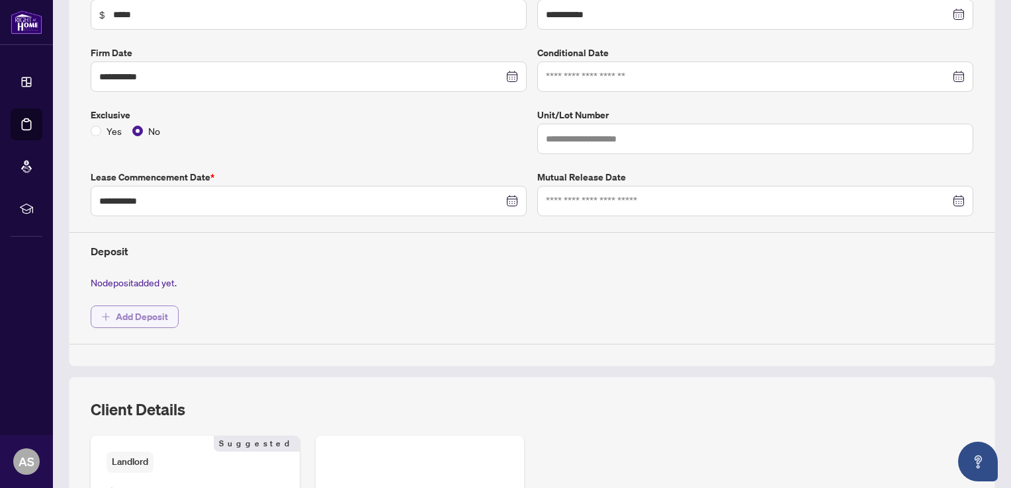
click at [130, 315] on span "Add Deposit" at bounding box center [142, 316] width 52 height 21
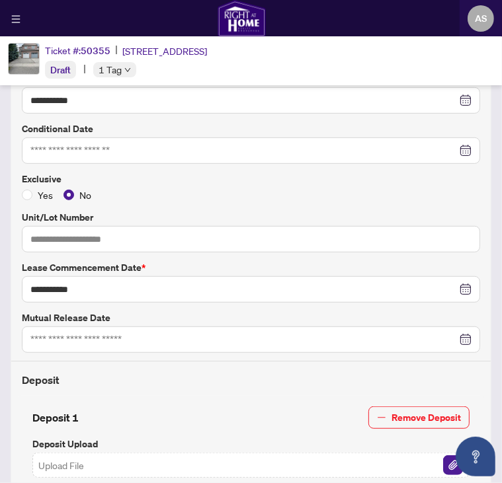
scroll to position [265, 0]
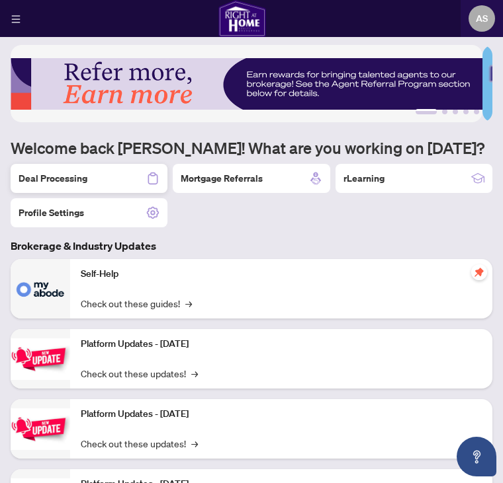
click at [55, 181] on h2 "Deal Processing" at bounding box center [53, 178] width 69 height 13
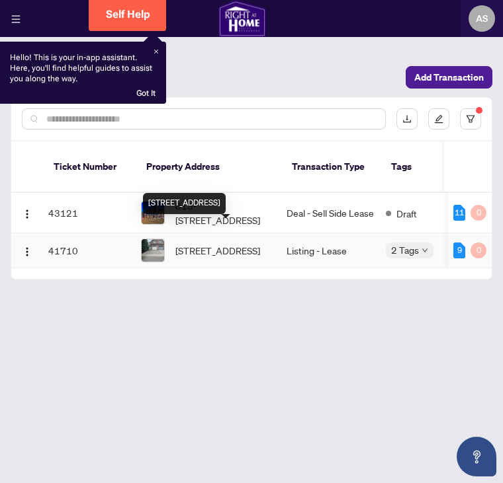
click at [189, 243] on span "[STREET_ADDRESS]" at bounding box center [217, 250] width 85 height 15
click at [190, 243] on span "[STREET_ADDRESS]" at bounding box center [217, 250] width 85 height 15
click at [148, 89] on div "Got It" at bounding box center [145, 93] width 21 height 12
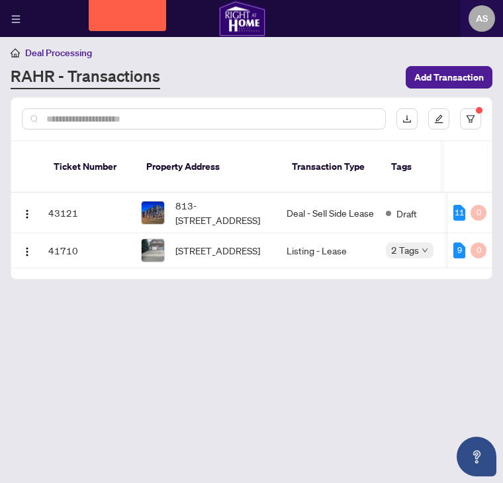
click at [373, 43] on main "Deal Processing [PERSON_NAME] - Transactions Add Transaction Ticket Number Prop…" at bounding box center [251, 241] width 503 height 483
click at [182, 243] on span "[STREET_ADDRESS]" at bounding box center [217, 250] width 85 height 15
click at [441, 72] on span "Add Transaction" at bounding box center [448, 77] width 69 height 21
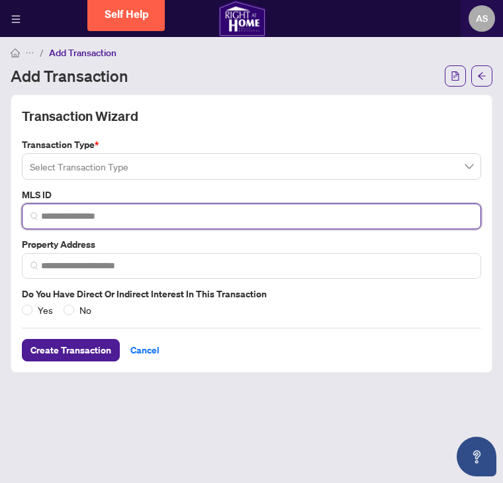
click at [48, 213] on input "search" at bounding box center [256, 217] width 431 height 14
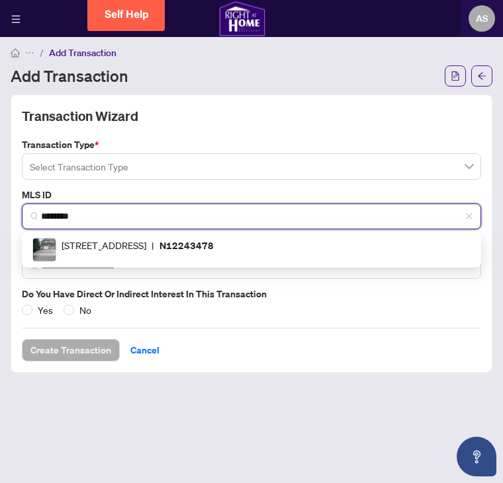
type input "*********"
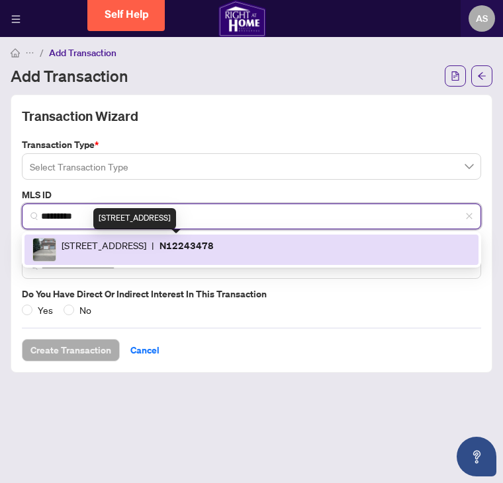
click at [79, 246] on span "[STREET_ADDRESS]" at bounding box center [104, 250] width 85 height 24
type input "**********"
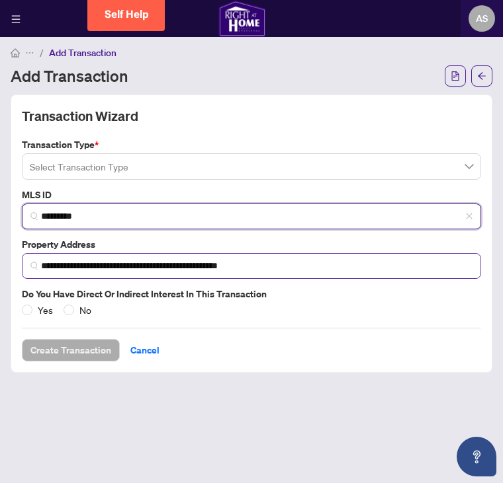
click at [36, 267] on img at bounding box center [34, 266] width 8 height 8
type input "*********"
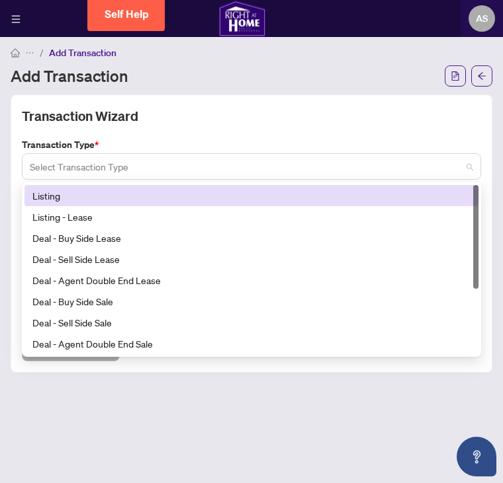
click at [469, 165] on span at bounding box center [251, 166] width 443 height 25
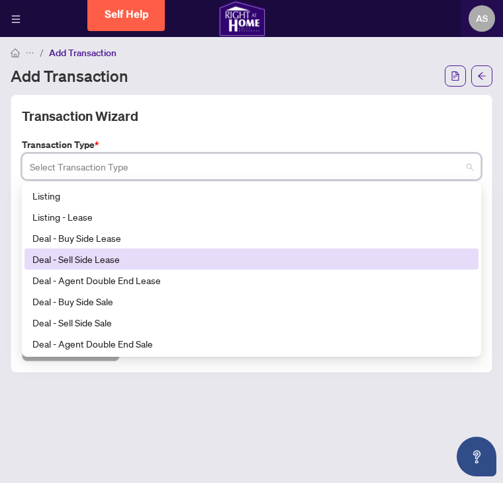
click at [112, 263] on div "Deal - Sell Side Lease" at bounding box center [251, 259] width 438 height 15
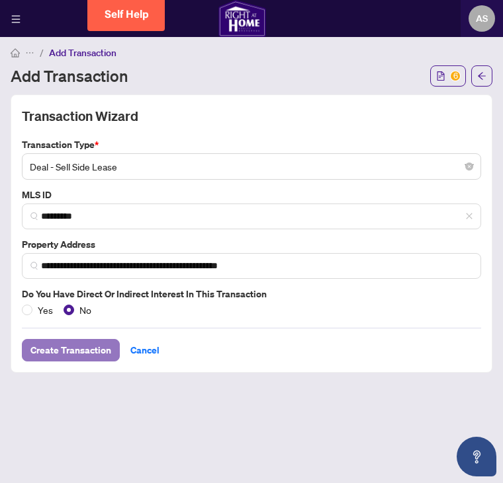
click at [77, 349] on span "Create Transaction" at bounding box center [70, 350] width 81 height 21
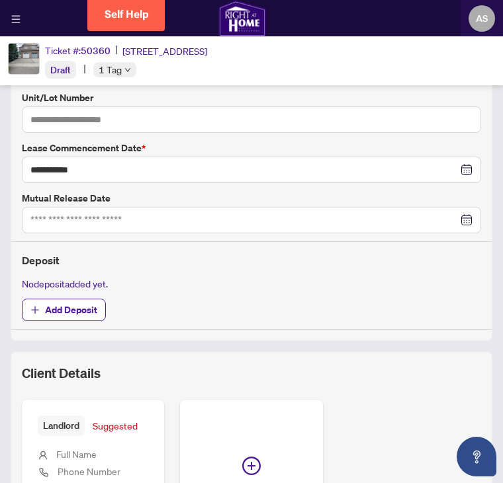
scroll to position [387, 0]
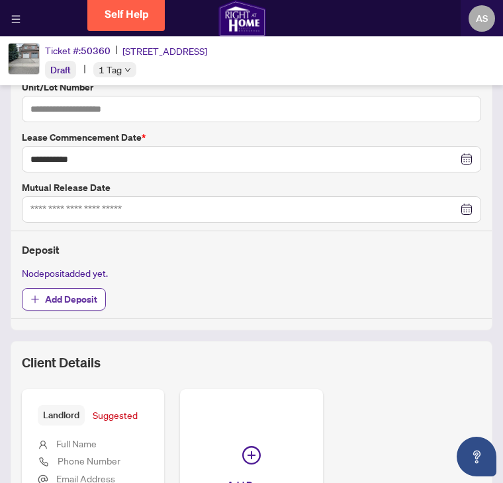
click at [69, 297] on span "Add Deposit" at bounding box center [71, 299] width 52 height 21
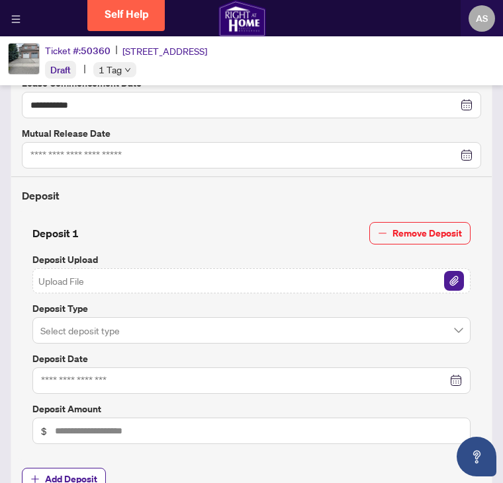
scroll to position [503, 0]
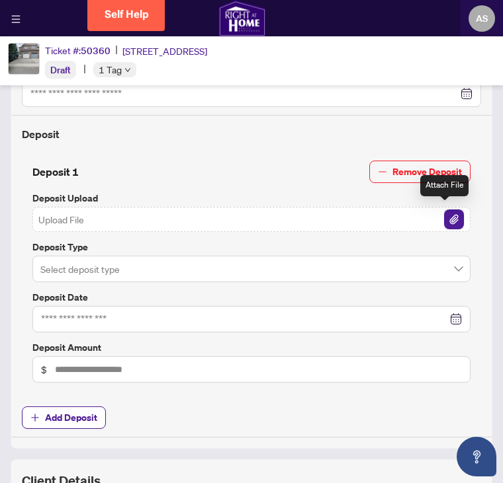
click at [448, 214] on img "button" at bounding box center [454, 220] width 20 height 20
click at [446, 214] on img "button" at bounding box center [454, 220] width 20 height 20
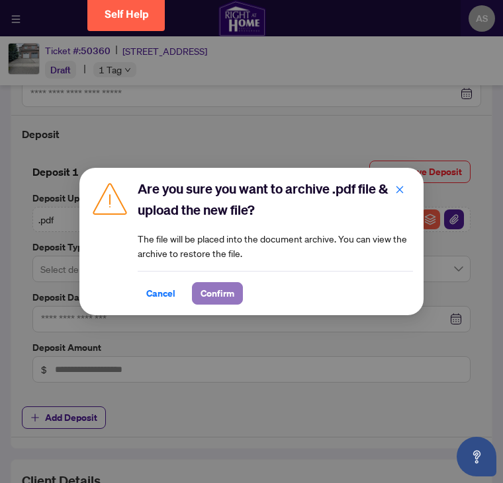
click at [229, 295] on span "Confirm" at bounding box center [217, 293] width 34 height 21
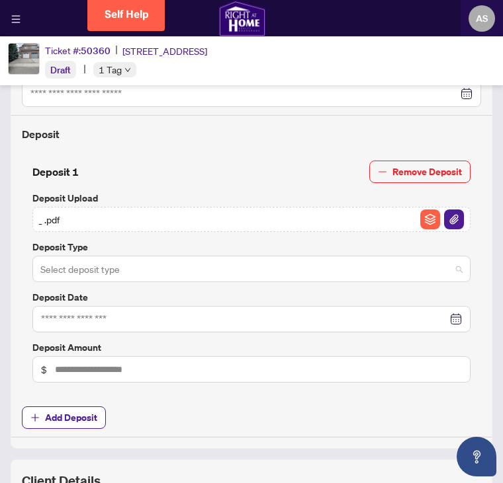
click at [447, 265] on span at bounding box center [251, 269] width 422 height 25
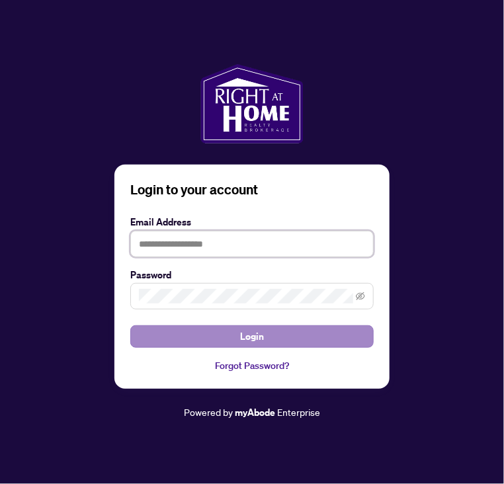
type input "**********"
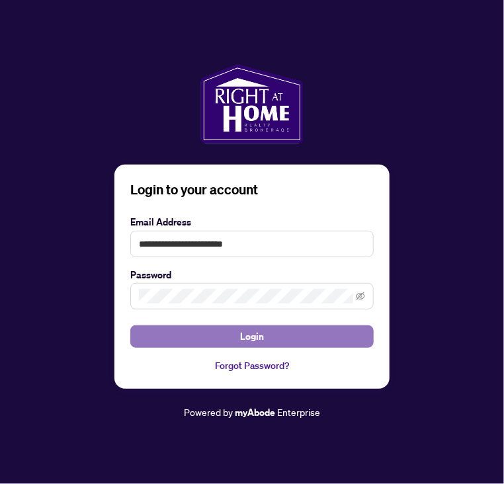
click at [246, 339] on span "Login" at bounding box center [252, 336] width 24 height 21
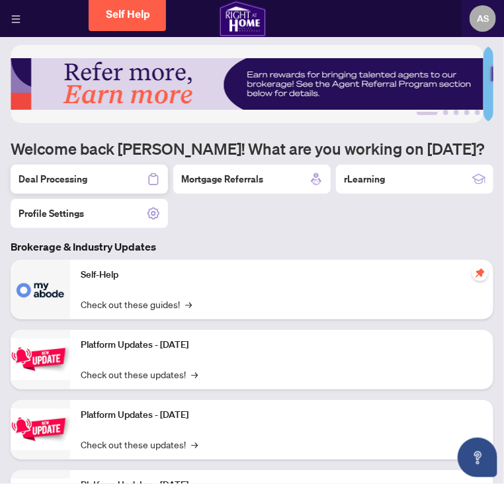
click at [63, 179] on h2 "Deal Processing" at bounding box center [53, 179] width 69 height 13
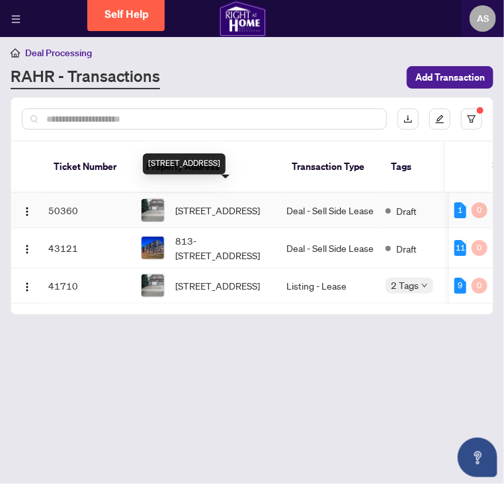
click at [179, 203] on span "[STREET_ADDRESS]" at bounding box center [217, 210] width 85 height 15
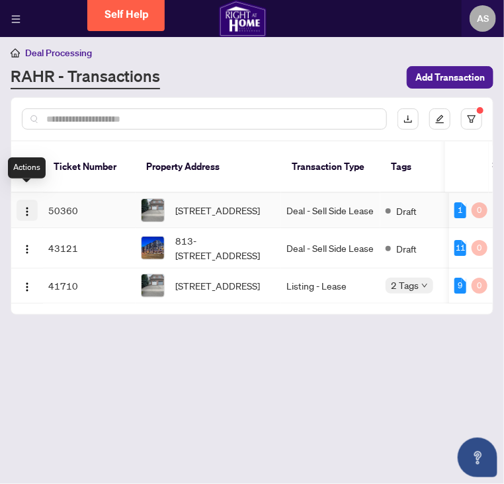
click at [26, 206] on img "button" at bounding box center [27, 211] width 11 height 11
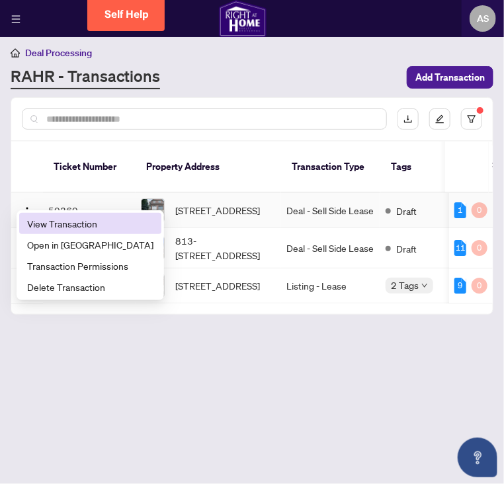
click at [54, 227] on span "View Transaction" at bounding box center [90, 223] width 126 height 15
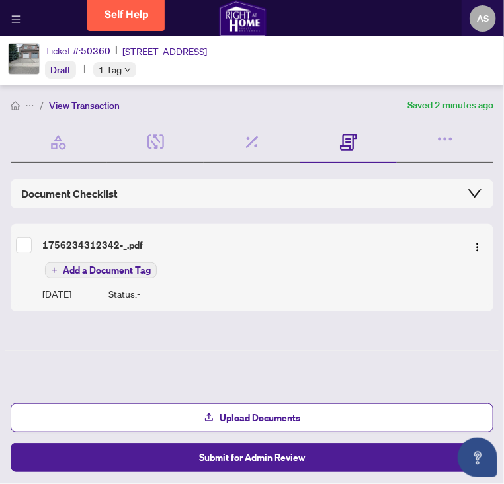
click at [474, 192] on icon "collapsed" at bounding box center [475, 193] width 16 height 16
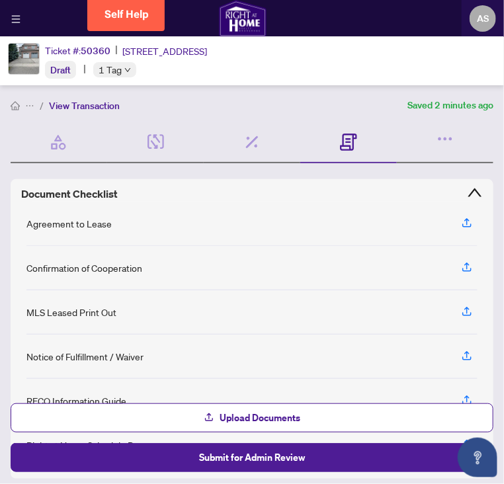
click at [467, 185] on icon "expanded" at bounding box center [475, 193] width 16 height 16
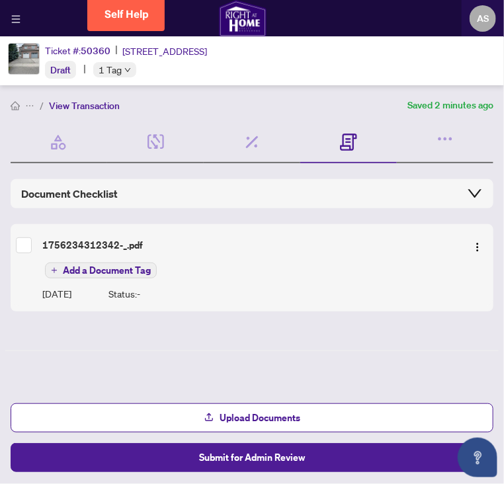
click at [108, 269] on span "Add a Document Tag" at bounding box center [107, 270] width 88 height 9
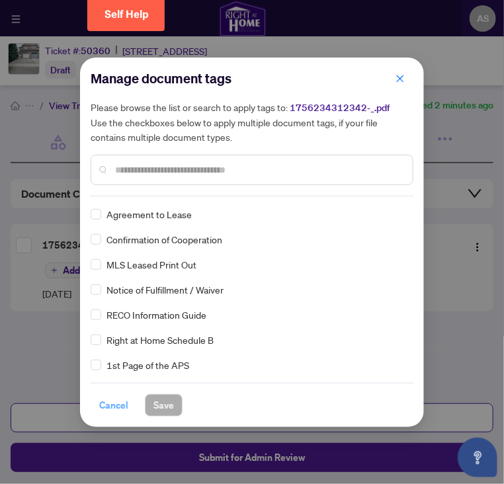
click at [116, 402] on span "Cancel" at bounding box center [113, 405] width 29 height 21
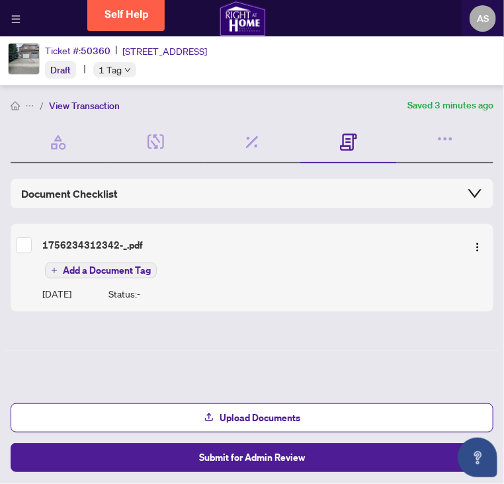
click at [472, 189] on icon "collapsed" at bounding box center [475, 193] width 16 height 16
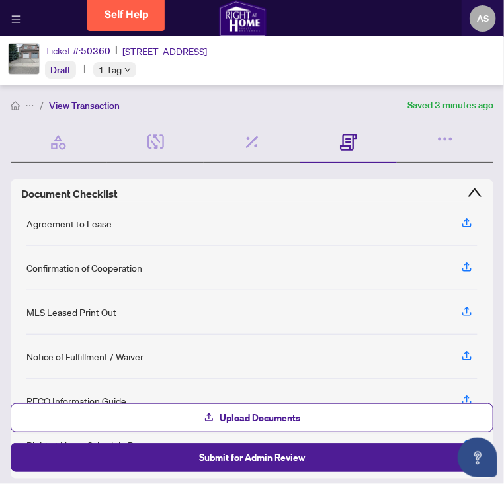
scroll to position [190, 0]
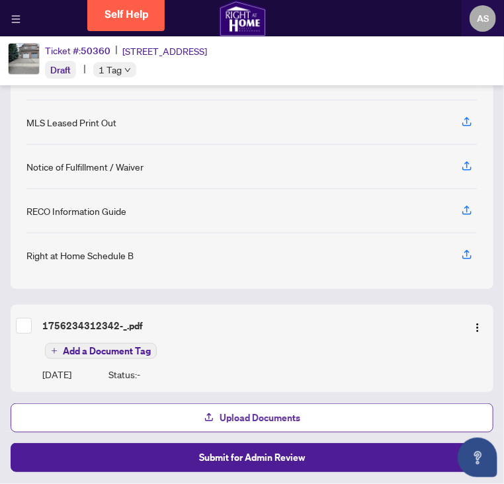
click at [257, 425] on span "Upload Documents" at bounding box center [260, 417] width 81 height 21
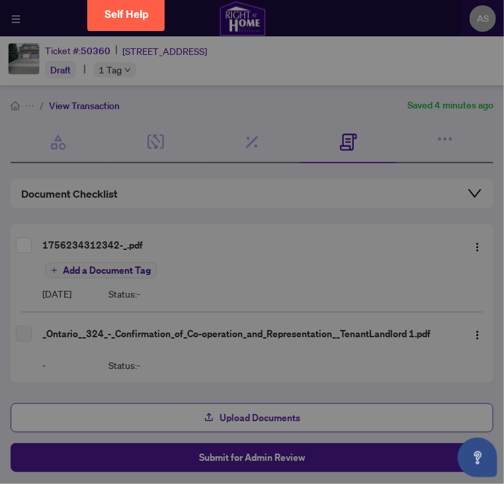
scroll to position [0, 0]
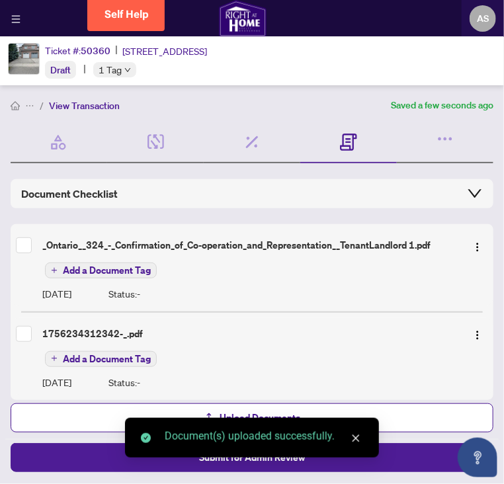
click at [358, 440] on icon "close" at bounding box center [355, 438] width 9 height 9
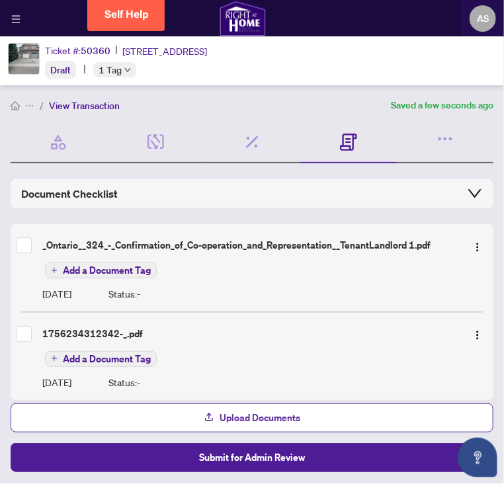
click at [249, 421] on span "Upload Documents" at bounding box center [260, 417] width 81 height 21
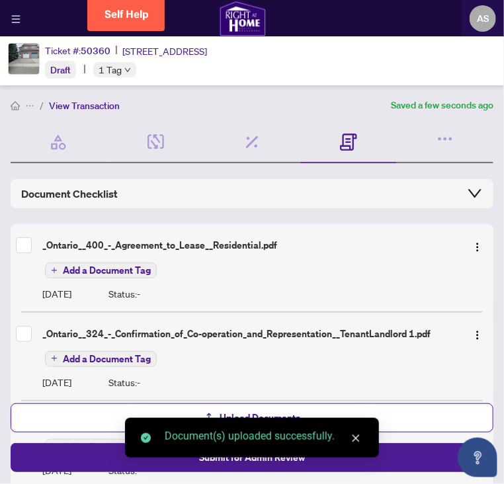
click at [358, 437] on icon "close" at bounding box center [355, 438] width 9 height 9
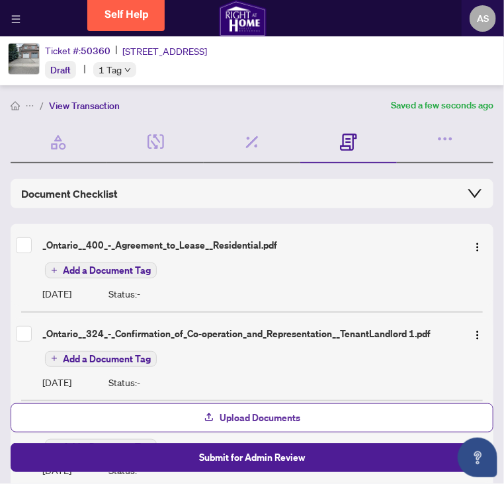
click at [255, 415] on span "Upload Documents" at bounding box center [260, 417] width 81 height 21
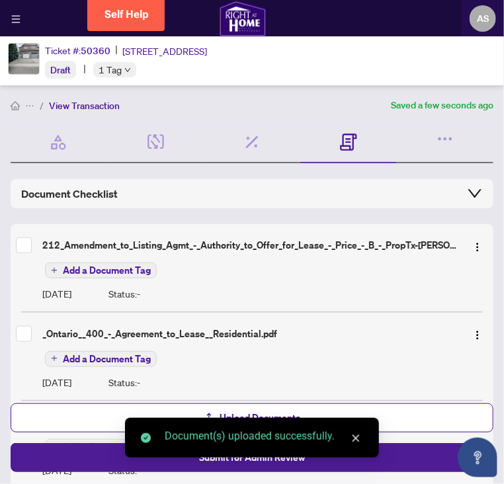
drag, startPoint x: 355, startPoint y: 437, endPoint x: 392, endPoint y: 477, distance: 54.3
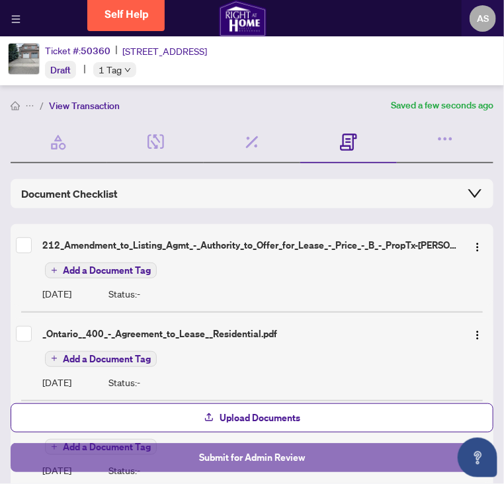
drag, startPoint x: 392, startPoint y: 477, endPoint x: 243, endPoint y: 461, distance: 149.0
click at [243, 461] on span "Submit for Admin Review" at bounding box center [252, 457] width 106 height 21
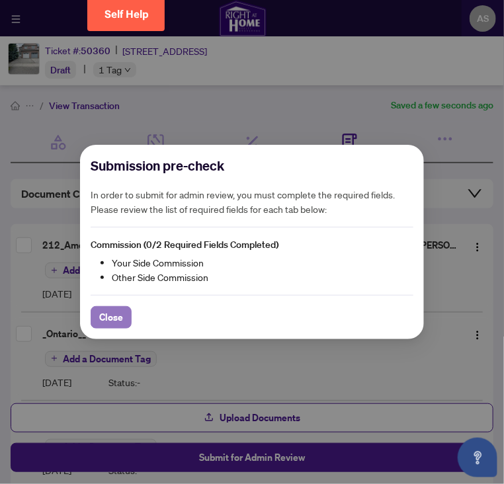
click at [114, 317] on span "Close" at bounding box center [111, 317] width 24 height 21
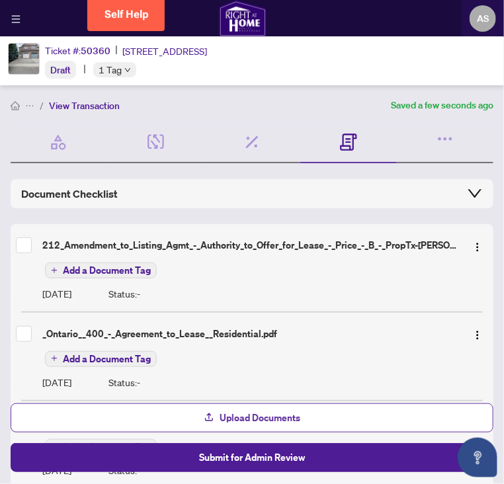
click at [251, 415] on span "Upload Documents" at bounding box center [260, 417] width 81 height 21
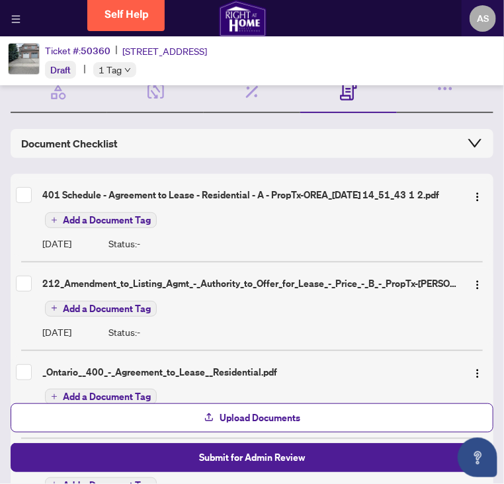
scroll to position [54, 0]
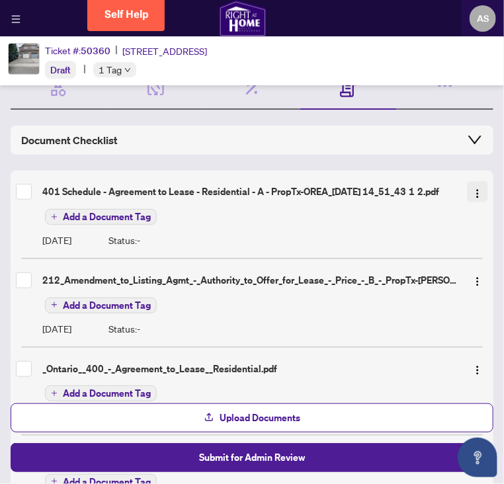
click at [472, 190] on img "button" at bounding box center [477, 194] width 11 height 11
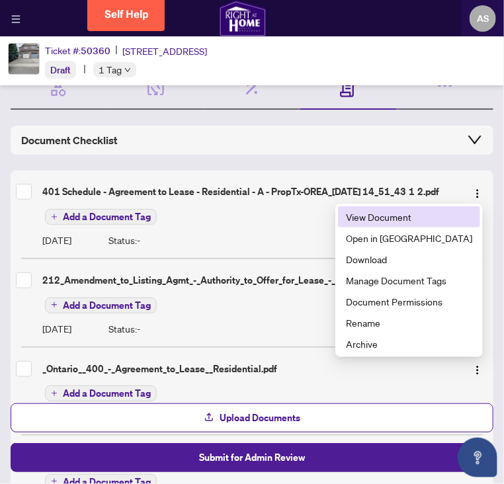
click at [422, 216] on span "View Document" at bounding box center [409, 217] width 126 height 15
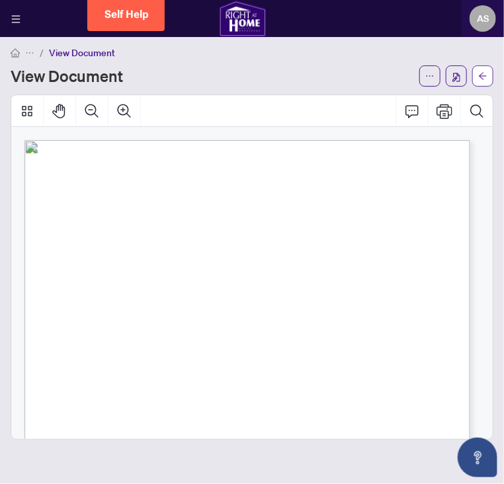
click at [483, 72] on icon "arrow-left" at bounding box center [483, 75] width 8 height 7
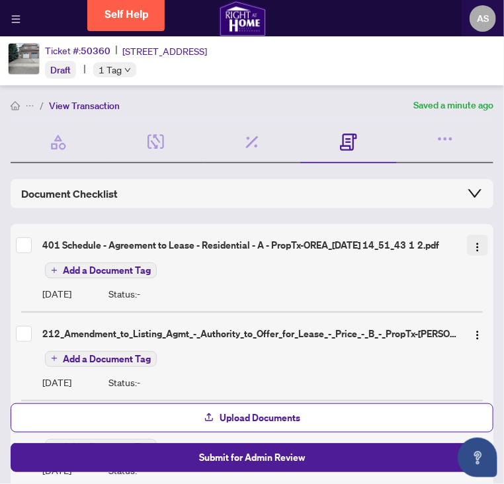
click at [474, 245] on img "button" at bounding box center [477, 247] width 11 height 11
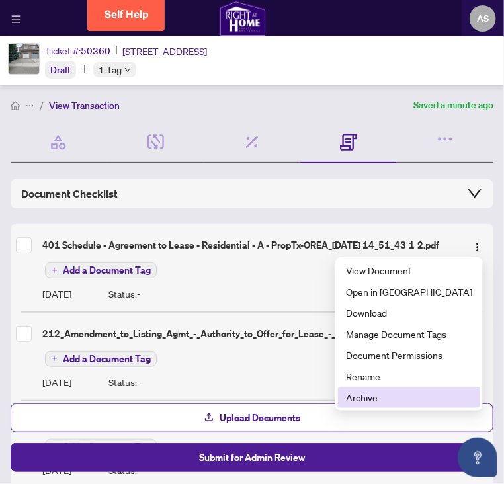
click at [394, 400] on span "Archive" at bounding box center [409, 397] width 126 height 15
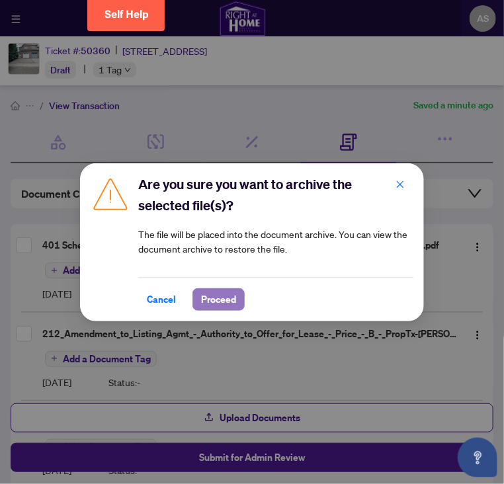
click at [210, 296] on span "Proceed" at bounding box center [218, 299] width 35 height 21
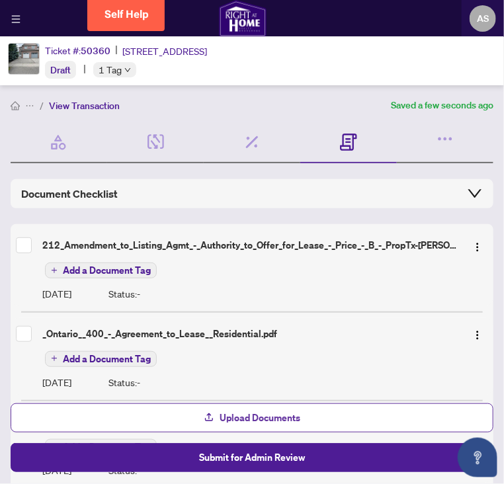
click at [253, 418] on span "Upload Documents" at bounding box center [260, 417] width 81 height 21
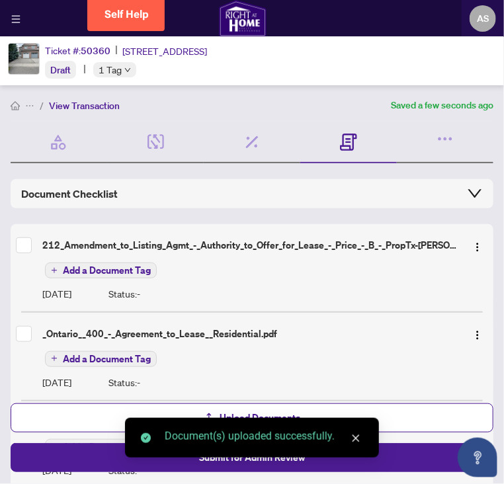
drag, startPoint x: 253, startPoint y: 418, endPoint x: 396, endPoint y: 224, distance: 241.3
click at [396, 224] on body "Dashboard Deal Processing Mortgage Referrals rLearning AS Alireza Saremi alirez…" at bounding box center [252, 242] width 504 height 484
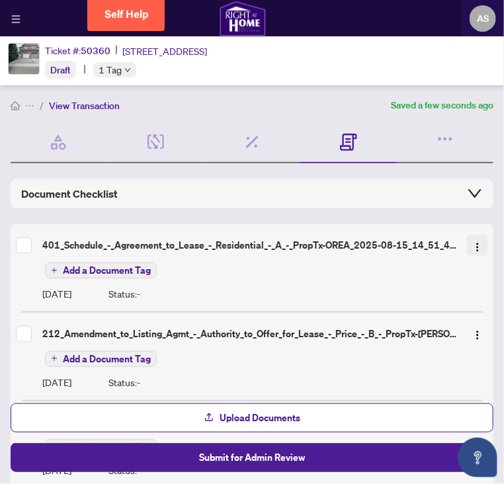
click at [474, 246] on img "button" at bounding box center [477, 247] width 11 height 11
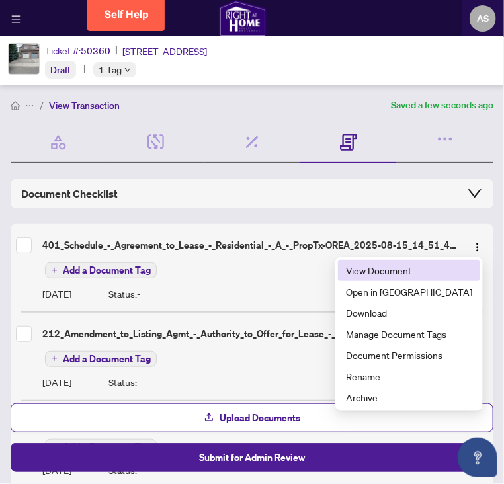
click at [411, 269] on span "View Document" at bounding box center [409, 270] width 126 height 15
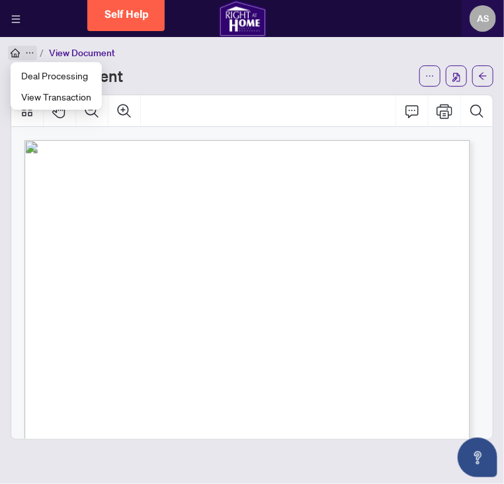
click at [17, 56] on icon "home" at bounding box center [15, 52] width 9 height 9
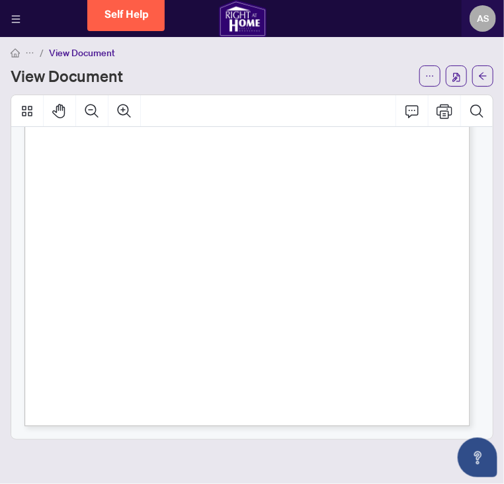
scroll to position [17, 0]
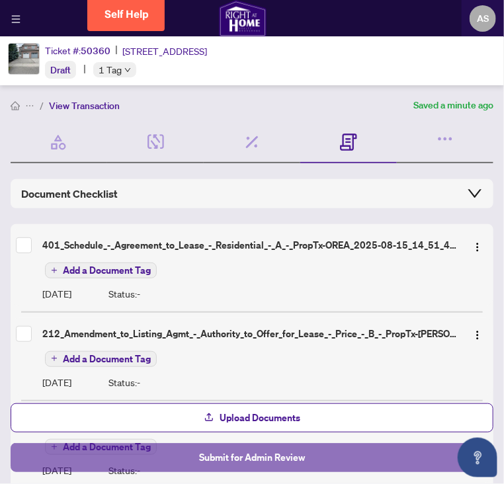
click at [235, 462] on span "Submit for Admin Review" at bounding box center [252, 457] width 106 height 21
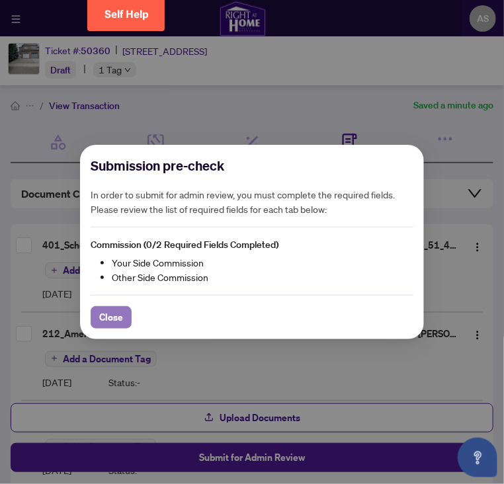
click at [106, 322] on span "Close" at bounding box center [111, 317] width 24 height 21
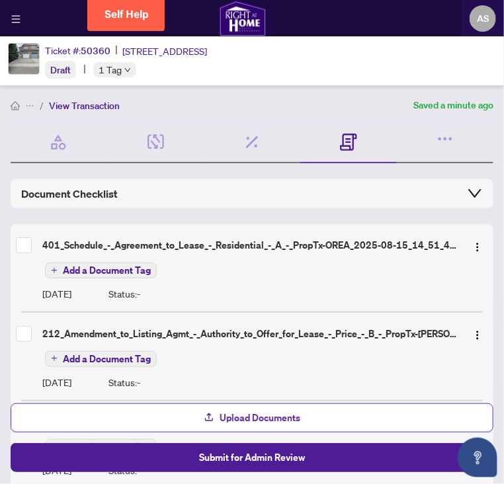
click at [260, 420] on span "Upload Documents" at bounding box center [260, 417] width 81 height 21
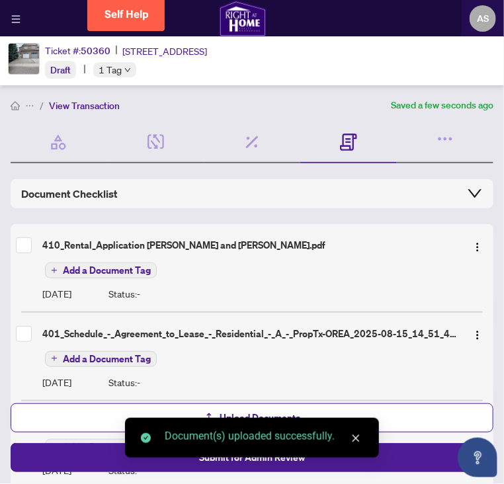
click at [355, 441] on icon "close" at bounding box center [355, 438] width 9 height 9
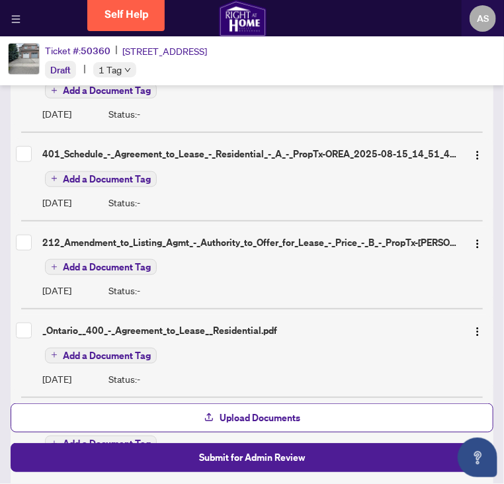
scroll to position [358, 0]
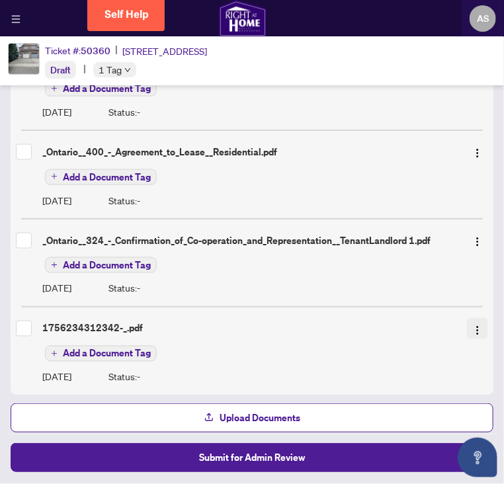
click at [472, 325] on img "button" at bounding box center [477, 330] width 11 height 11
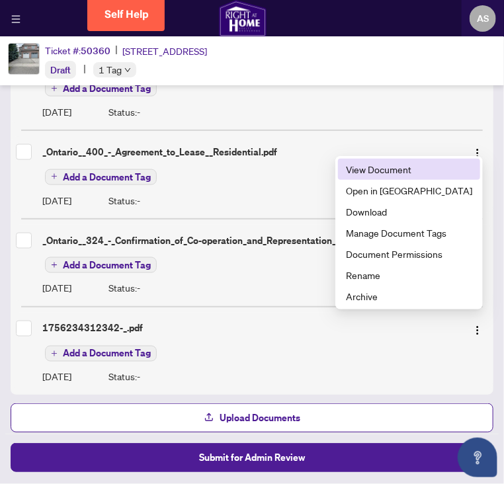
click at [410, 169] on span "View Document" at bounding box center [409, 169] width 126 height 15
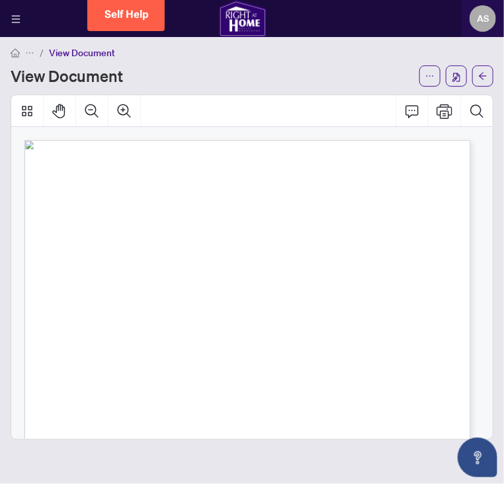
click at [241, 14] on img at bounding box center [243, 18] width 48 height 37
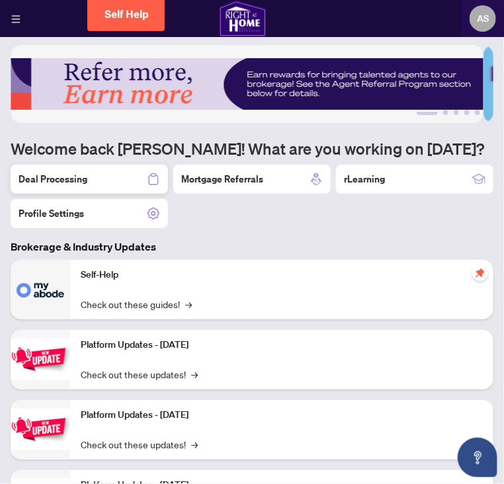
click at [54, 177] on h2 "Deal Processing" at bounding box center [53, 179] width 69 height 13
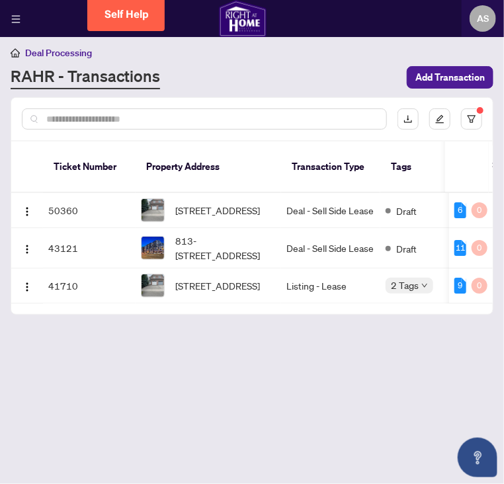
click at [82, 114] on input "text" at bounding box center [210, 119] width 329 height 15
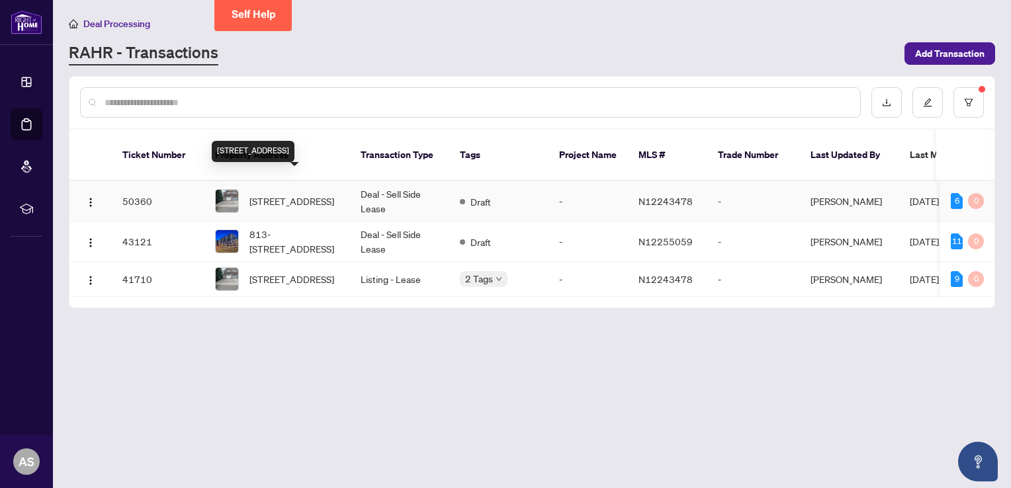
click at [282, 194] on span "[STREET_ADDRESS]" at bounding box center [291, 201] width 85 height 15
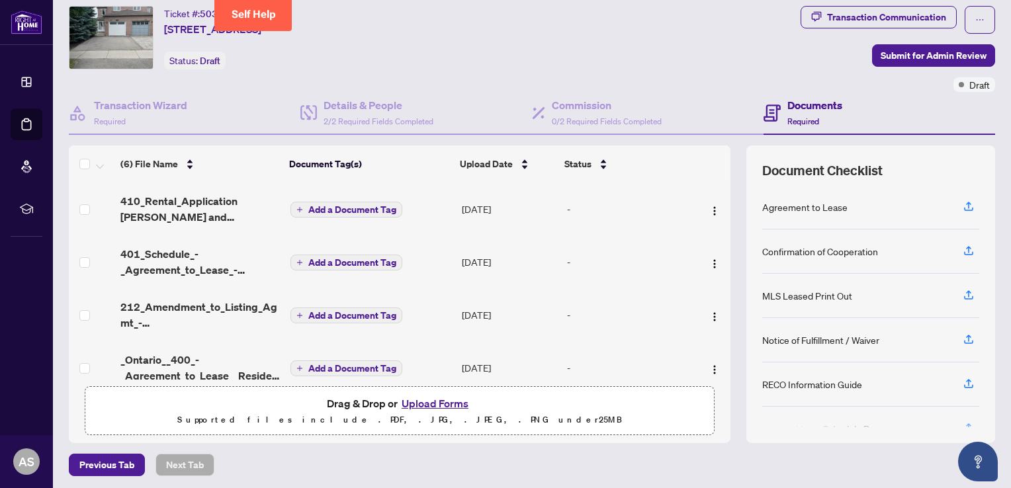
scroll to position [34, 0]
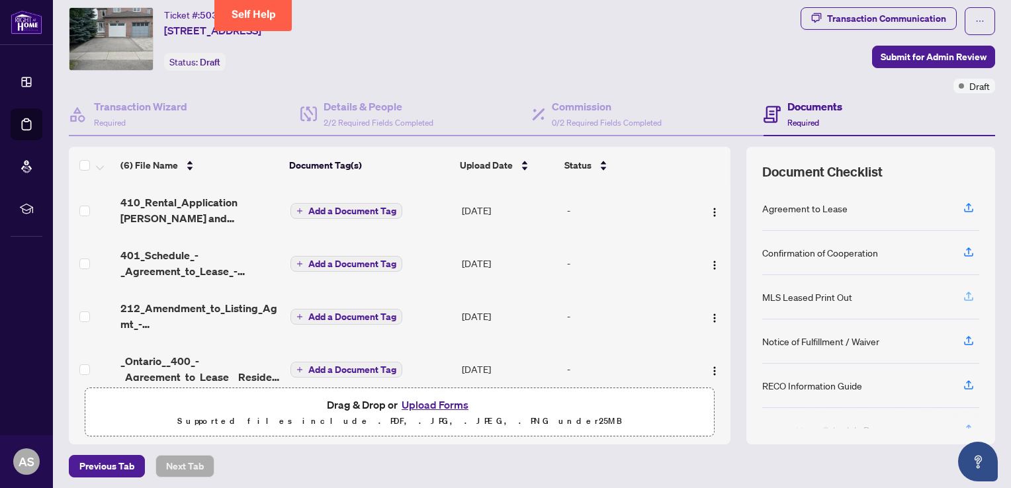
click at [503, 293] on icon "button" at bounding box center [968, 296] width 12 height 12
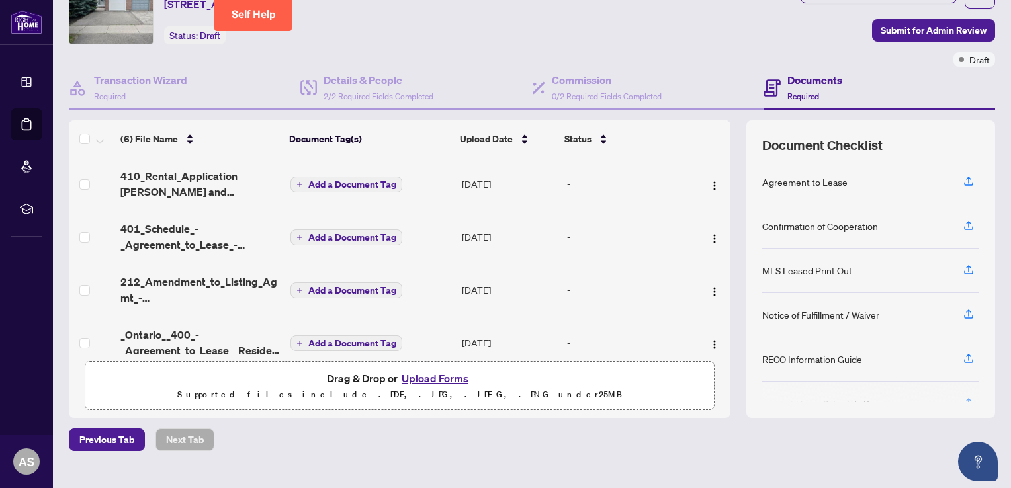
scroll to position [83, 0]
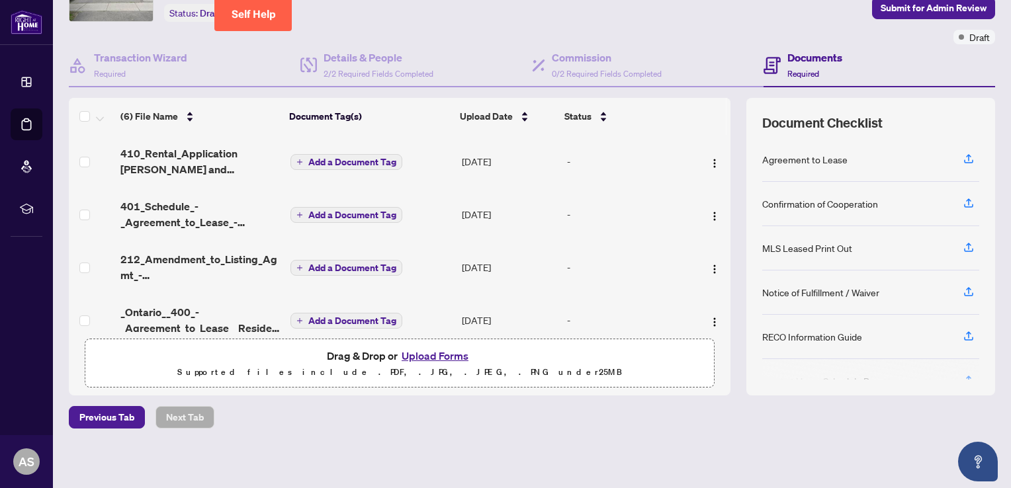
click at [503, 269] on td at bounding box center [711, 267] width 37 height 53
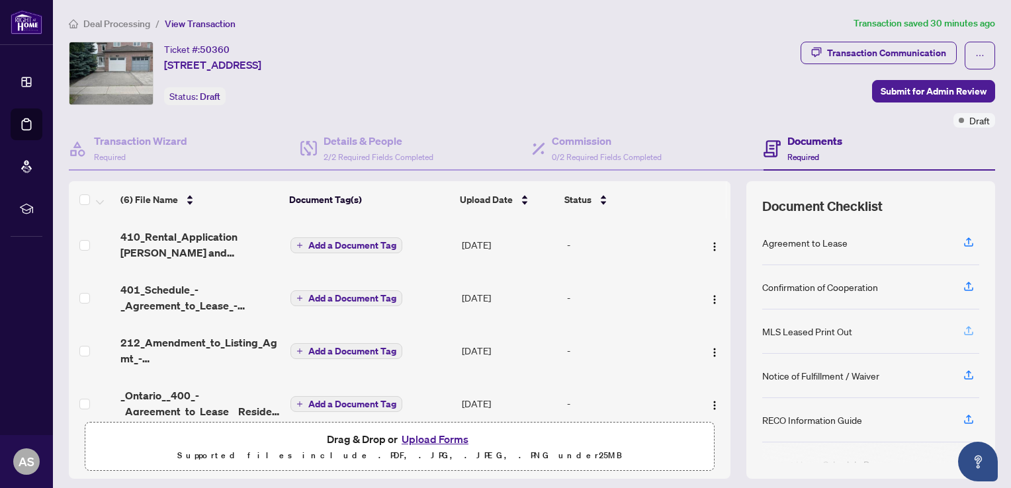
click at [962, 331] on icon "button" at bounding box center [968, 331] width 12 height 12
click at [962, 327] on icon "button" at bounding box center [968, 331] width 12 height 12
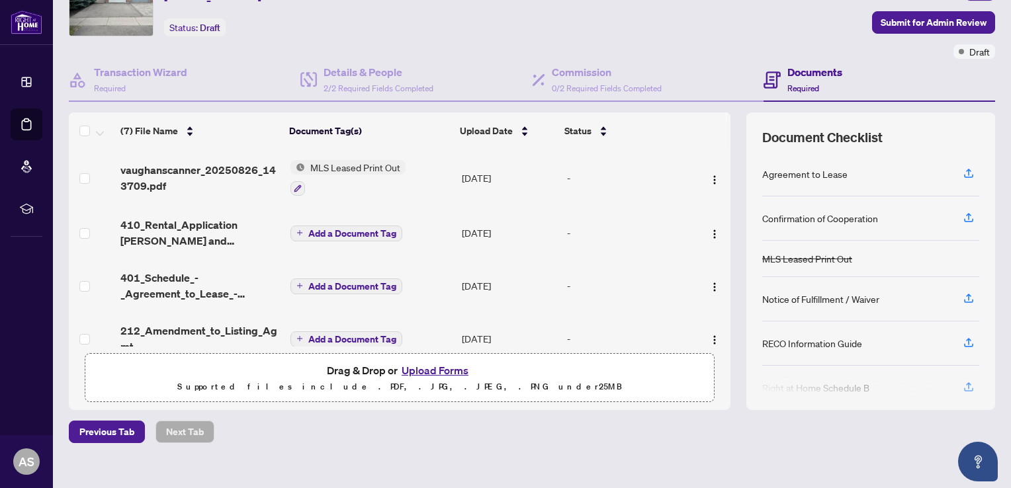
scroll to position [71, 0]
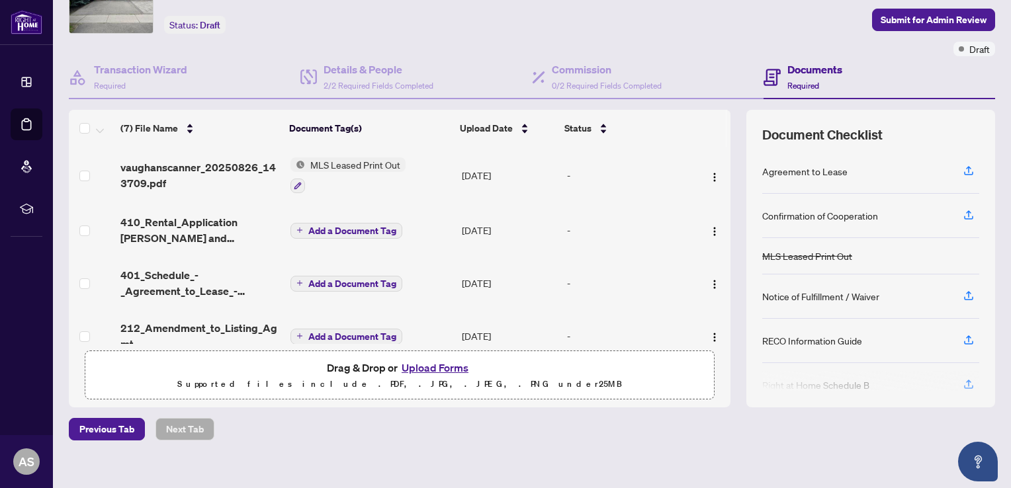
click at [726, 125] on th at bounding box center [728, 128] width 4 height 37
click at [720, 243] on div "(7) File Name Document Tag(s) Upload Date Status vaughanscanner_20250826_143709…" at bounding box center [532, 259] width 926 height 298
drag, startPoint x: 714, startPoint y: 237, endPoint x: 716, endPoint y: 279, distance: 42.4
click at [716, 279] on div "vaughanscanner_20250826_143709.pdf MLS Leased Print Out Aug/26/2025 - 410_Renta…" at bounding box center [399, 245] width 661 height 197
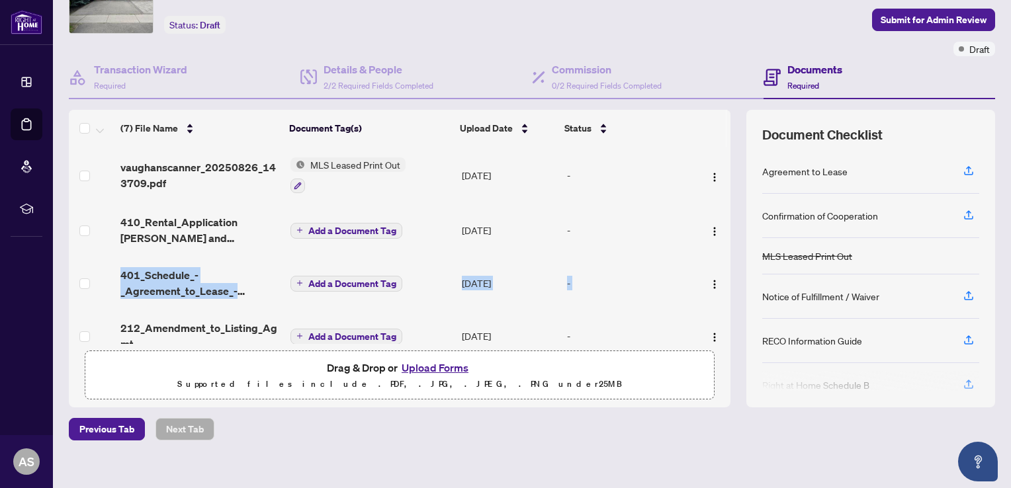
click at [842, 455] on div "Deal Processing / View Transaction Transaction saved a few seconds ago Ticket #…" at bounding box center [531, 215] width 937 height 542
click at [715, 260] on td at bounding box center [711, 283] width 37 height 53
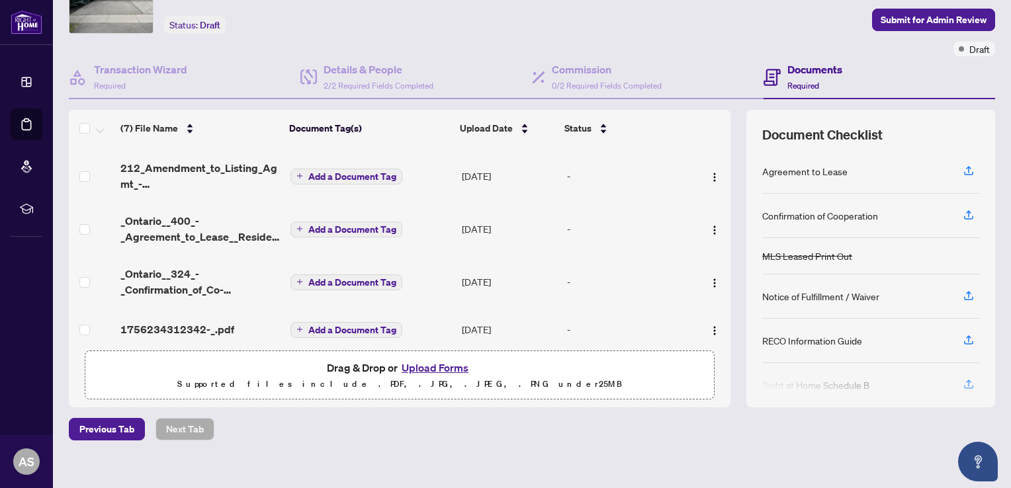
scroll to position [169, 0]
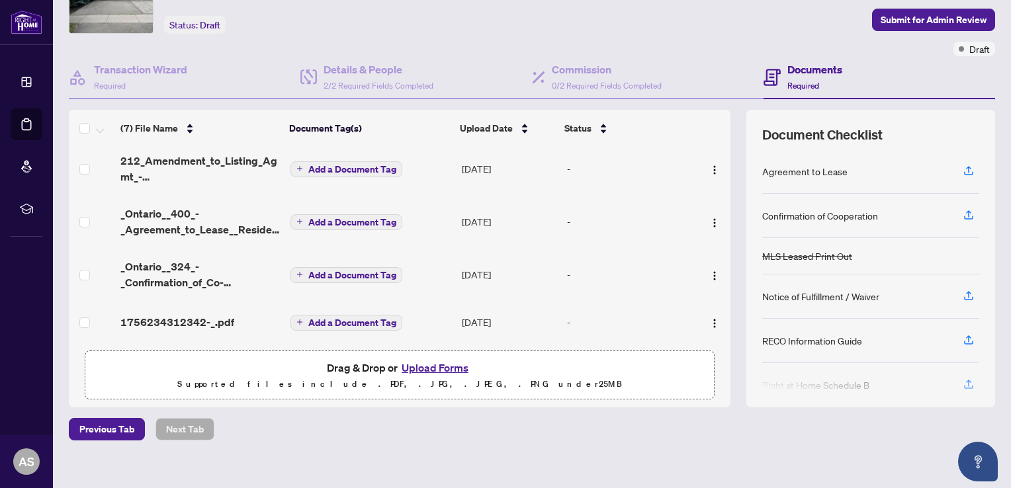
click at [365, 319] on span "Add a Document Tag" at bounding box center [352, 322] width 88 height 9
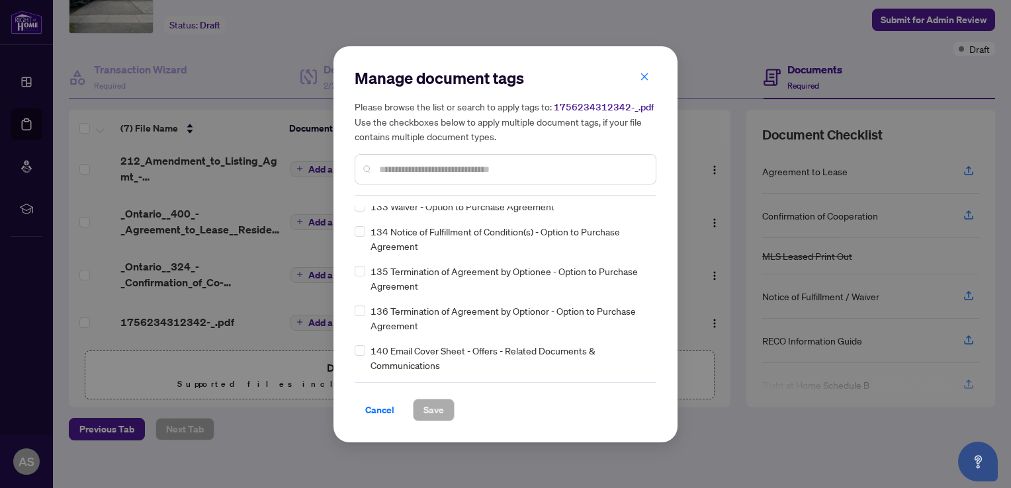
scroll to position [4164, 0]
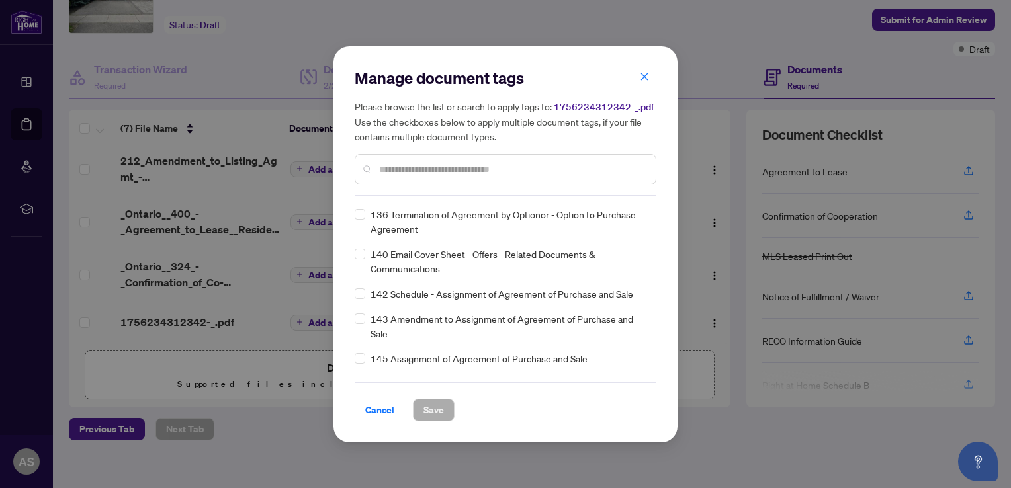
click at [396, 165] on input "text" at bounding box center [512, 169] width 266 height 15
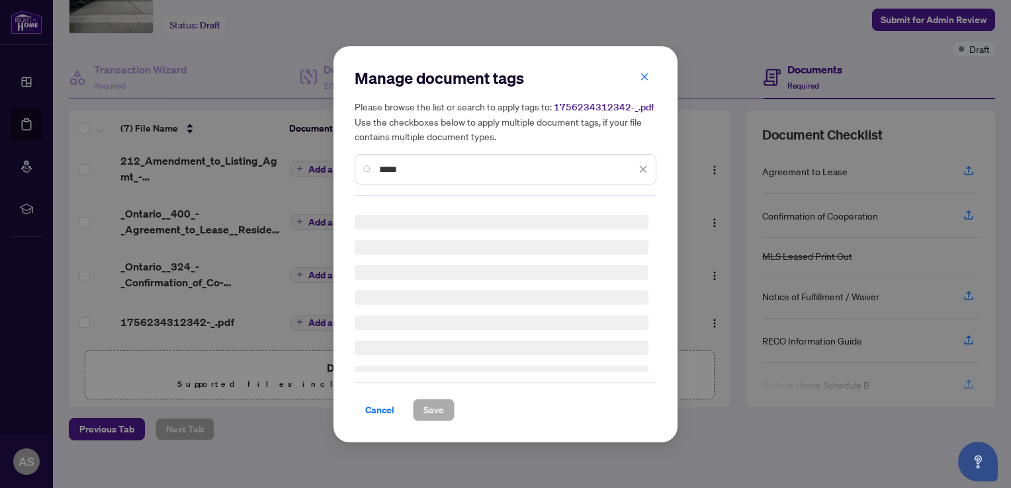
scroll to position [0, 0]
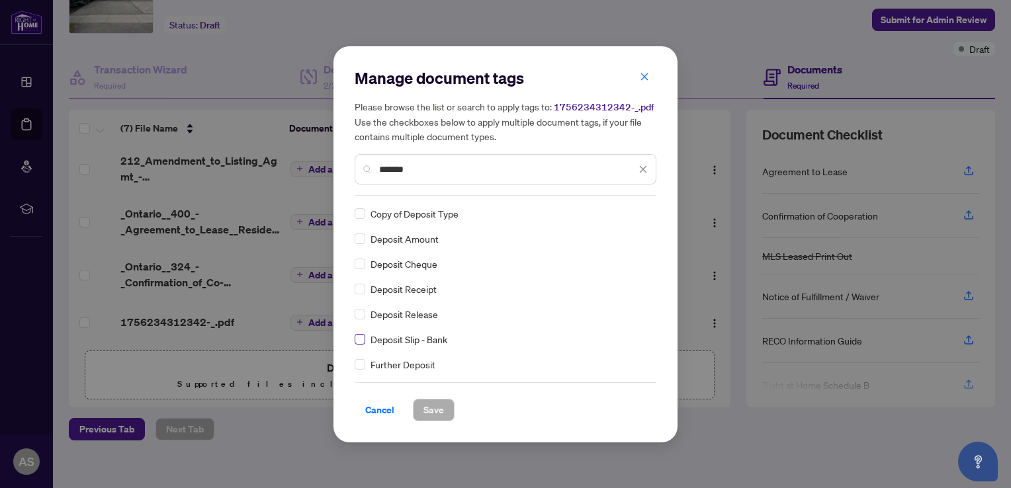
type input "*******"
click at [437, 403] on span "Save" at bounding box center [433, 409] width 21 height 21
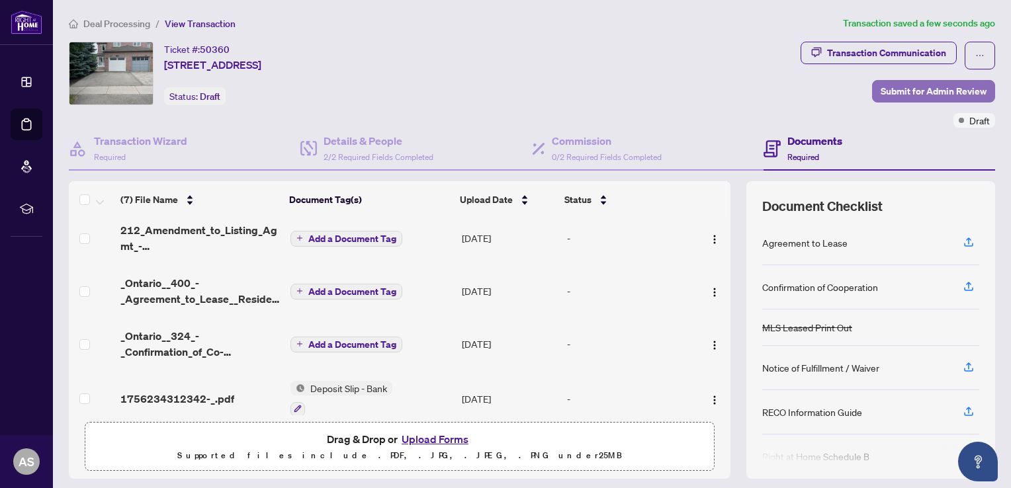
click at [906, 89] on span "Submit for Admin Review" at bounding box center [933, 91] width 106 height 21
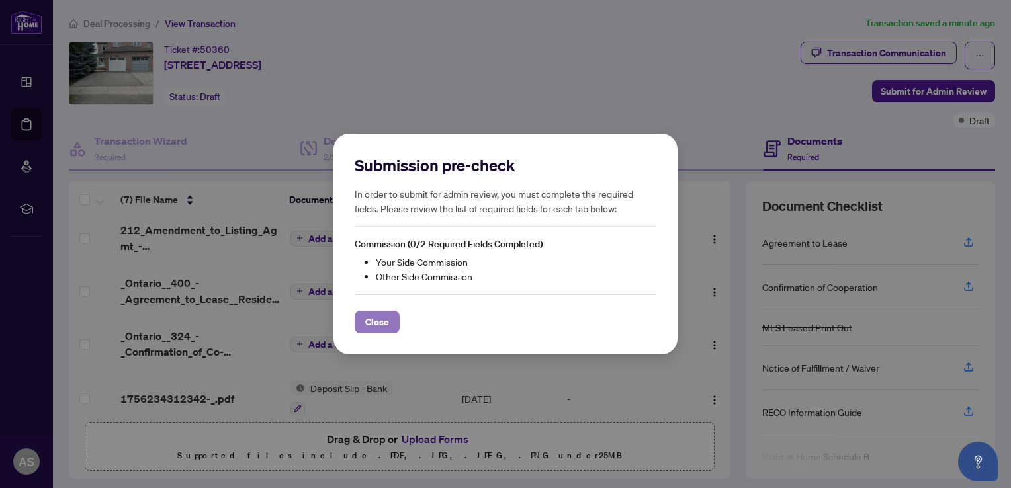
click at [376, 321] on span "Close" at bounding box center [377, 322] width 24 height 21
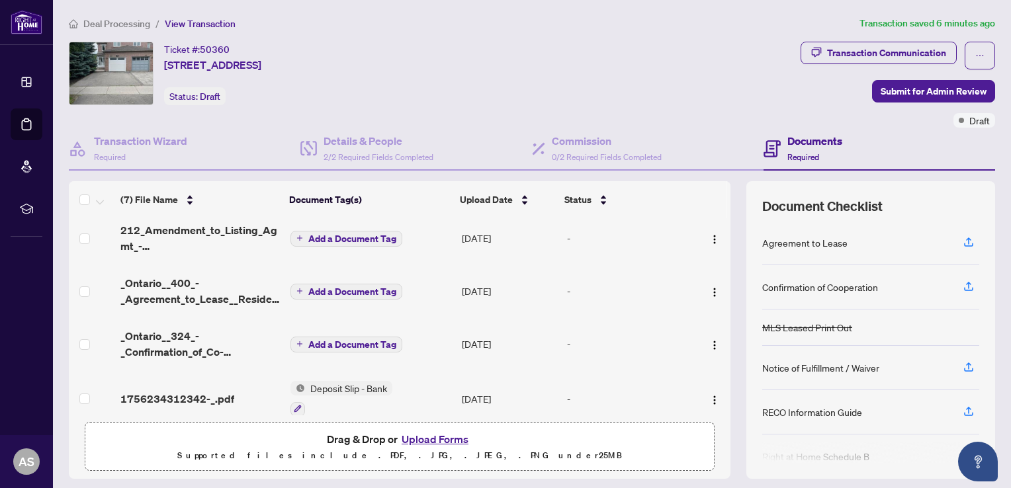
click at [996, 16] on main "Deal Processing / View Transaction Transaction saved 6 minutes ago Ticket #: 50…" at bounding box center [532, 244] width 958 height 488
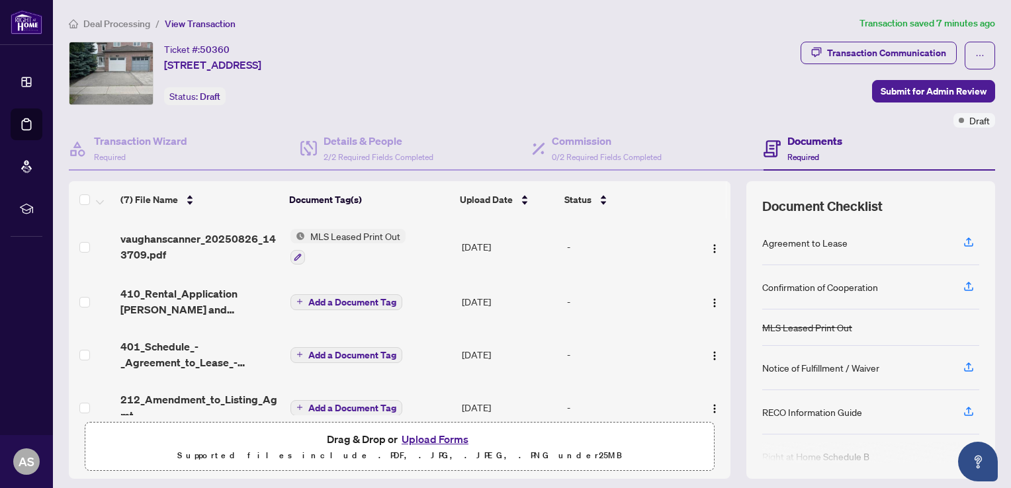
click at [726, 199] on th at bounding box center [728, 199] width 4 height 37
click at [720, 205] on div "(7) File Name Document Tag(s) Upload Date Status vaughanscanner_20250826_143709…" at bounding box center [532, 330] width 926 height 298
click at [851, 52] on div "Transaction Communication" at bounding box center [886, 52] width 119 height 21
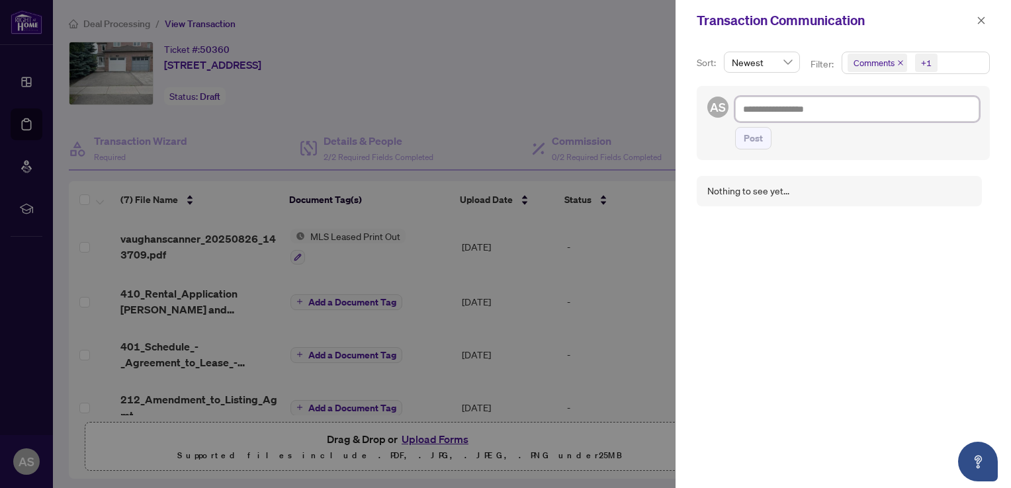
click at [765, 110] on textarea at bounding box center [857, 109] width 244 height 25
type textarea "*"
type textarea "**"
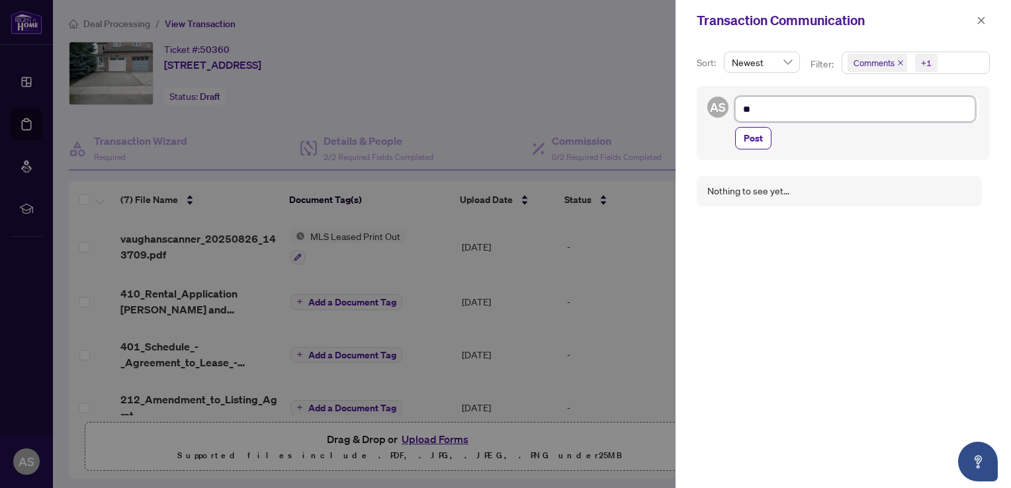
type textarea "**"
type textarea "****"
type textarea "*****"
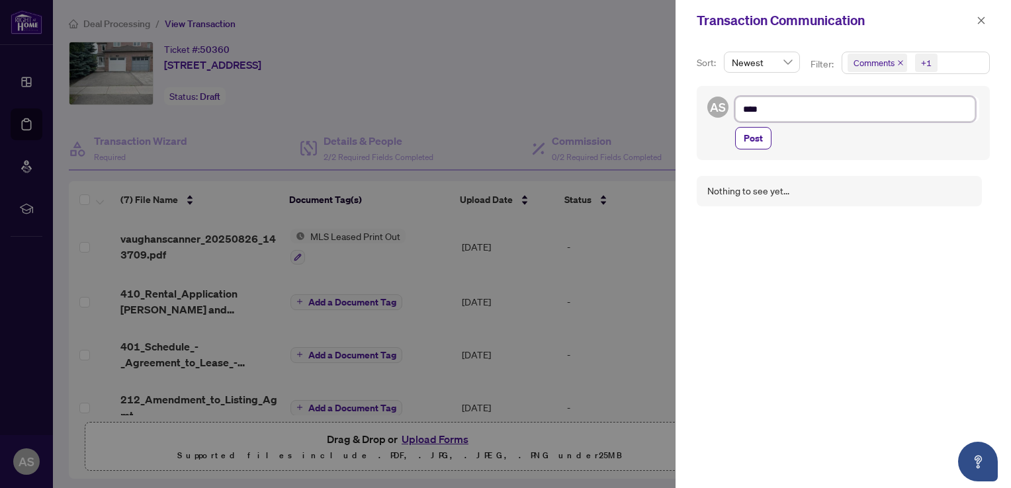
type textarea "*****"
type textarea "******"
type textarea "*******"
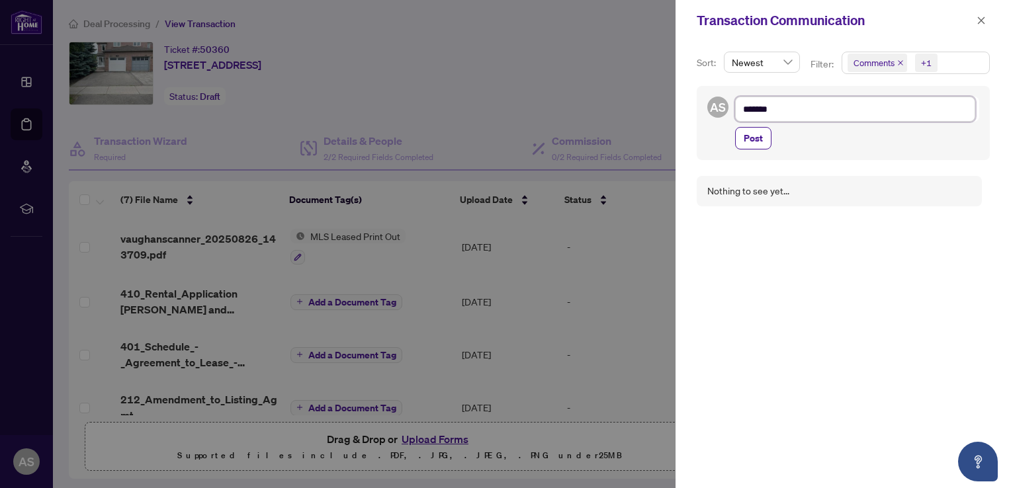
type textarea "*******"
type textarea "*********"
type textarea "**********"
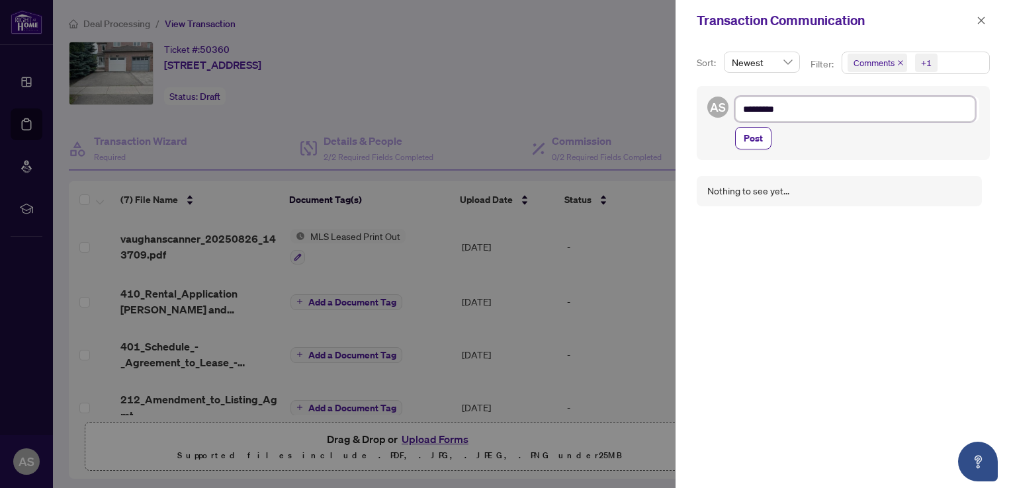
type textarea "**********"
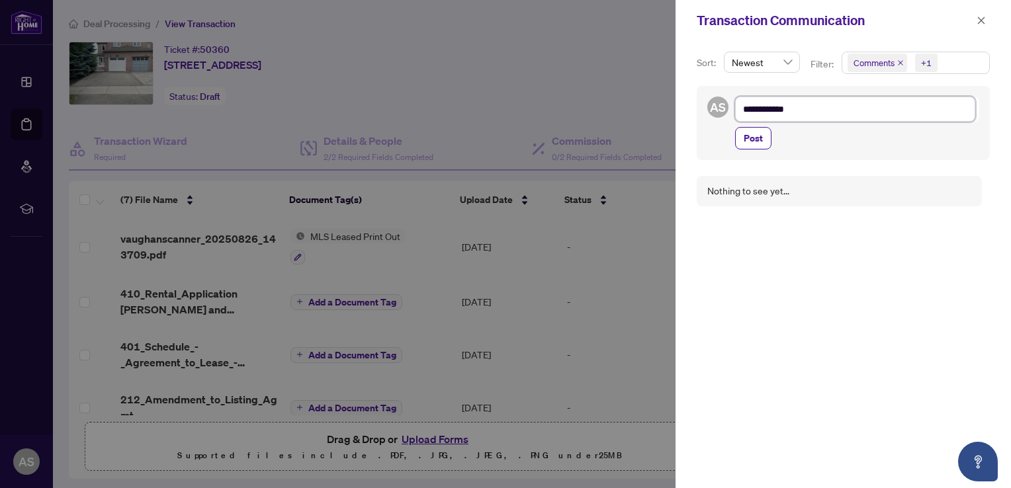
type textarea "**********"
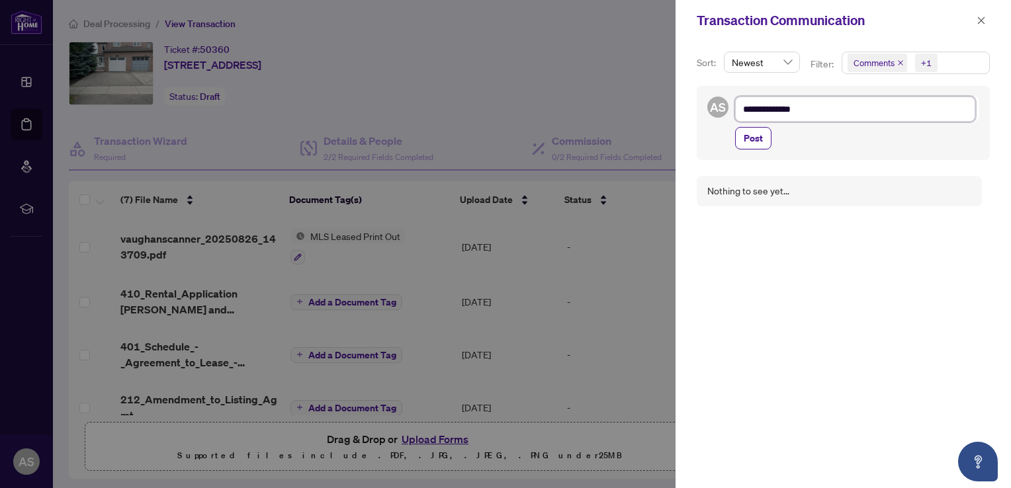
type textarea "**********"
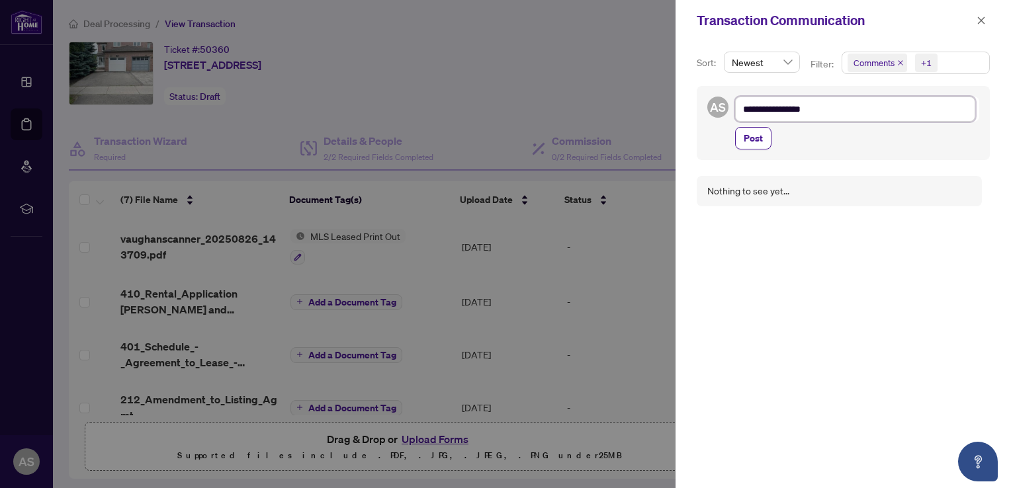
type textarea "**********"
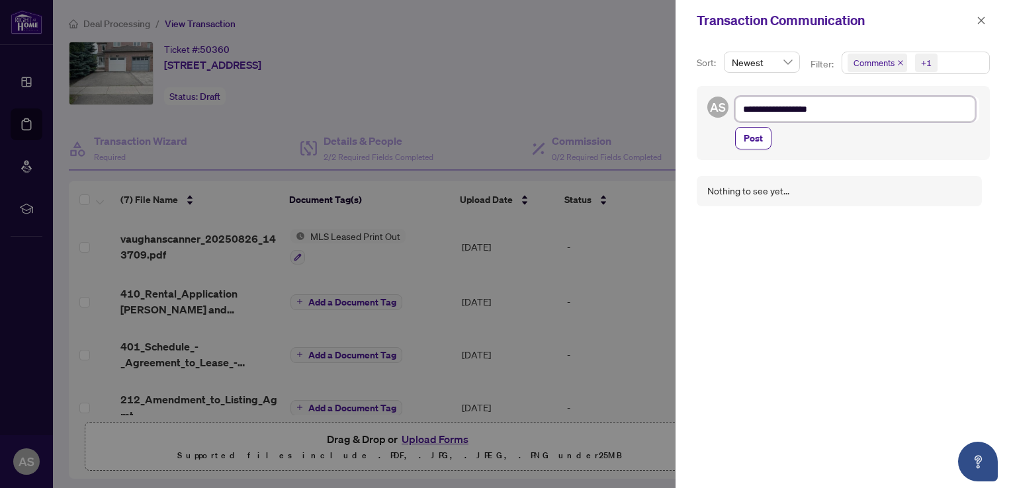
type textarea "**********"
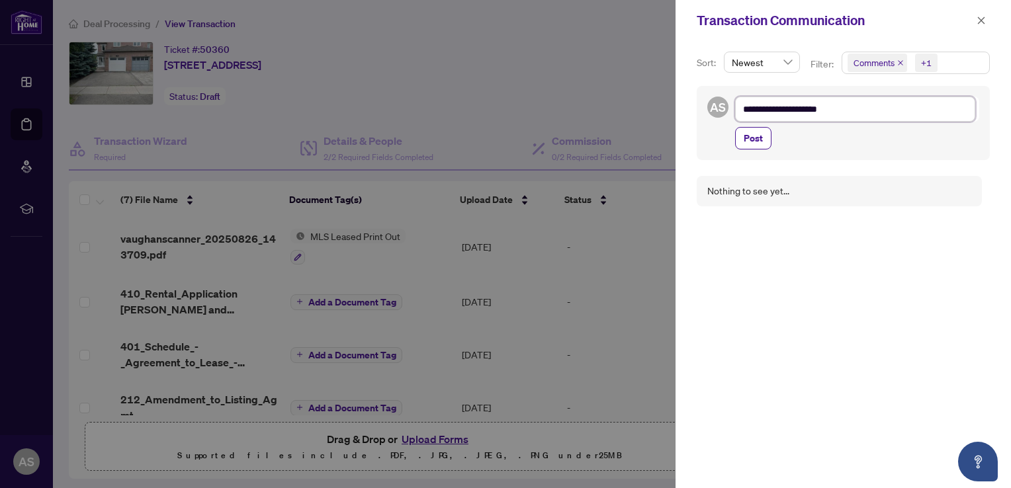
type textarea "**********"
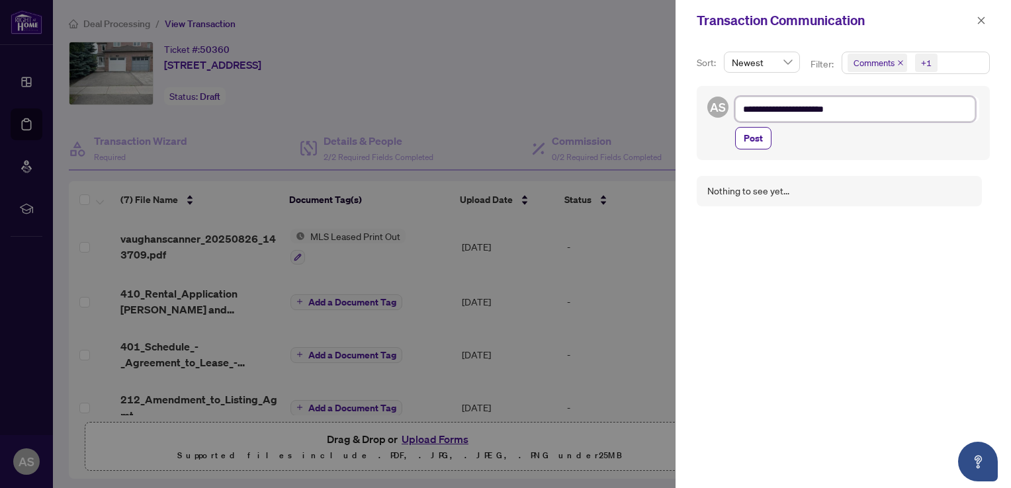
type textarea "**********"
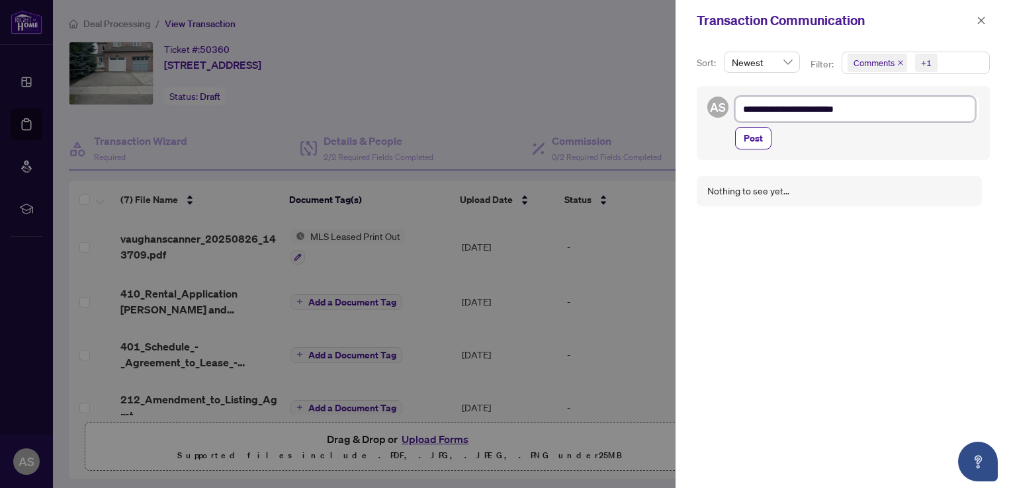
type textarea "**********"
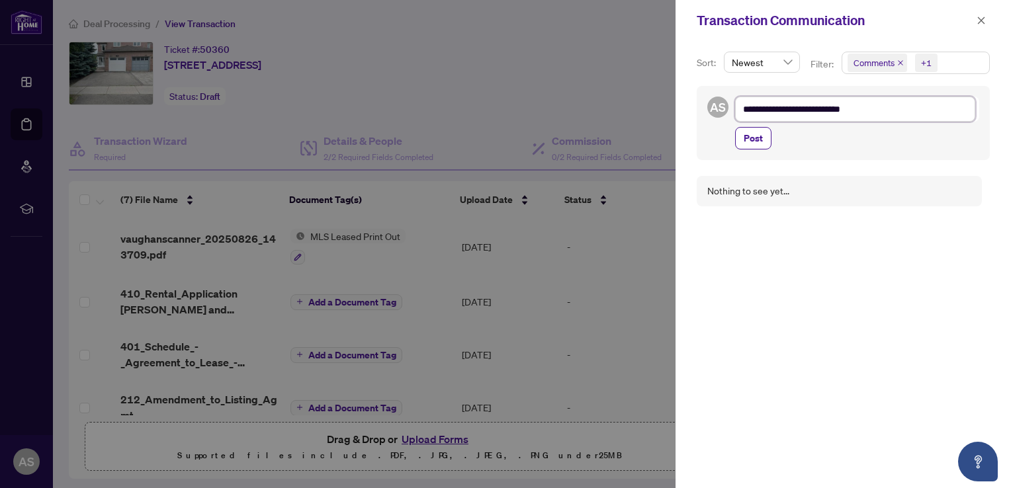
type textarea "**********"
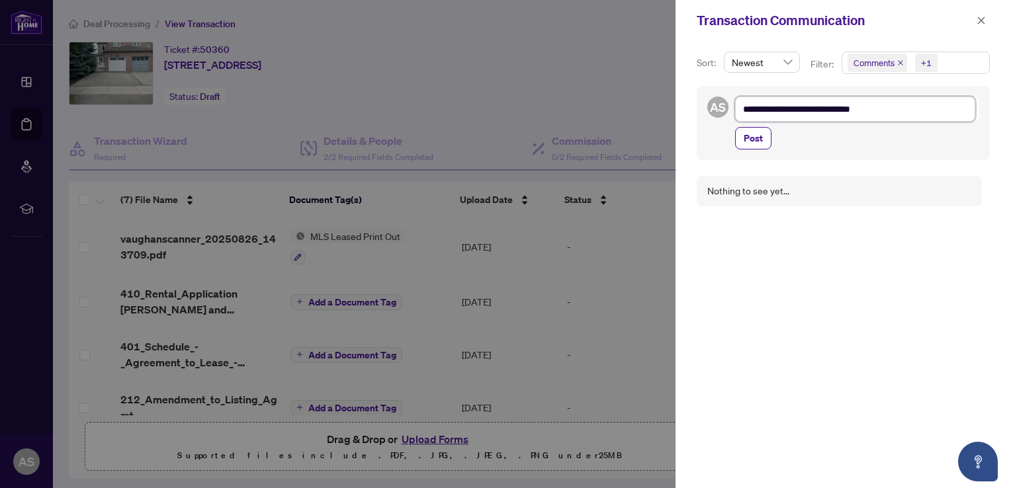
type textarea "**********"
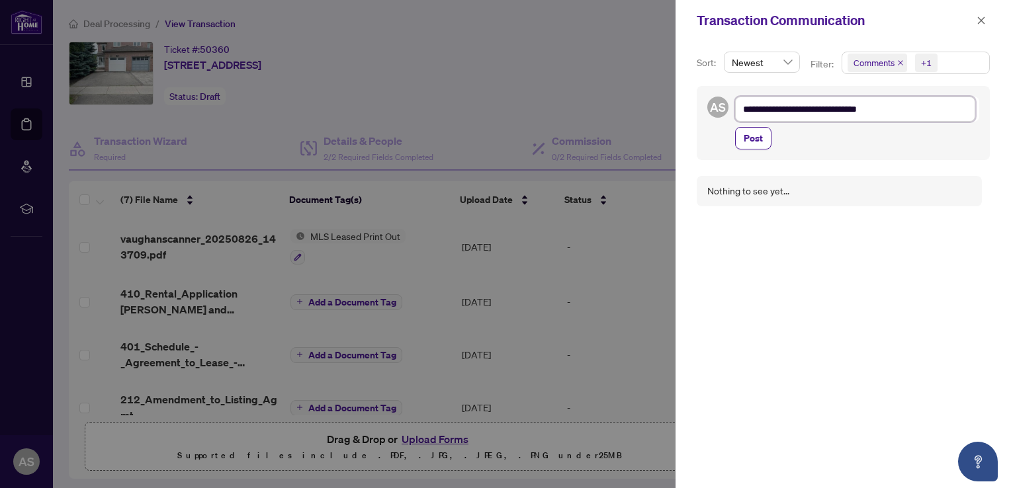
type textarea "**********"
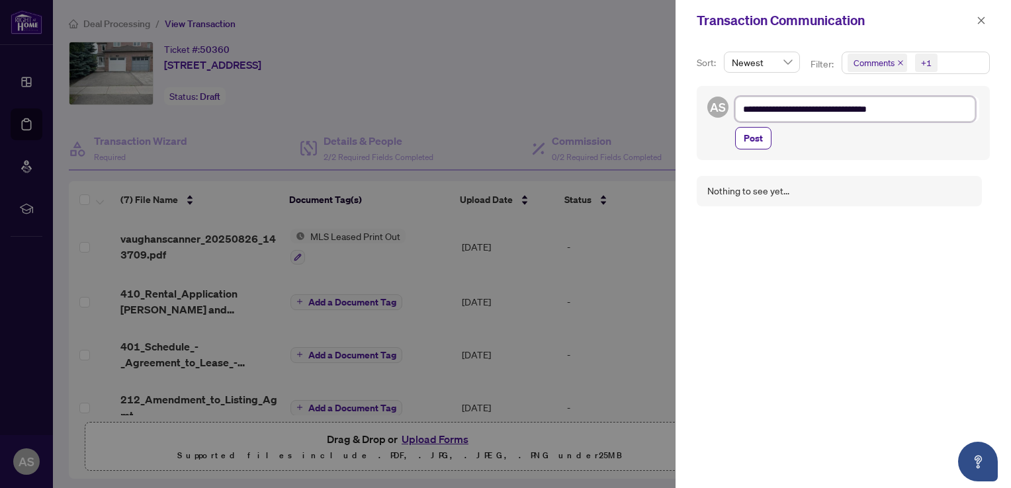
type textarea "**********"
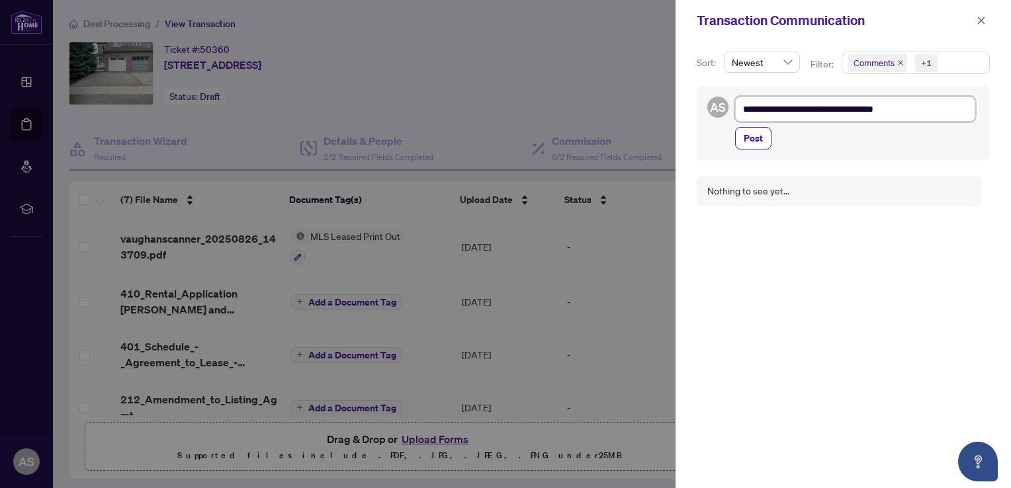
type textarea "**********"
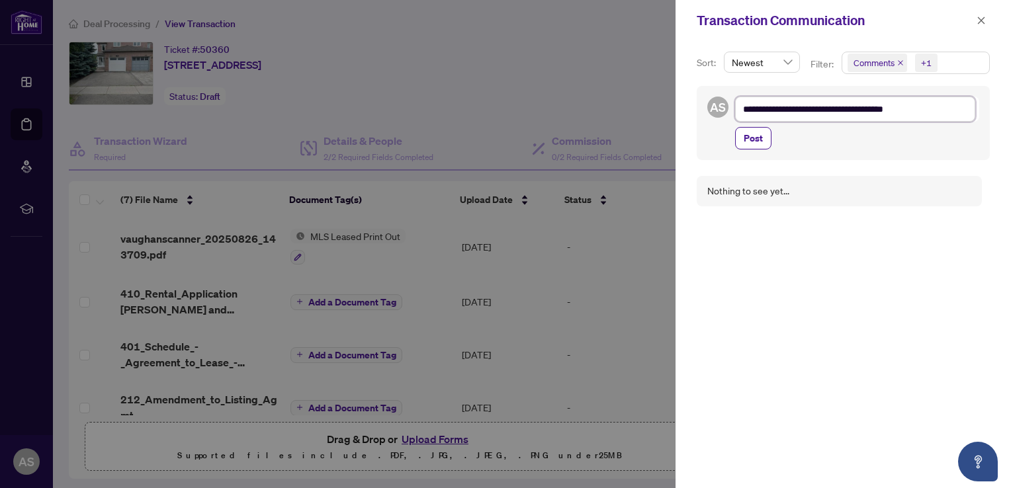
type textarea "**********"
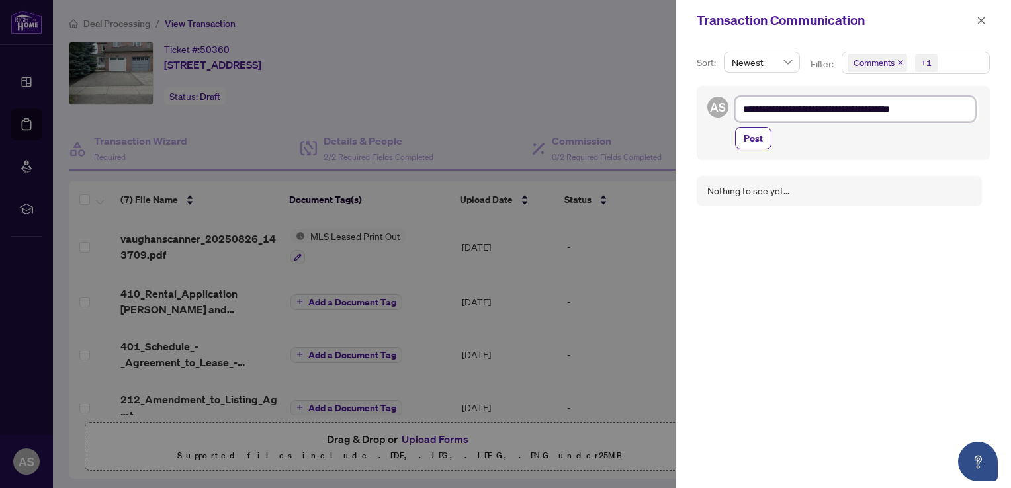
type textarea "**********"
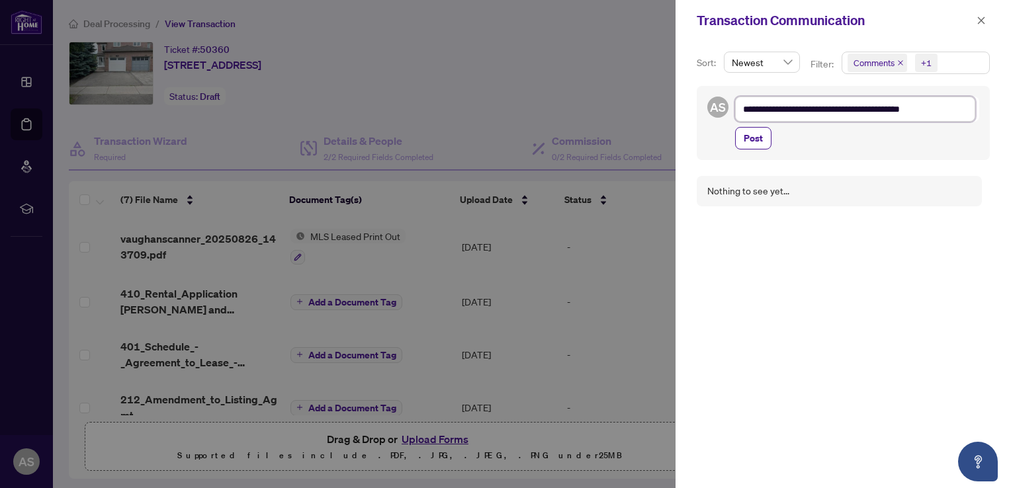
type textarea "**********"
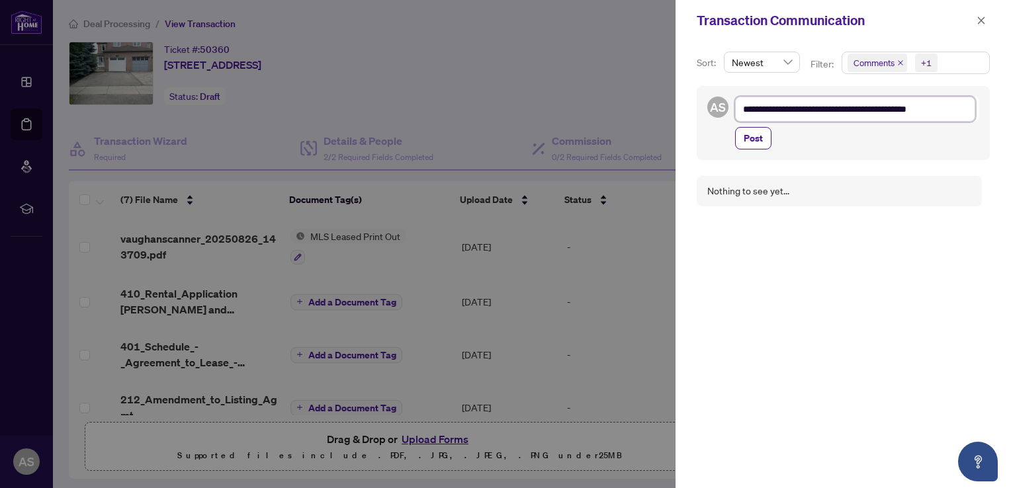
type textarea "**********"
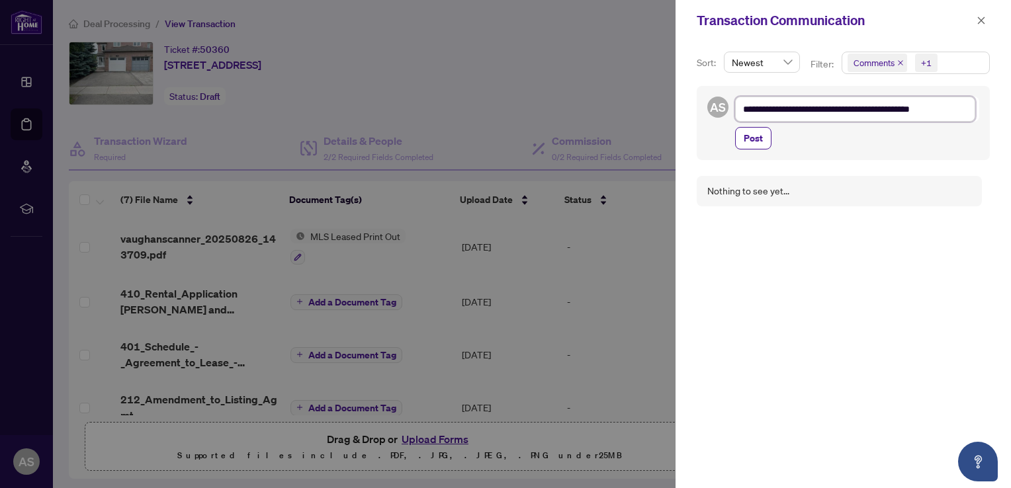
type textarea "**********"
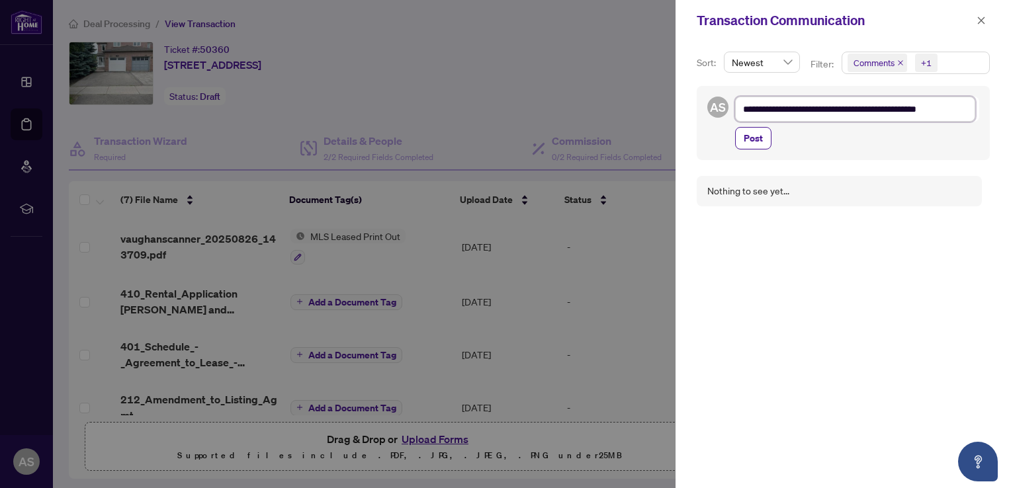
type textarea "**********"
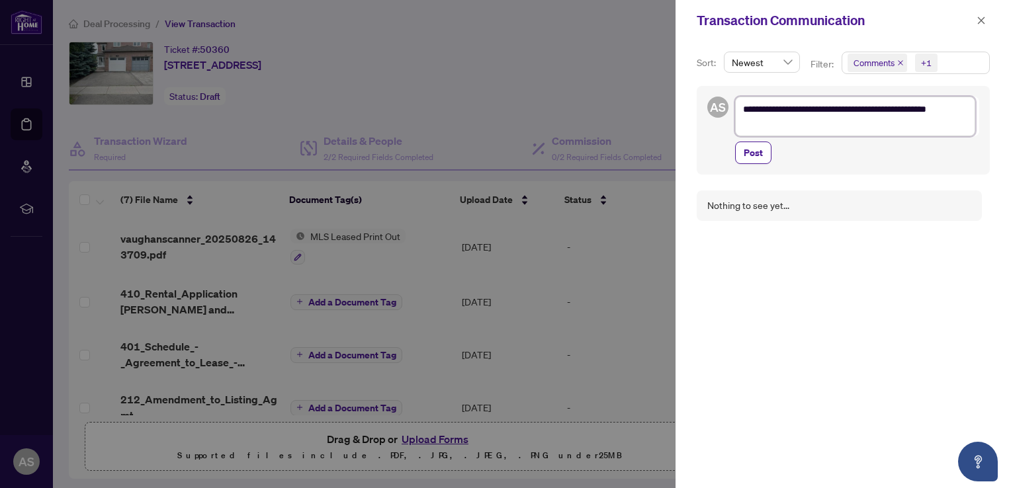
type textarea "**********"
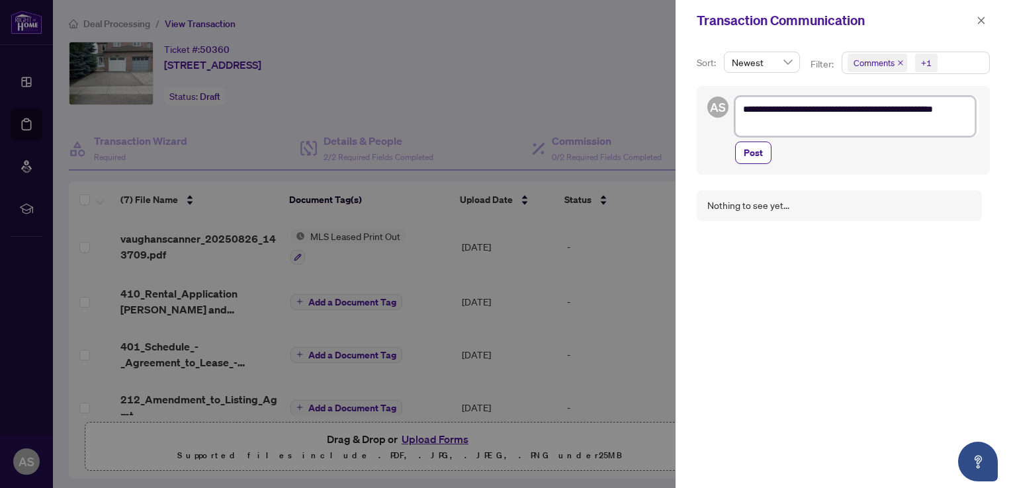
type textarea "**********"
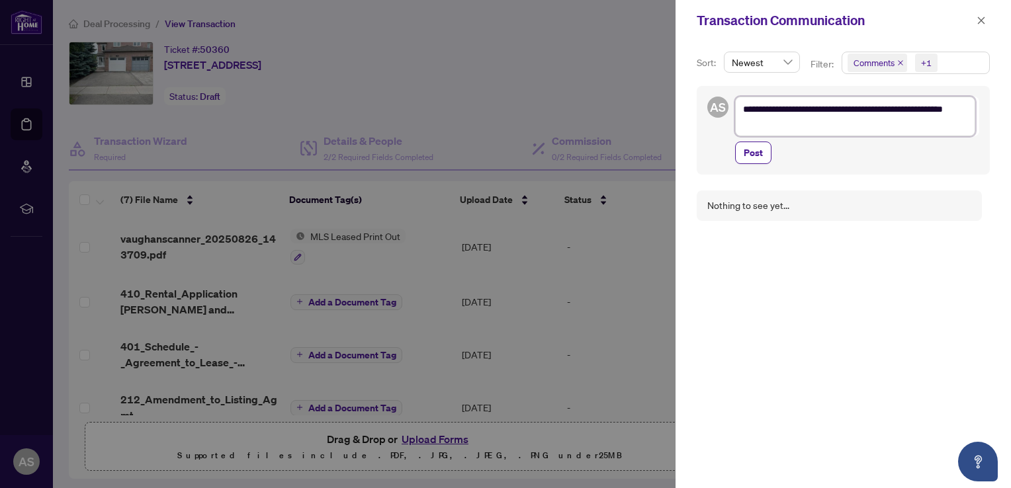
type textarea "**********"
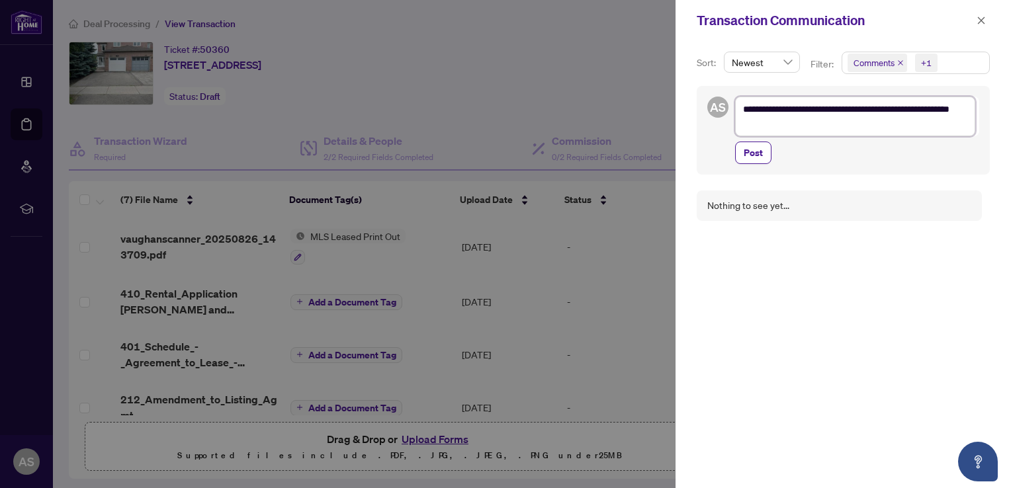
type textarea "**********"
click at [901, 110] on textarea "**********" at bounding box center [855, 117] width 240 height 40
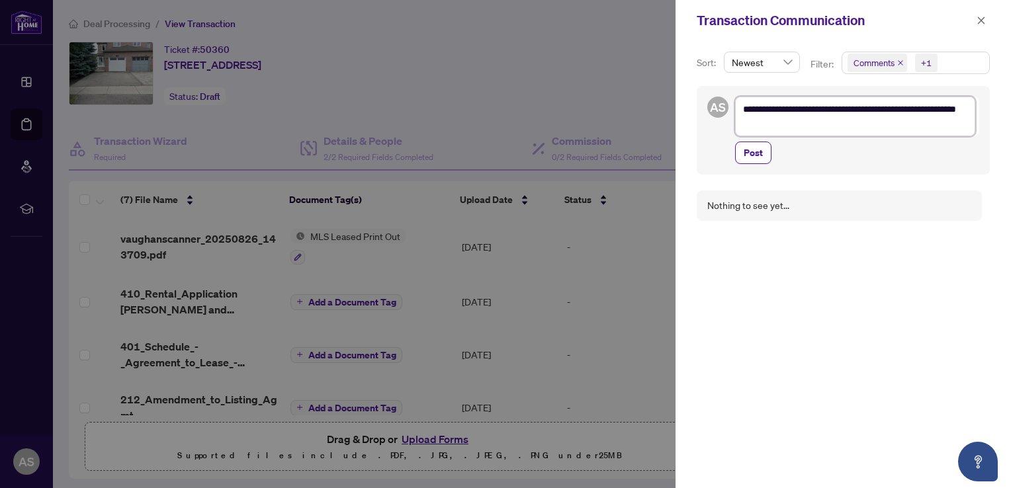
type textarea "**********"
click at [920, 107] on textarea "**********" at bounding box center [855, 117] width 240 height 40
type textarea "**********"
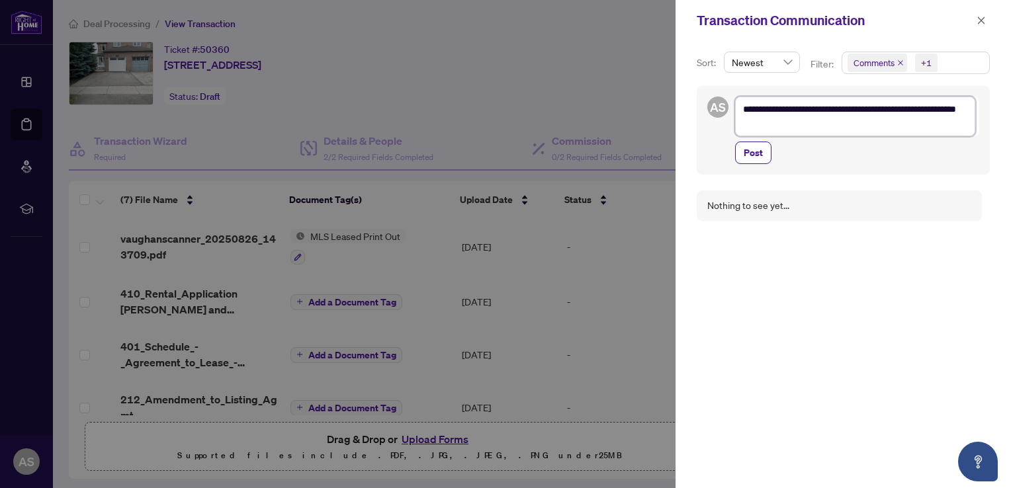
click at [796, 126] on textarea "**********" at bounding box center [855, 117] width 240 height 40
type textarea "**********"
click at [751, 153] on span "Post" at bounding box center [752, 152] width 19 height 21
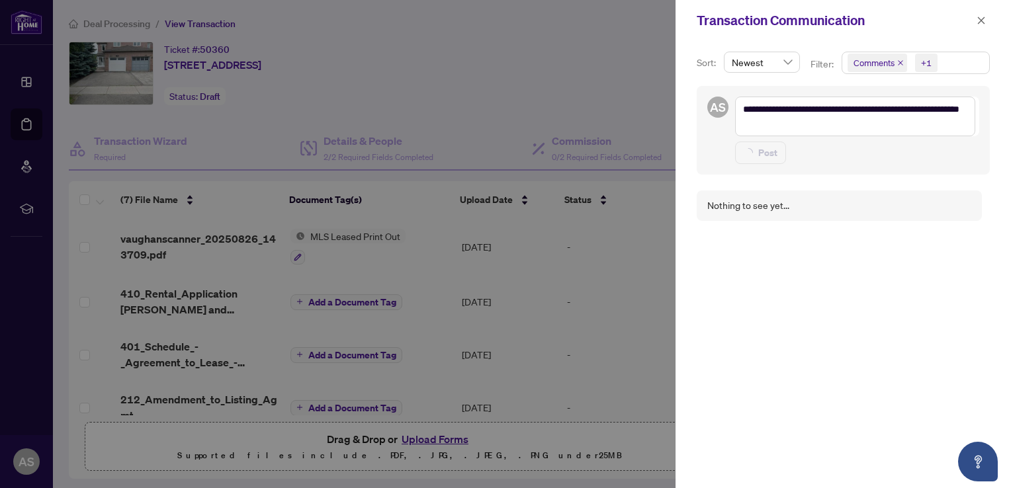
type textarea "**********"
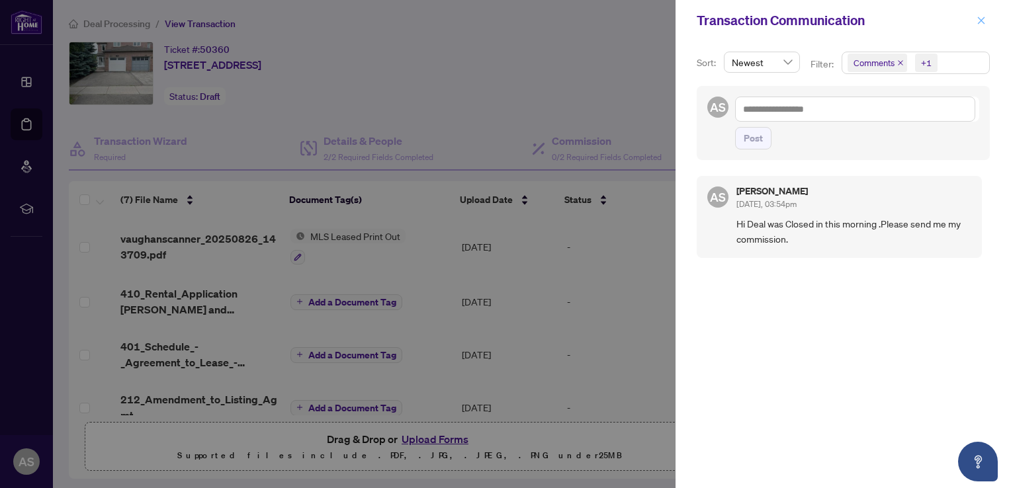
click at [982, 15] on span "button" at bounding box center [980, 20] width 9 height 21
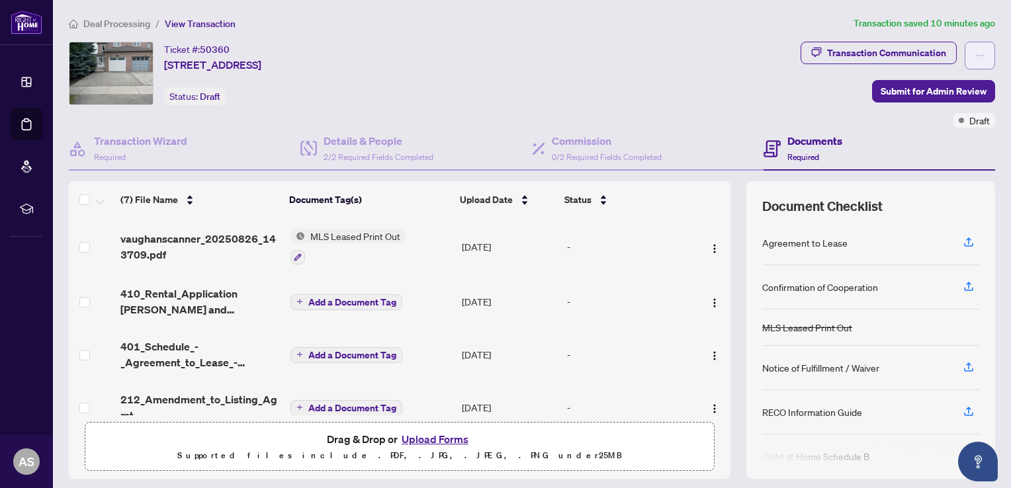
click at [975, 58] on icon "ellipsis" at bounding box center [979, 55] width 9 height 9
click at [728, 61] on div "Ticket #: 50360 83 Formosa Dr, Richmond Hill, Ontario L4S 1T1, Canada Status: D…" at bounding box center [432, 73] width 726 height 63
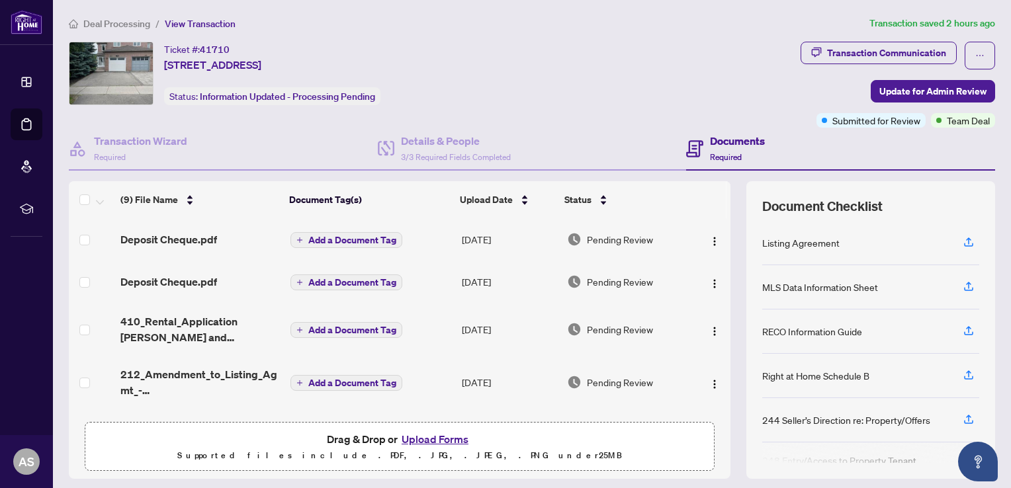
click at [506, 7] on main "Deal Processing / View Transaction Transaction saved 2 hours ago Ticket #: 4171…" at bounding box center [532, 244] width 958 height 488
